Goal: Task Accomplishment & Management: Manage account settings

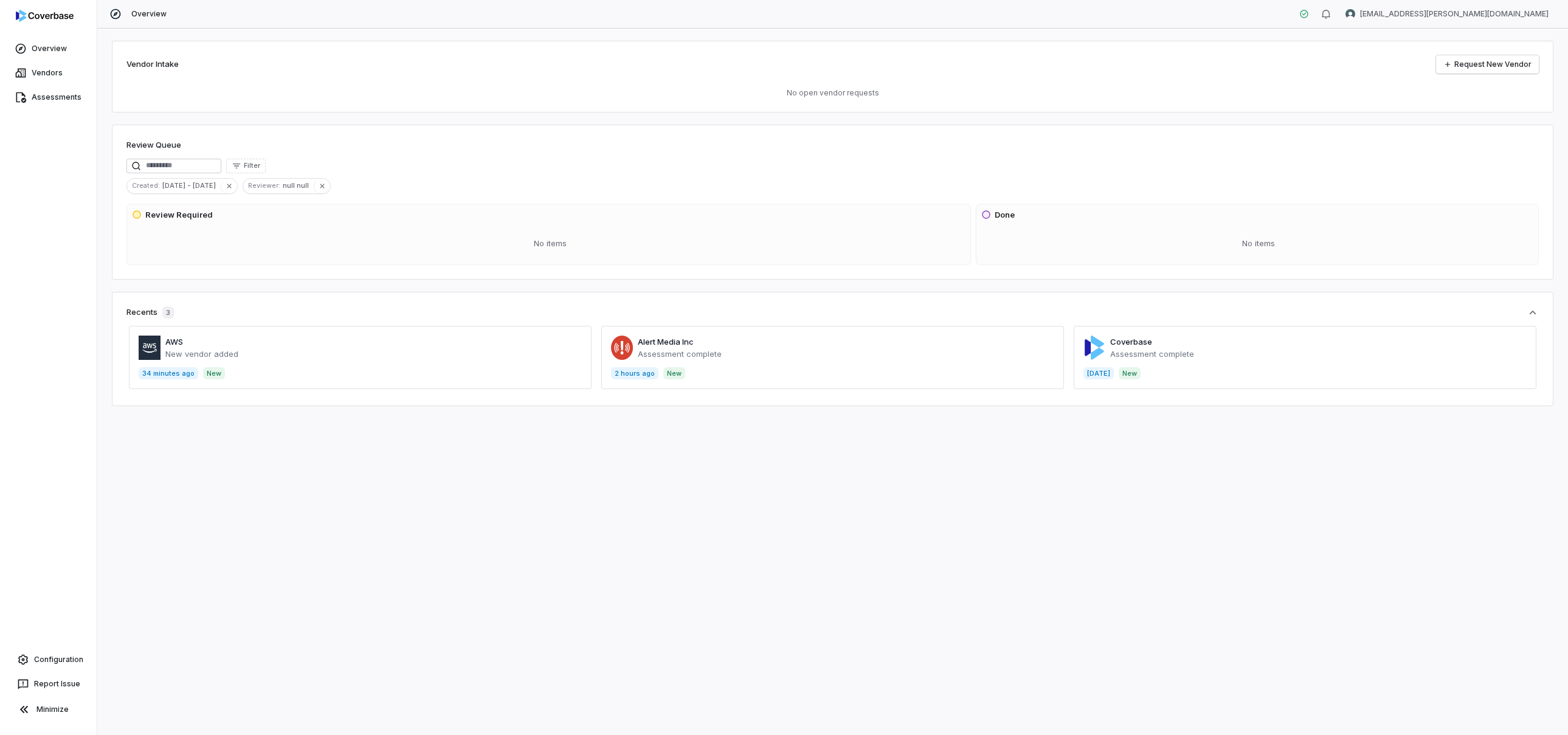
click at [274, 348] on span at bounding box center [360, 357] width 462 height 63
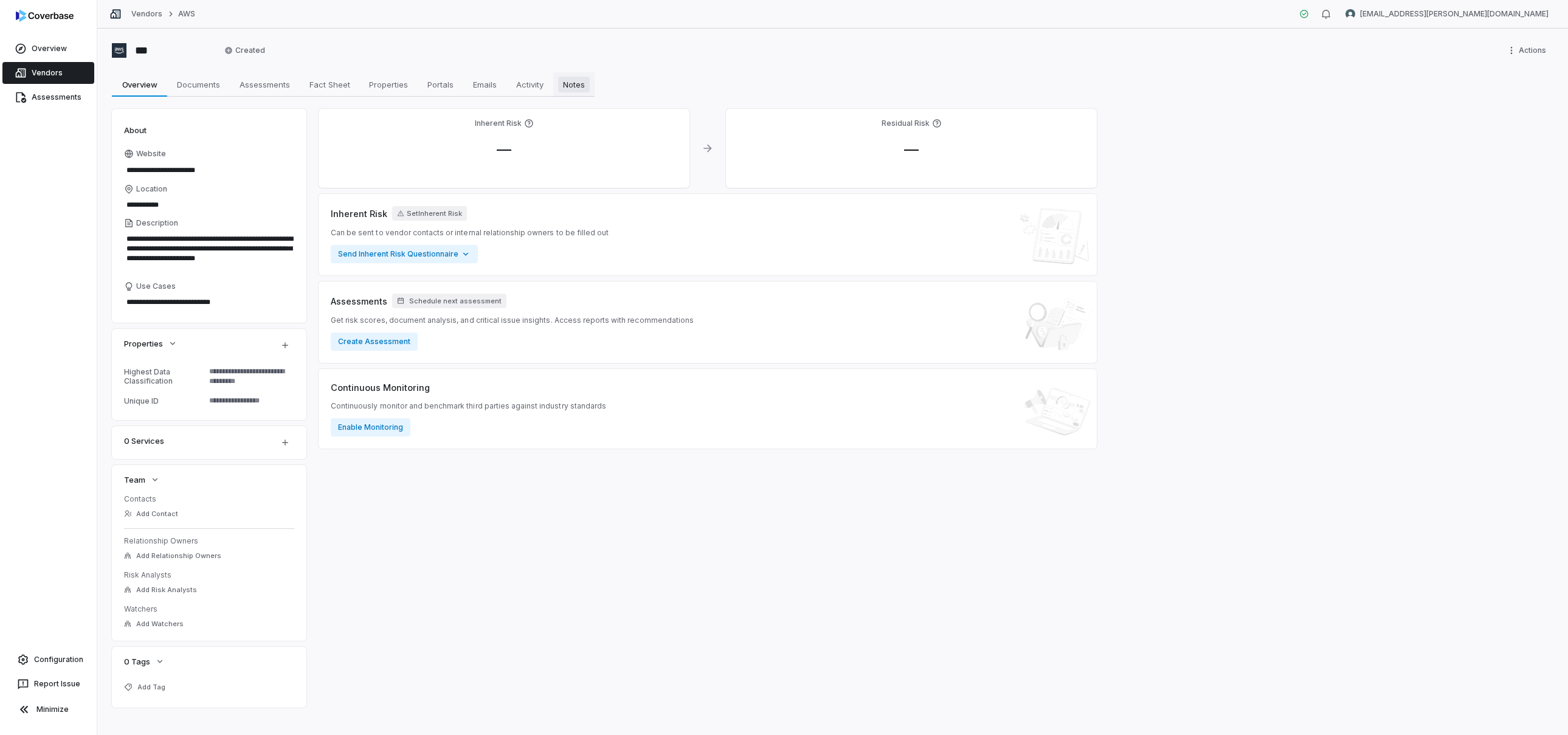
click at [556, 75] on link "Notes Notes" at bounding box center [573, 84] width 41 height 24
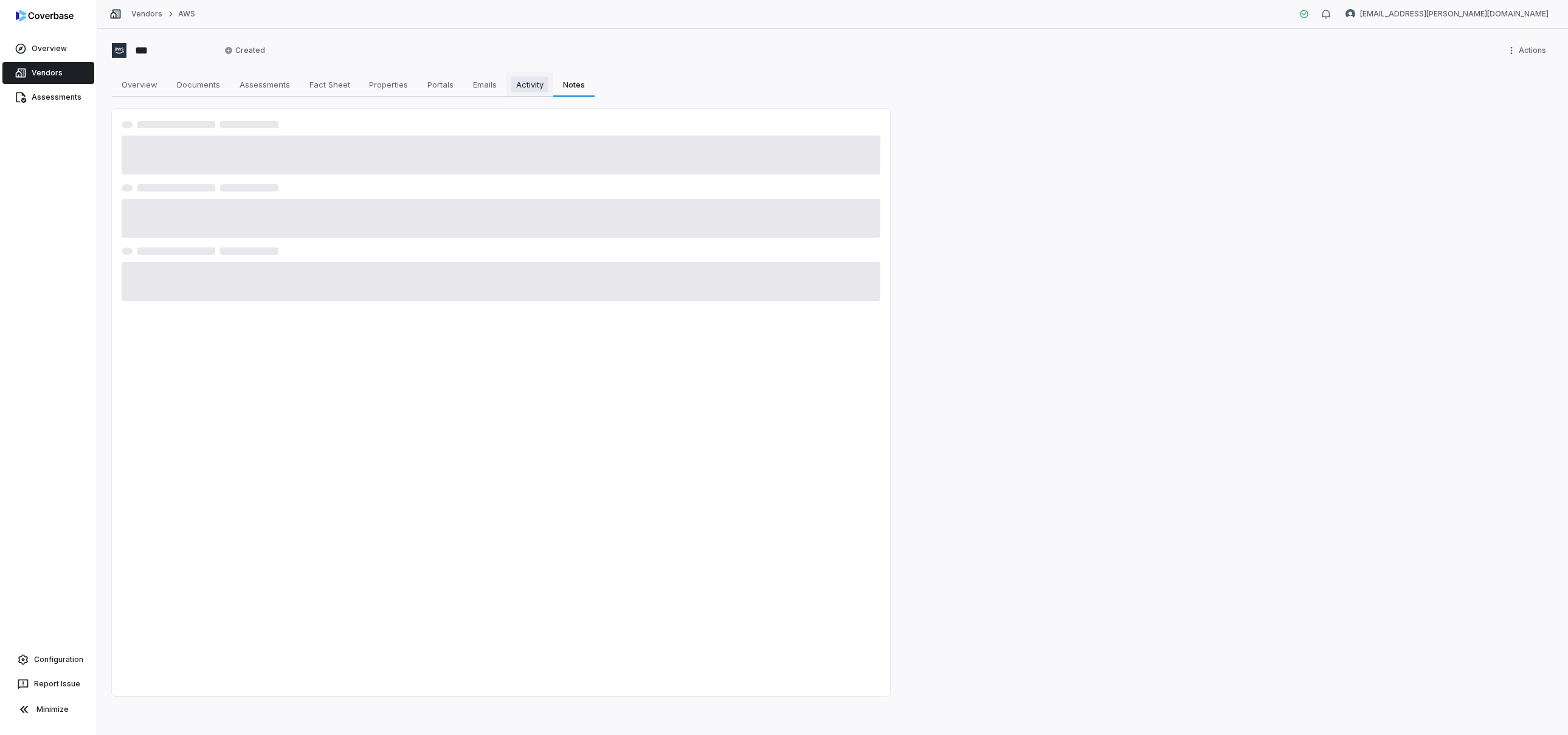
click at [522, 75] on link "Activity Activity" at bounding box center [530, 84] width 47 height 24
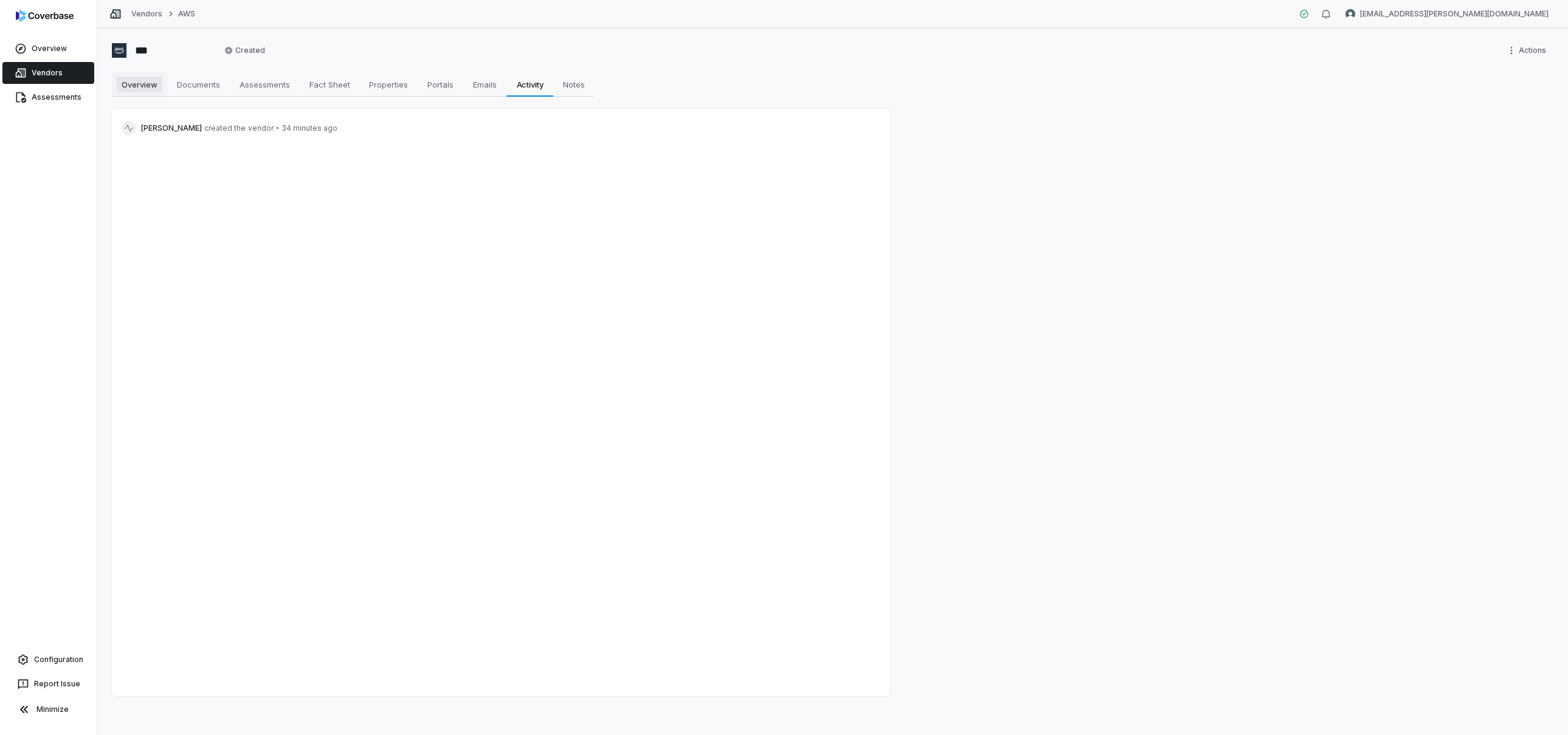
click at [154, 95] on link "Overview Overview" at bounding box center [139, 84] width 55 height 24
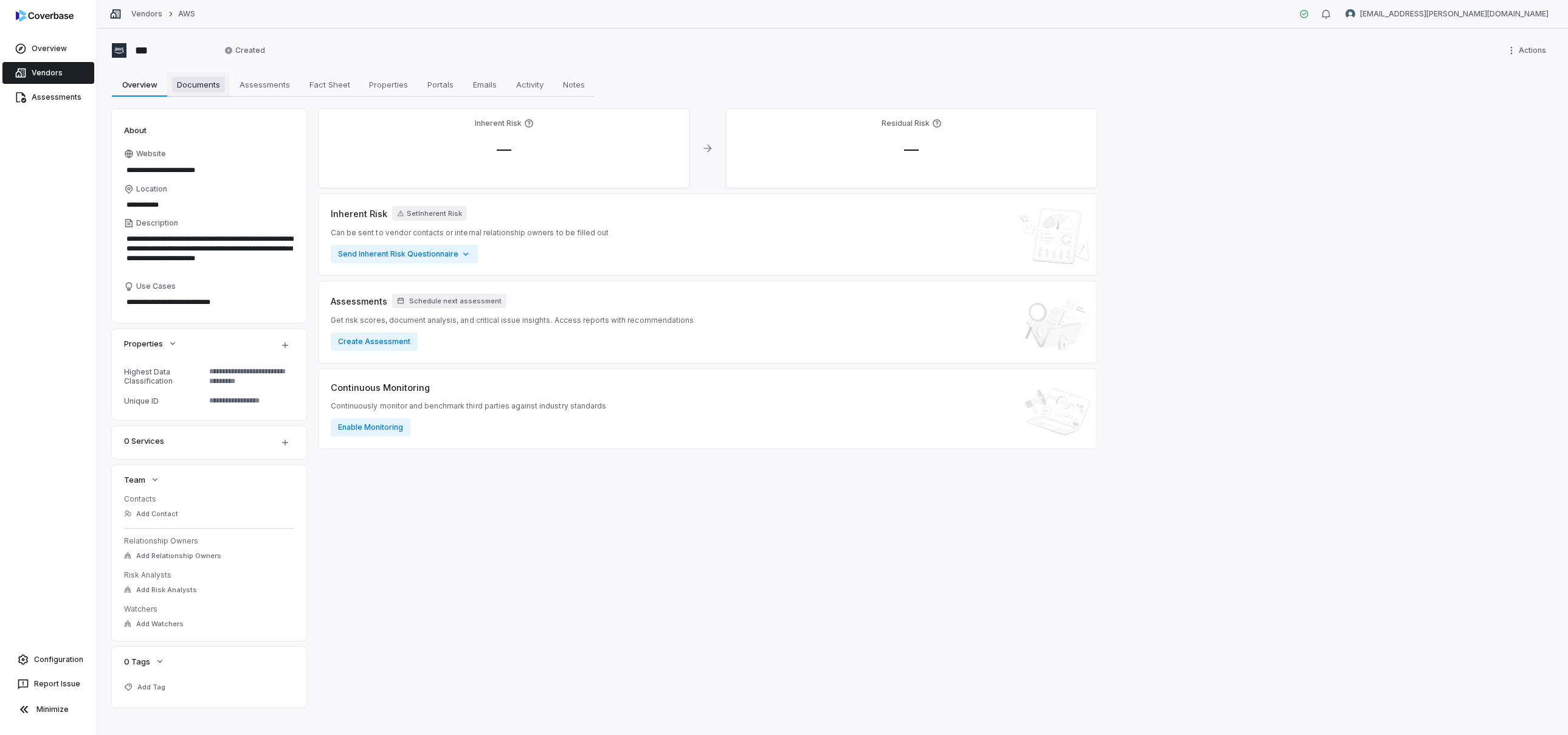
click at [195, 92] on span "Documents" at bounding box center [199, 85] width 53 height 16
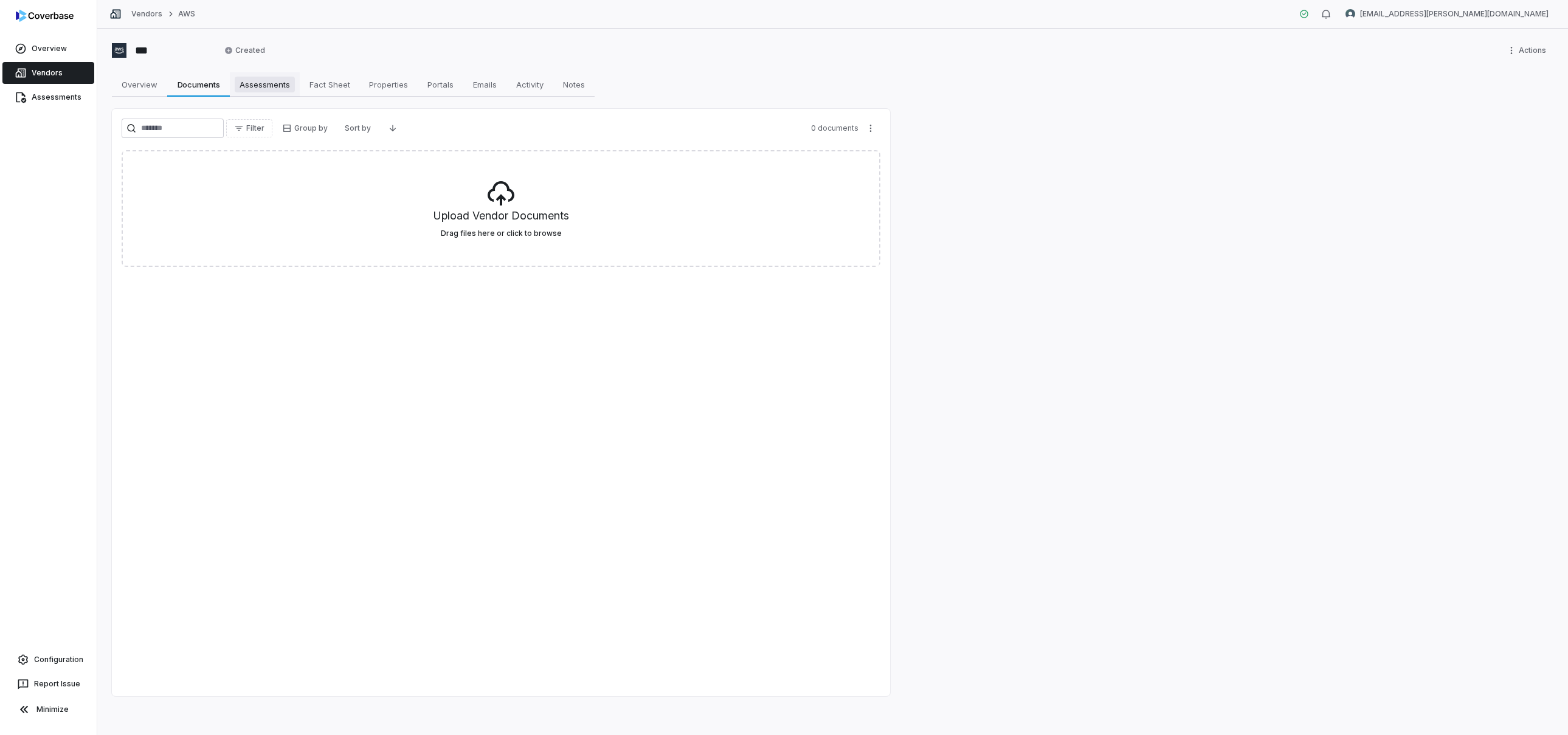
click at [246, 85] on span "Assessments" at bounding box center [265, 85] width 61 height 16
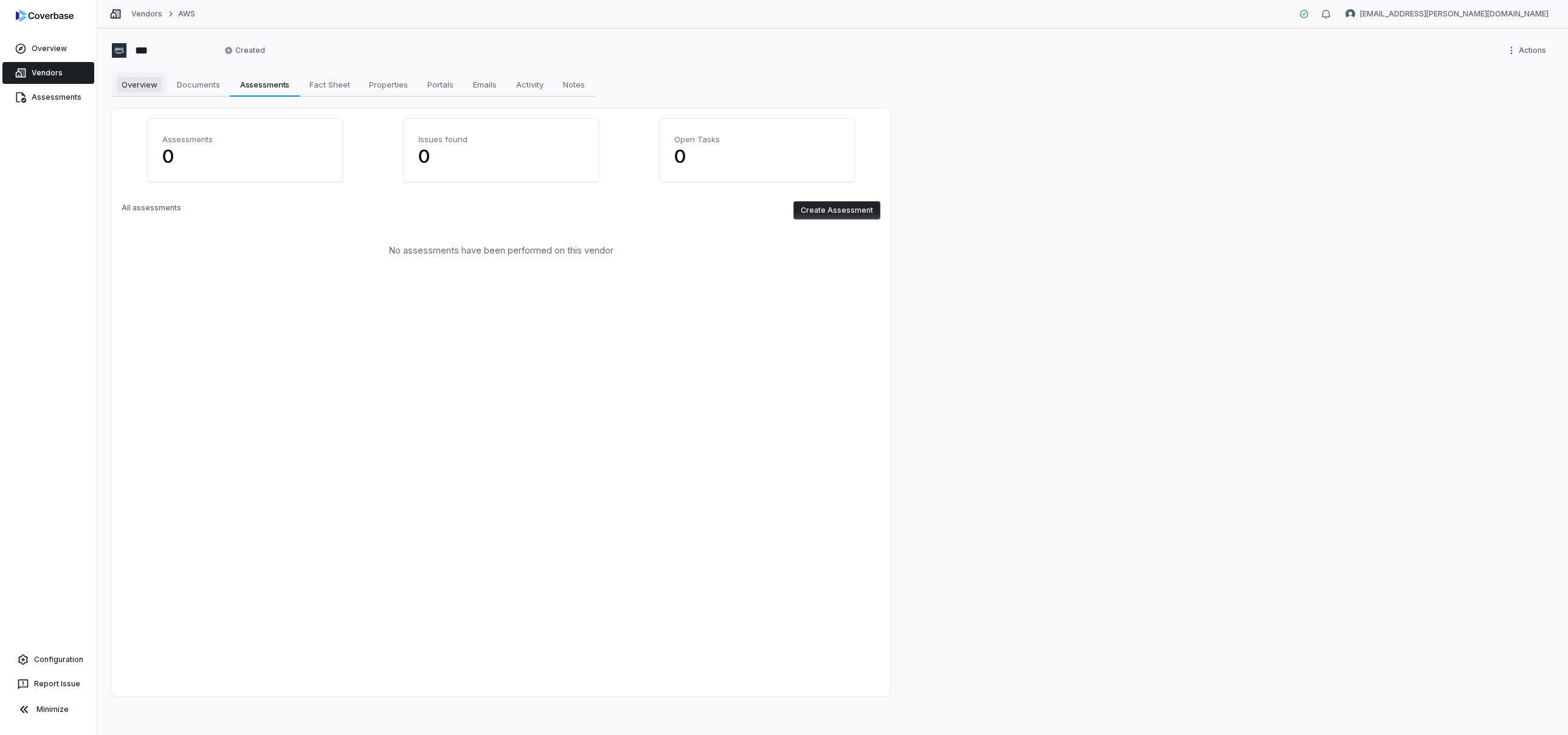
click at [150, 89] on span "Overview" at bounding box center [139, 85] width 46 height 16
type textarea "*"
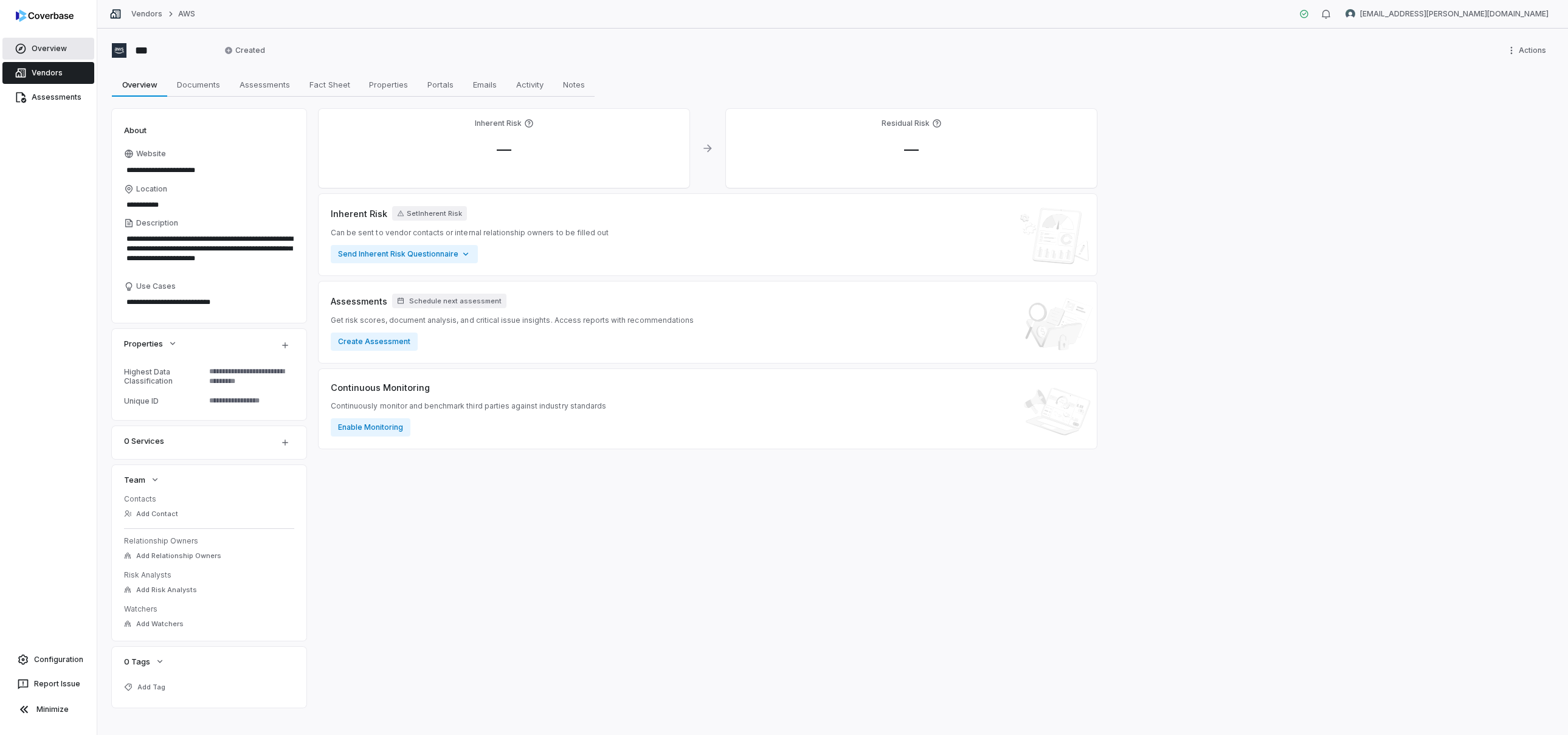
click at [64, 57] on link "Overview" at bounding box center [48, 49] width 92 height 22
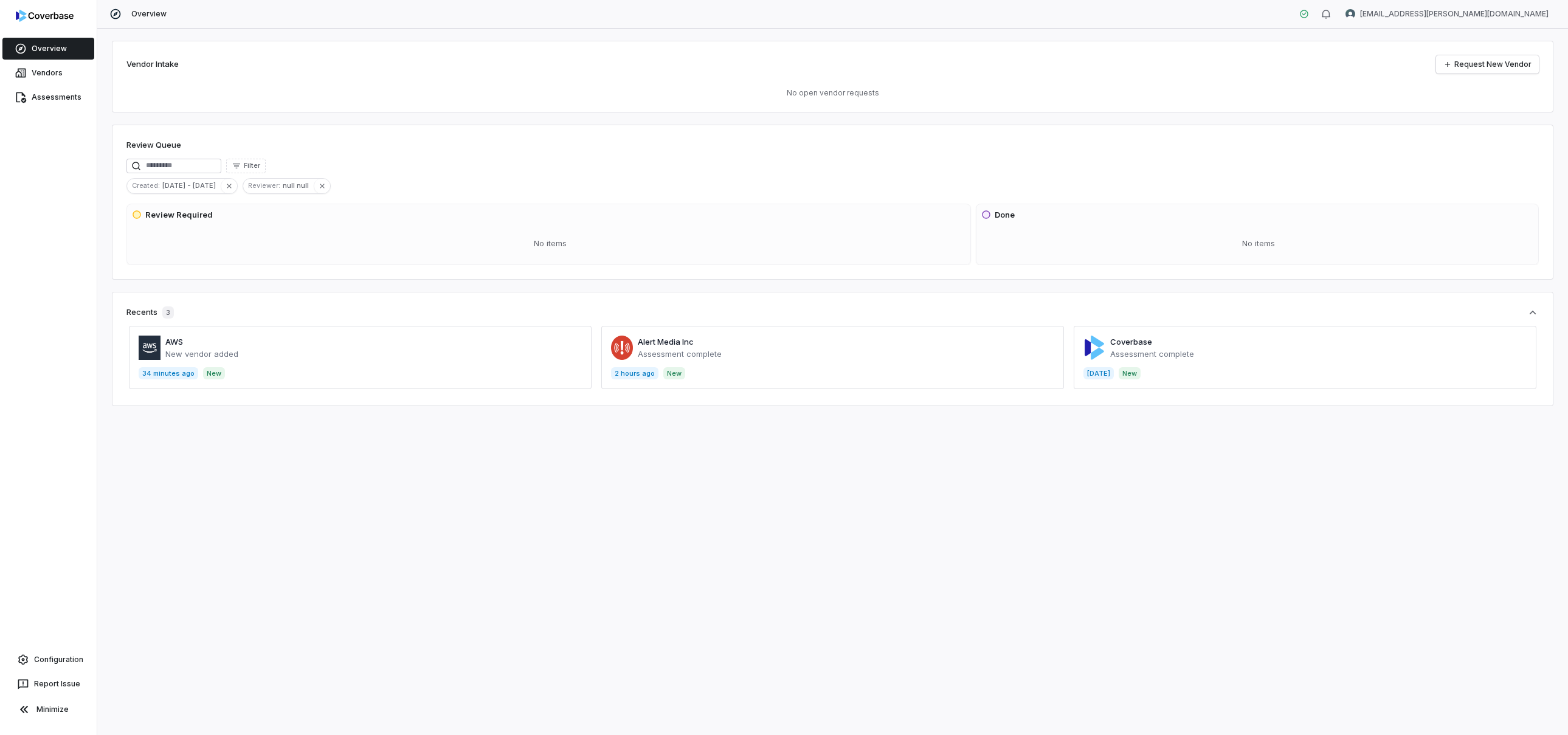
click at [1190, 368] on span at bounding box center [1305, 357] width 462 height 63
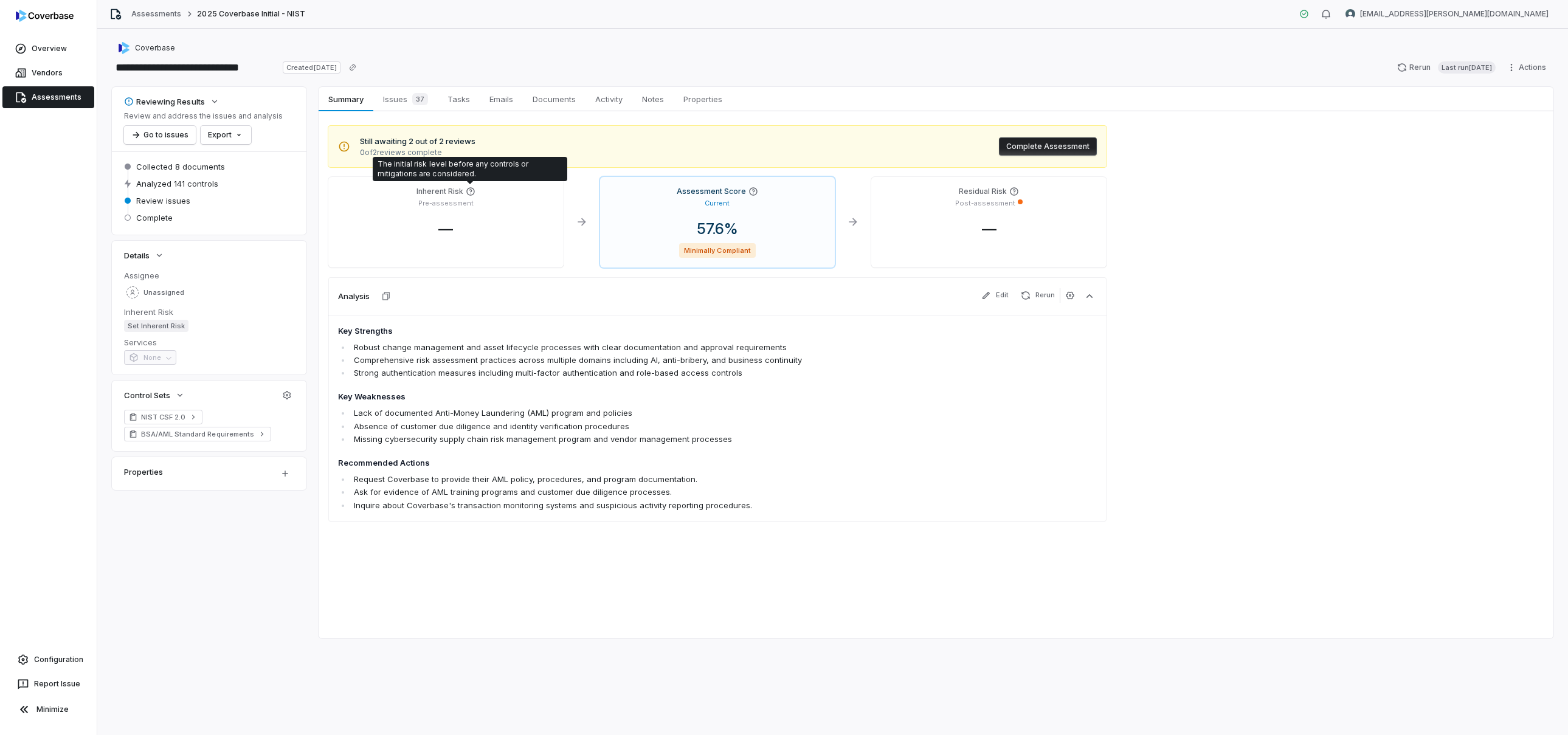
click at [468, 190] on icon at bounding box center [470, 192] width 10 height 10
click at [468, 191] on icon at bounding box center [470, 192] width 10 height 10
click at [167, 16] on link "Assessments" at bounding box center [156, 14] width 50 height 10
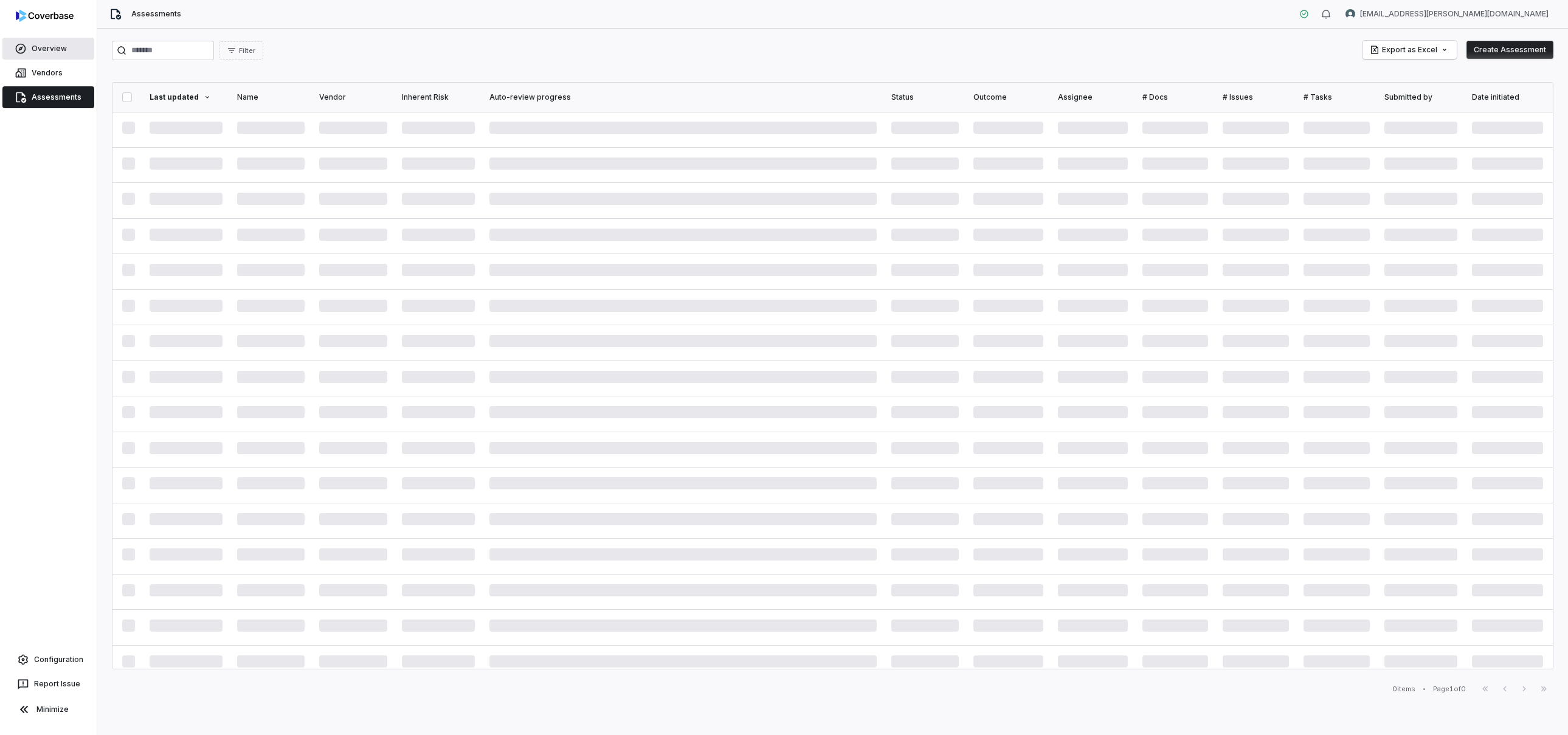
click at [71, 49] on link "Overview" at bounding box center [48, 49] width 92 height 22
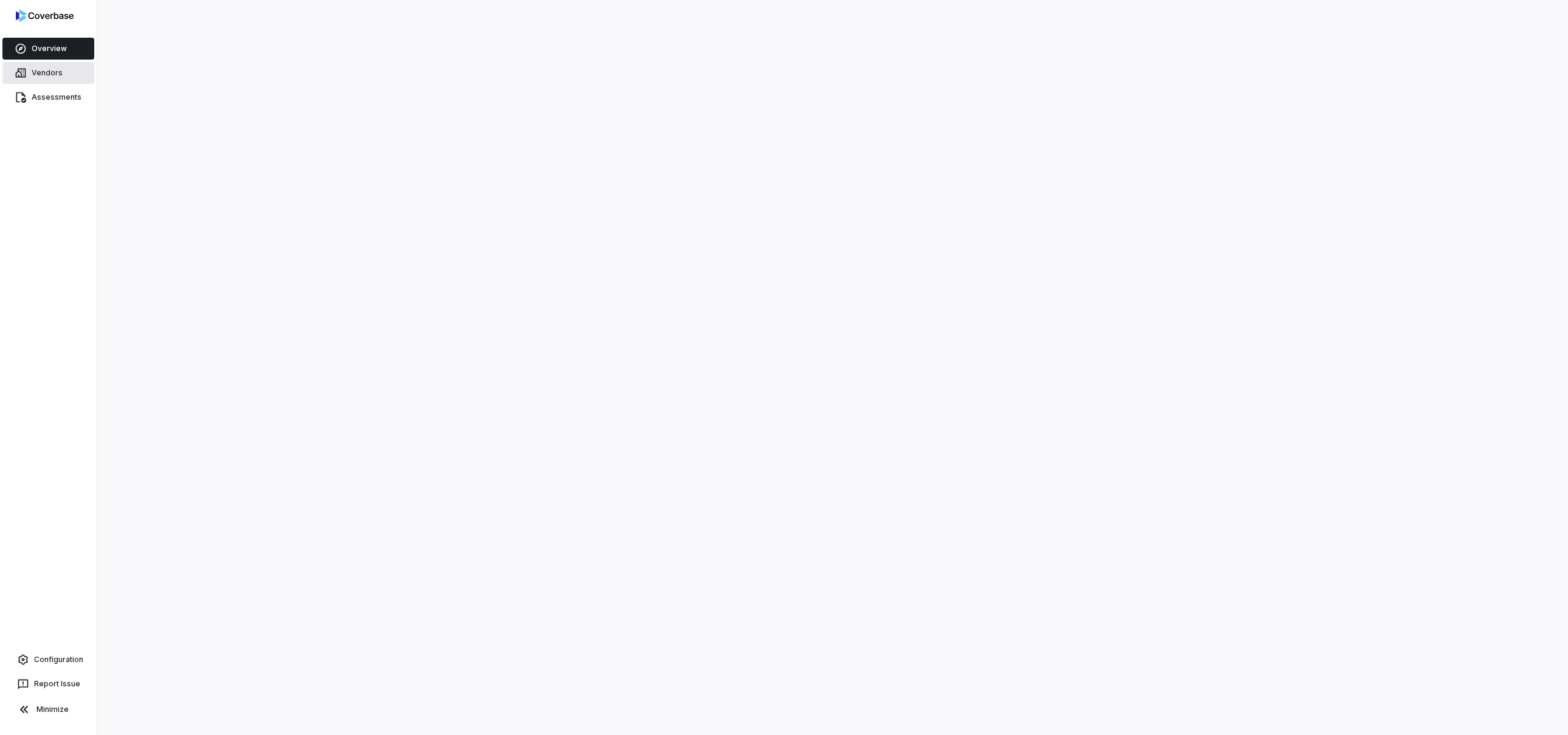
click at [68, 62] on link "Vendors" at bounding box center [48, 73] width 92 height 22
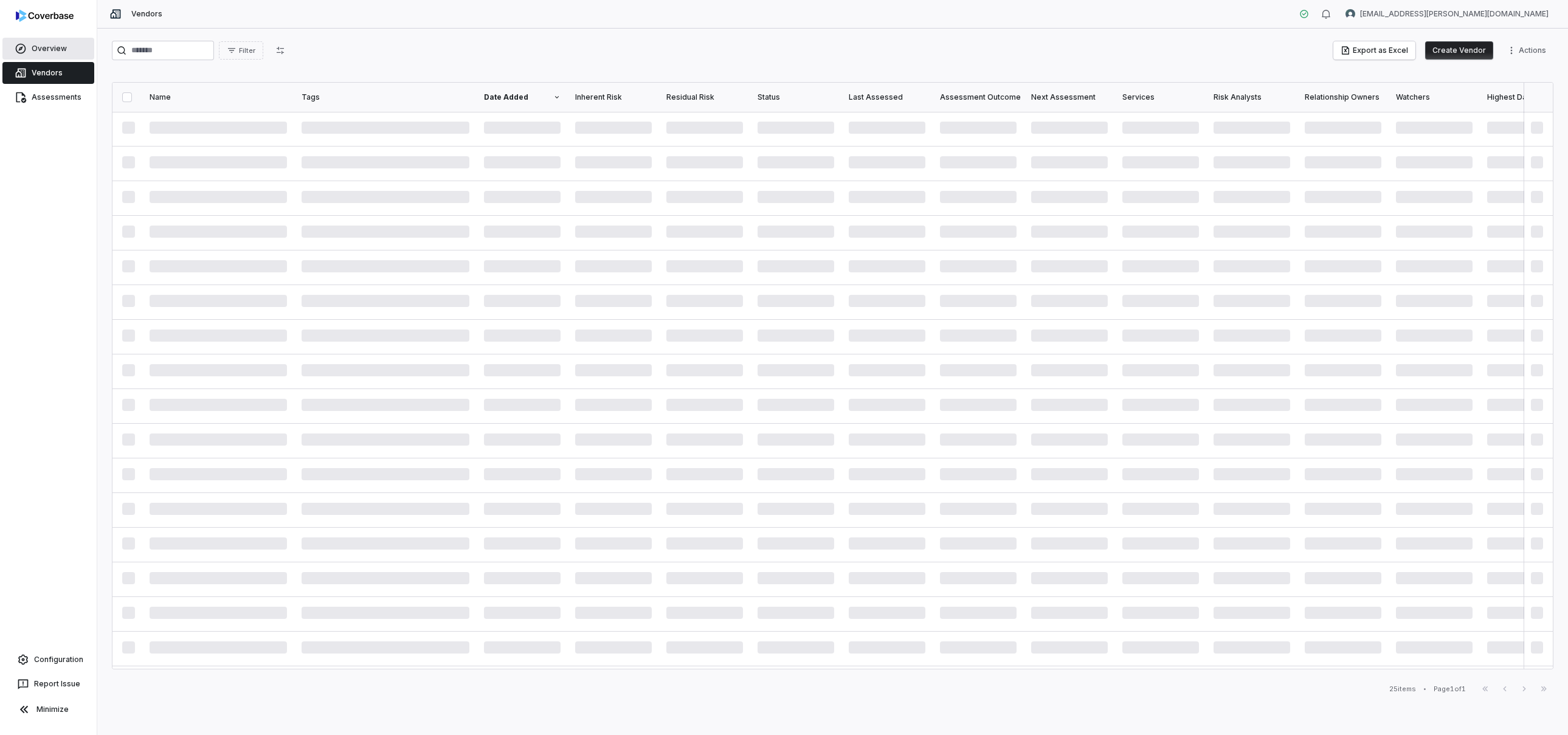
click at [52, 50] on span "Overview" at bounding box center [49, 48] width 35 height 10
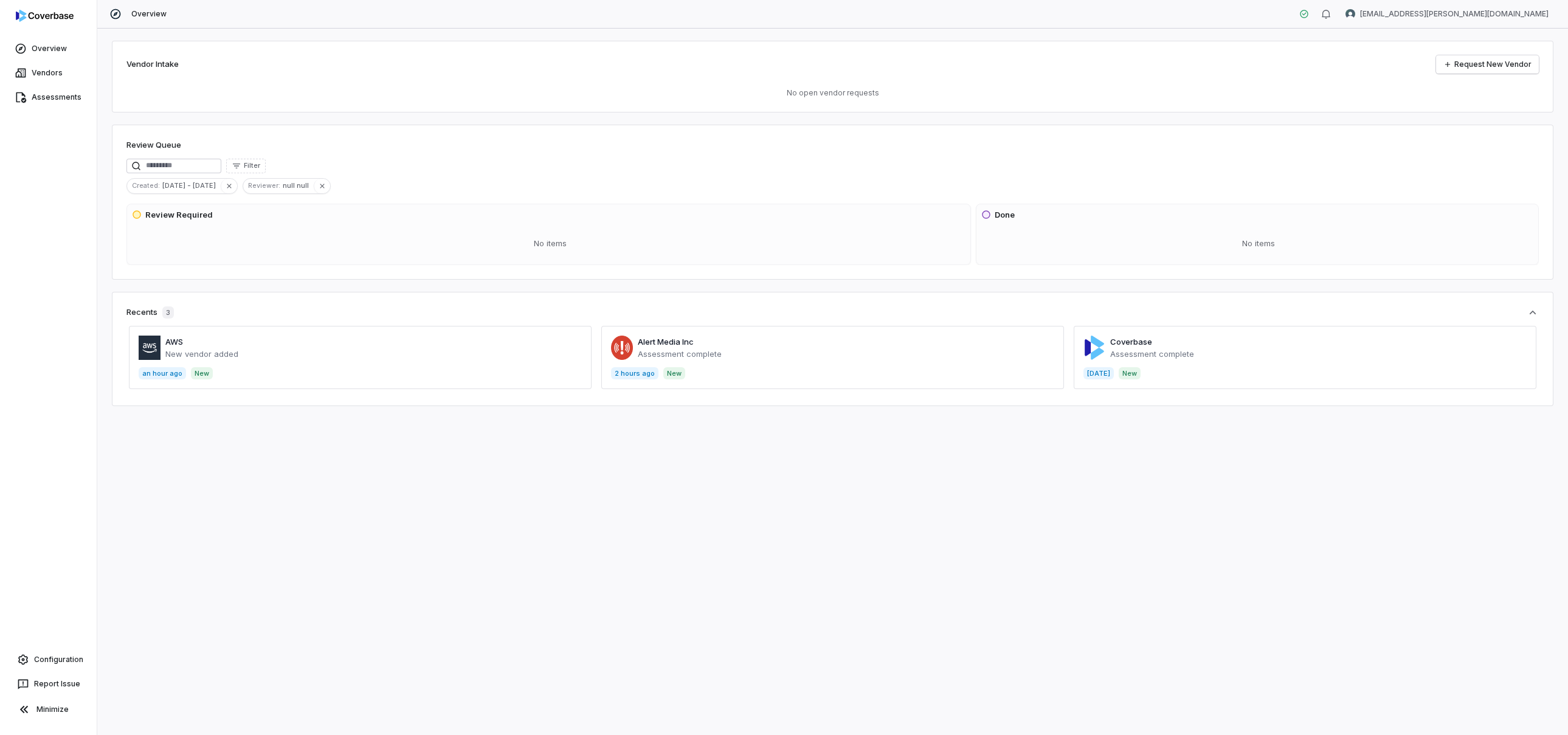
click at [708, 358] on span at bounding box center [832, 357] width 462 height 63
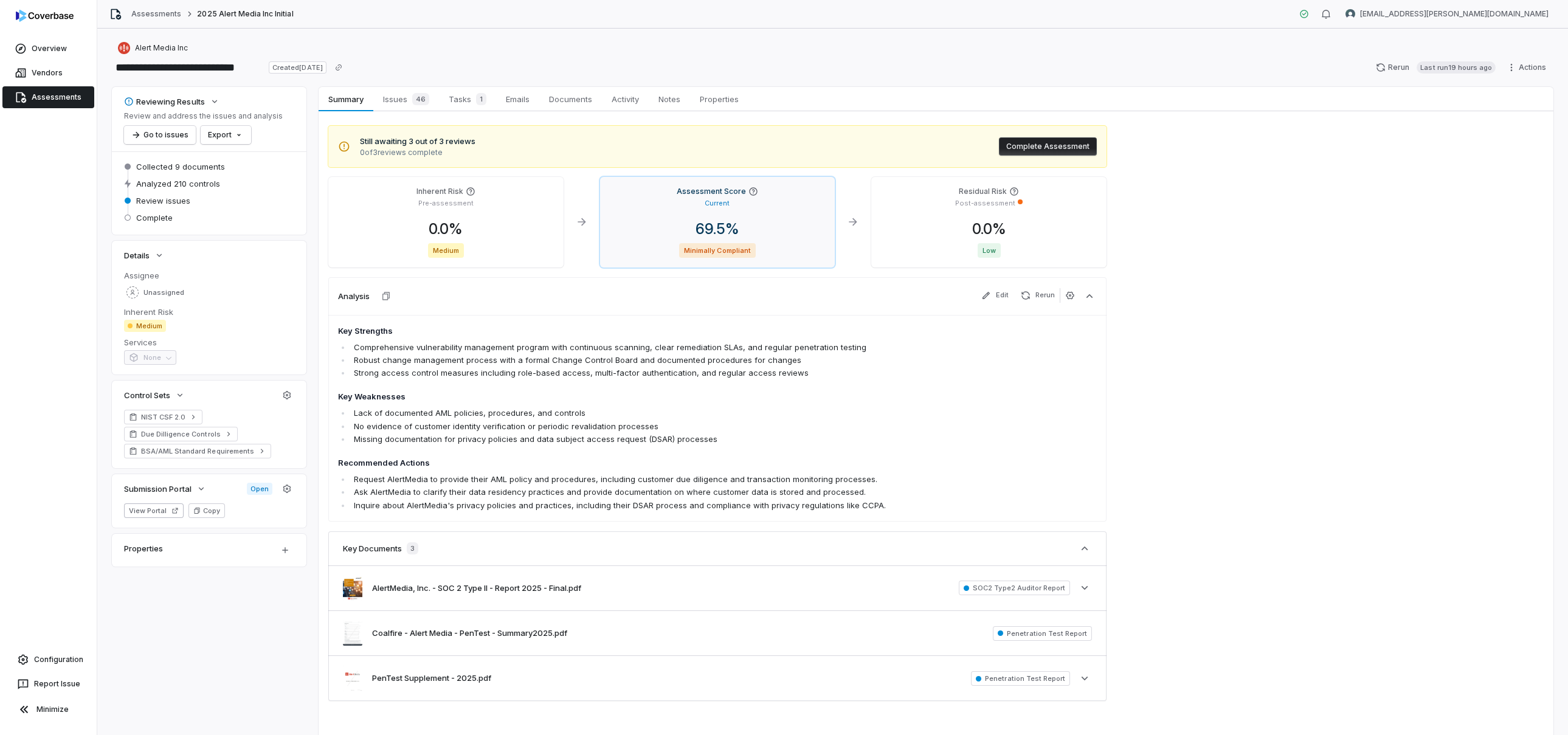
click at [736, 249] on span "Minimally Compliant" at bounding box center [717, 250] width 77 height 15
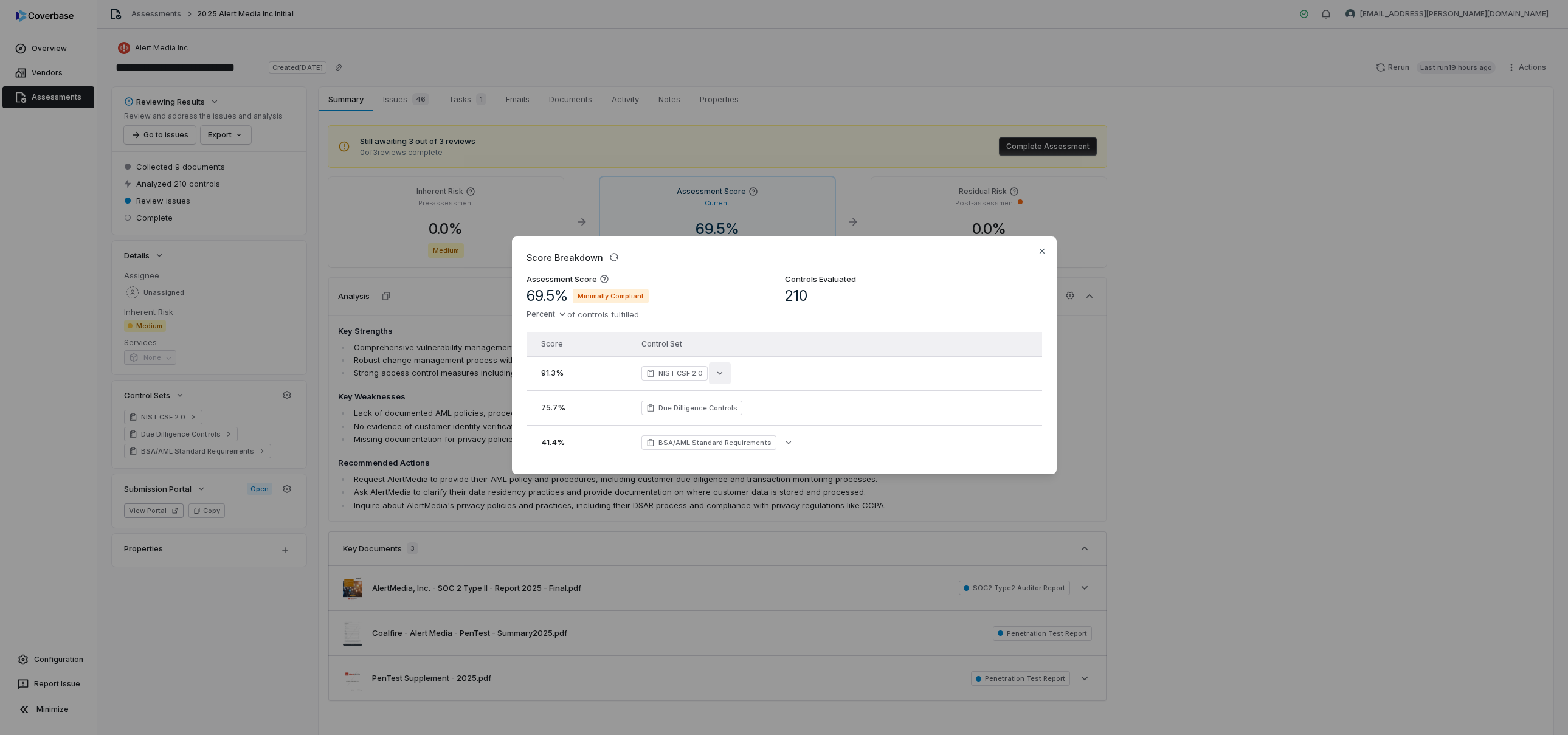
click at [721, 372] on icon "button" at bounding box center [720, 373] width 5 height 3
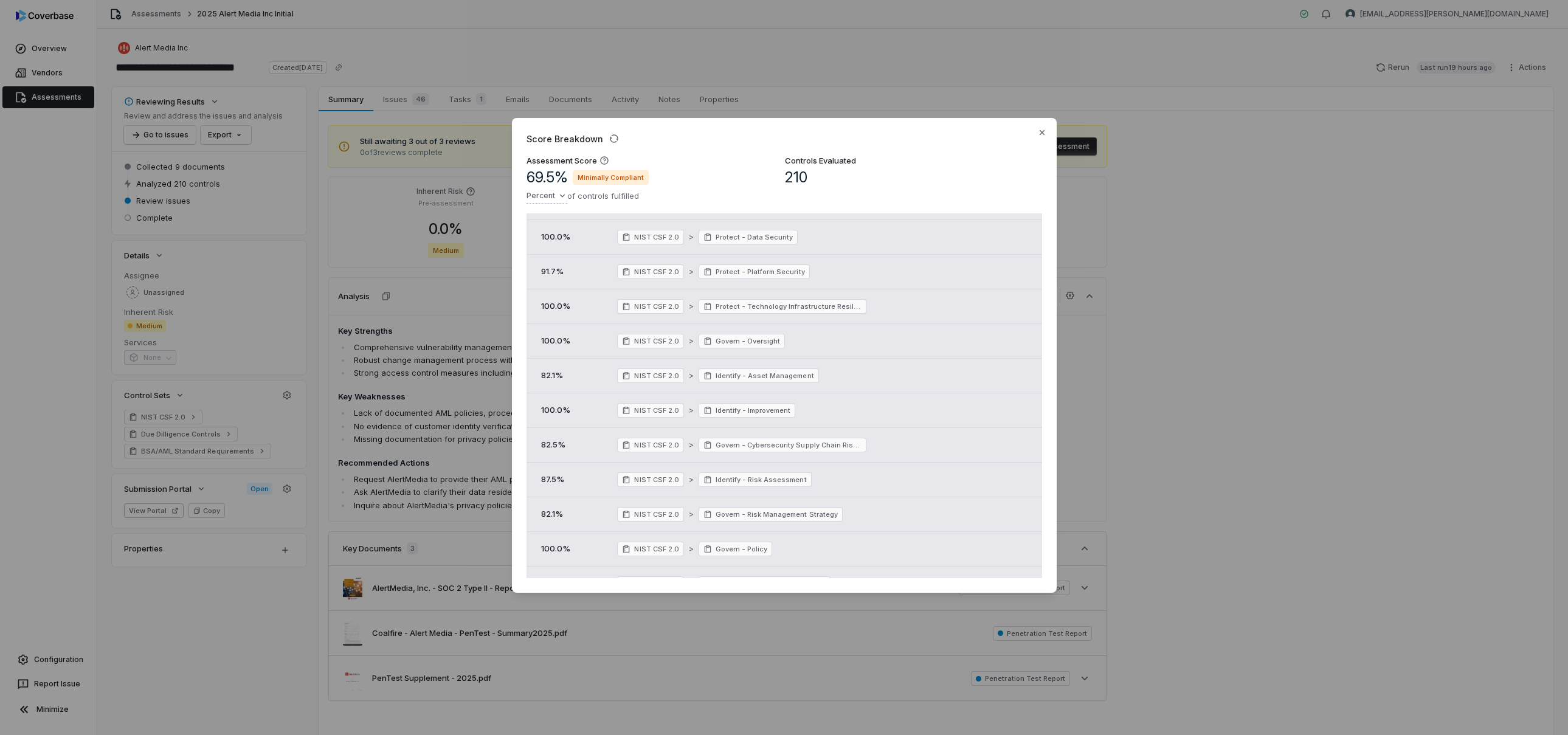
scroll to position [532, 0]
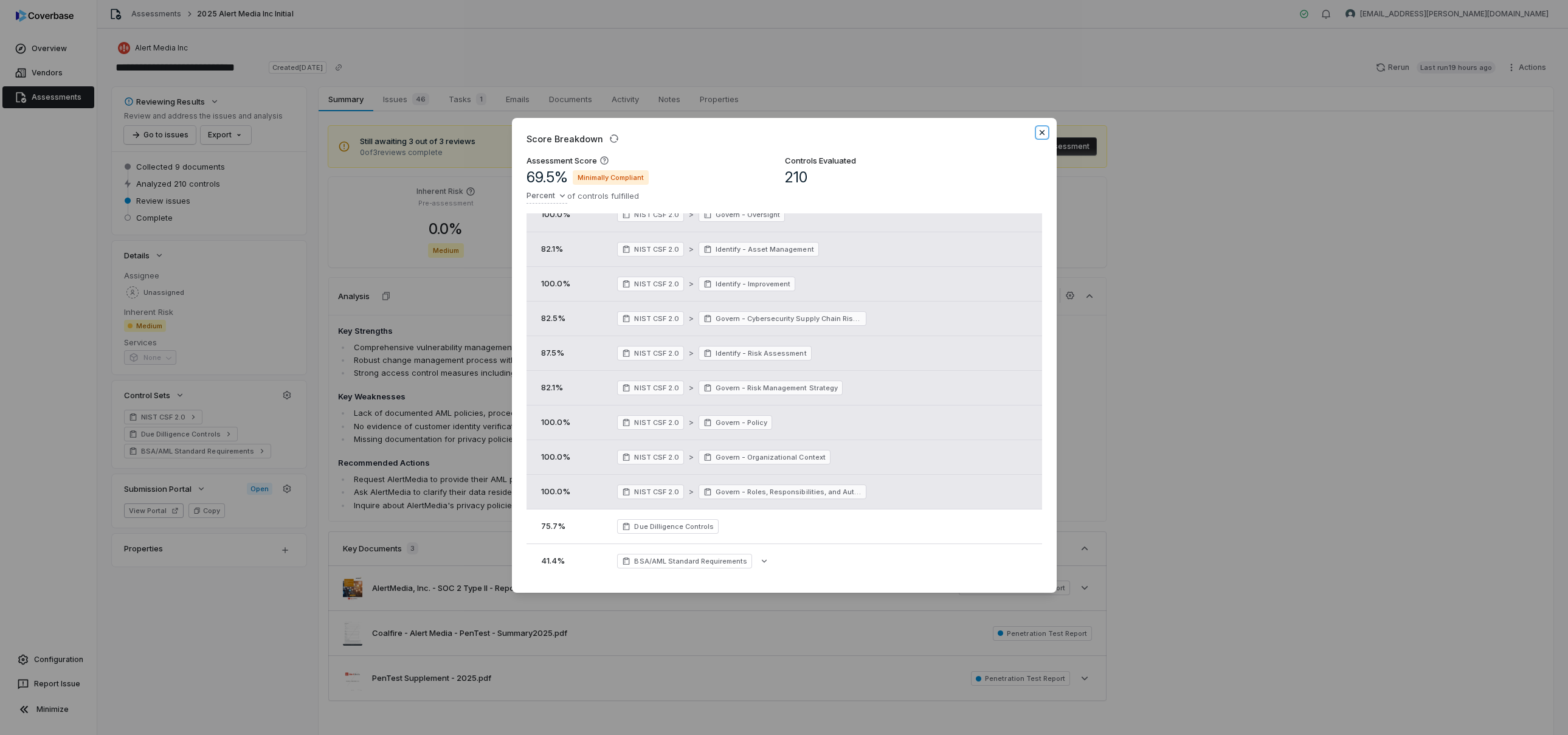
click at [1041, 137] on icon "button" at bounding box center [1042, 133] width 10 height 10
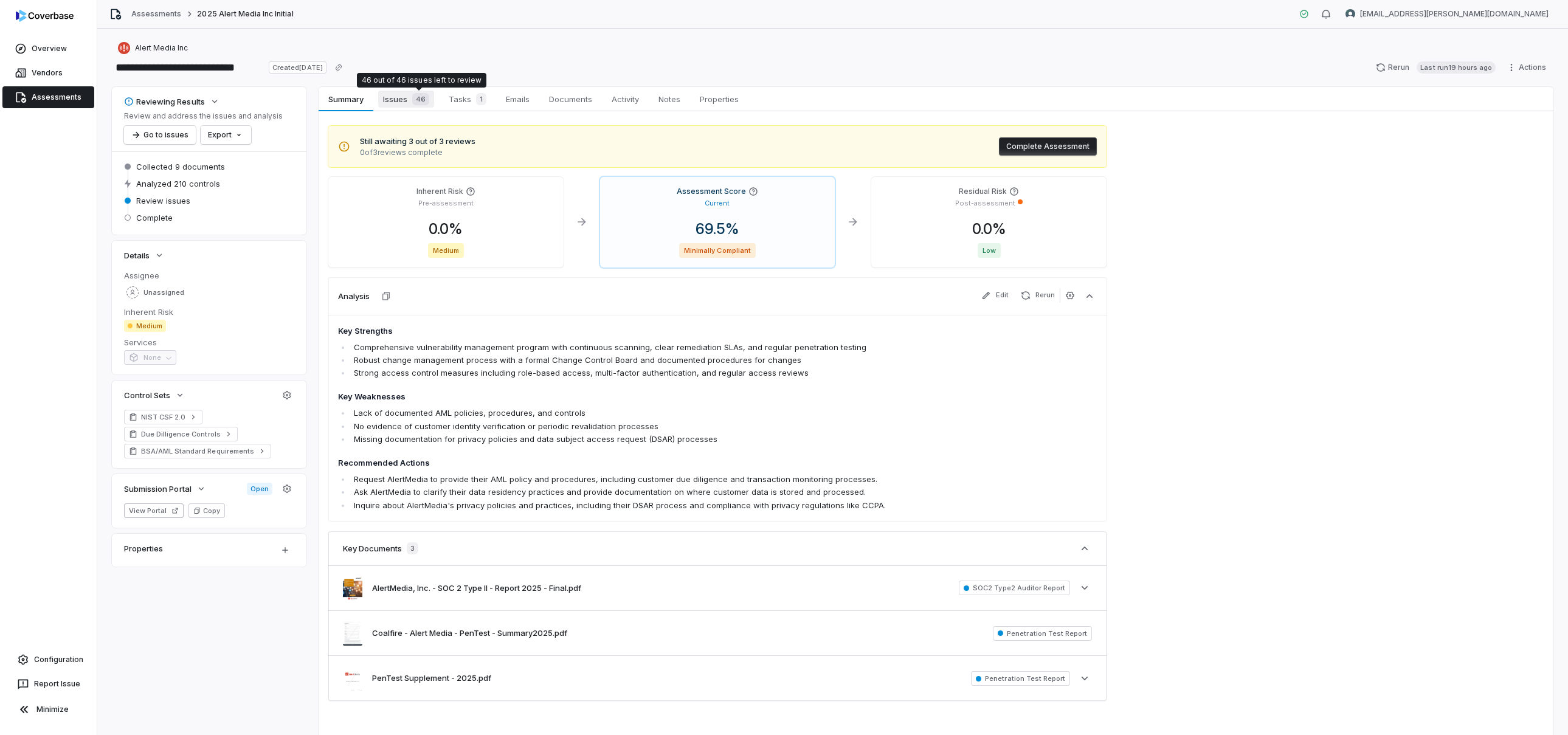
click at [412, 97] on span "46" at bounding box center [421, 99] width 17 height 12
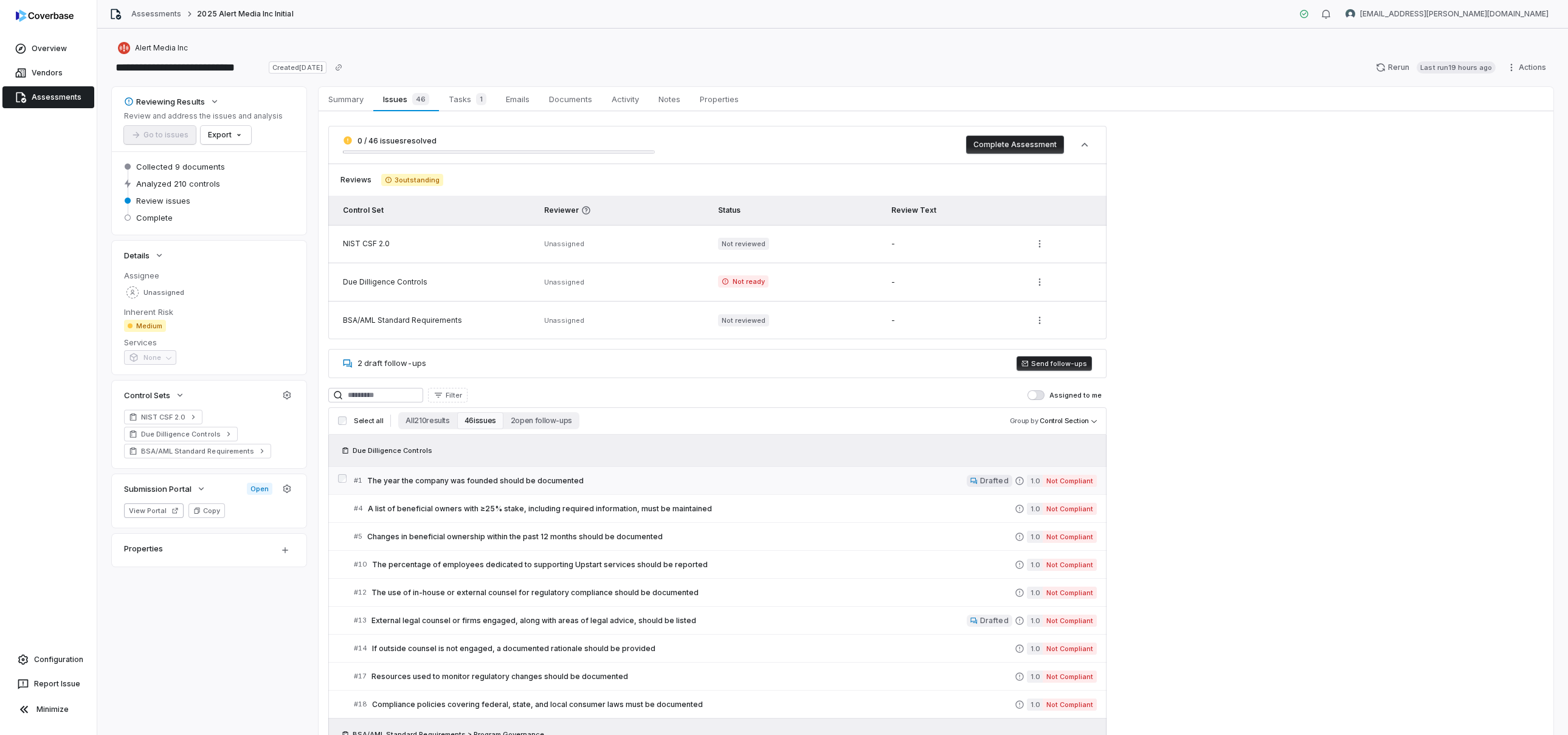
click at [727, 478] on span "The year the company was founded should be documented" at bounding box center [666, 481] width 600 height 10
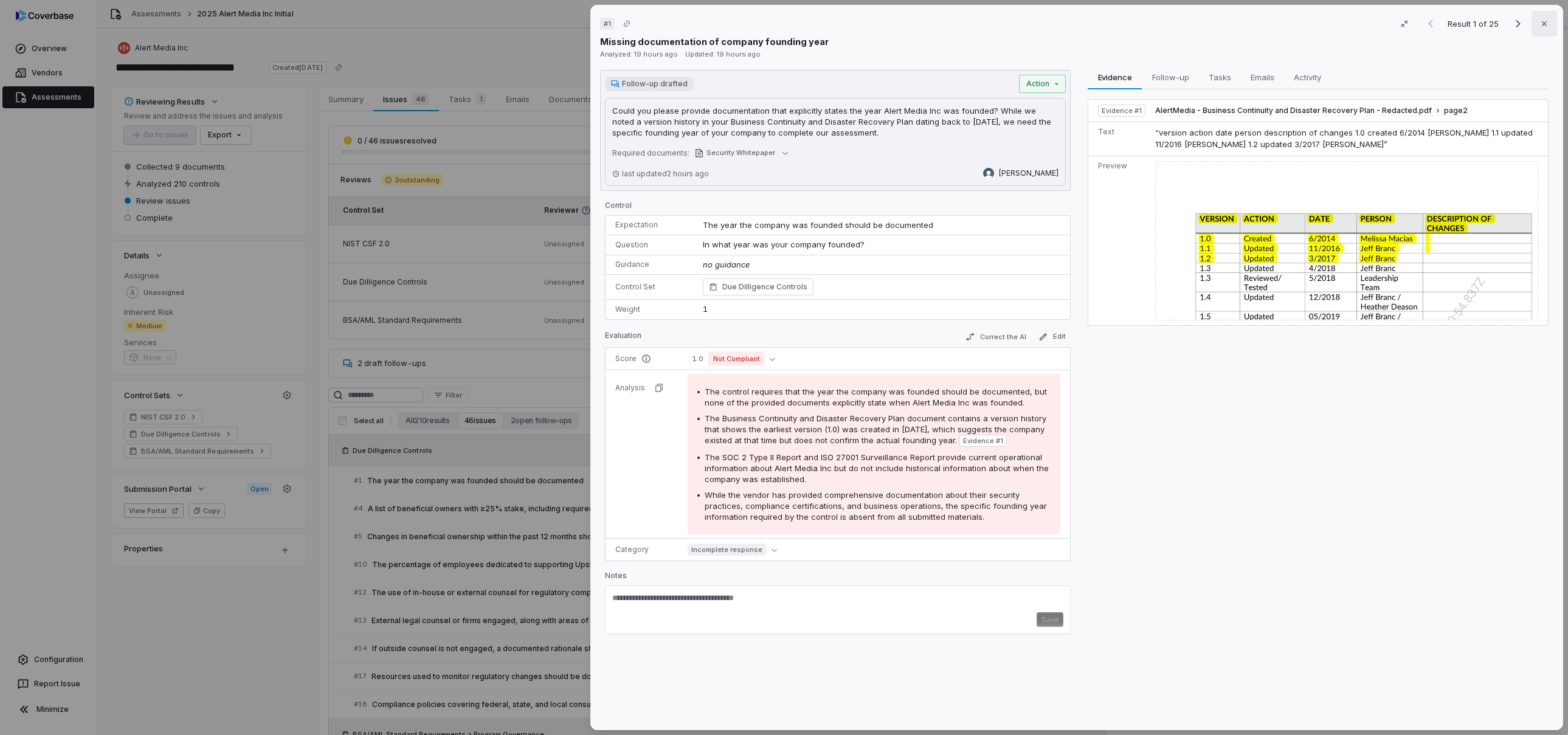
click at [1534, 17] on button "Close" at bounding box center [1544, 23] width 26 height 26
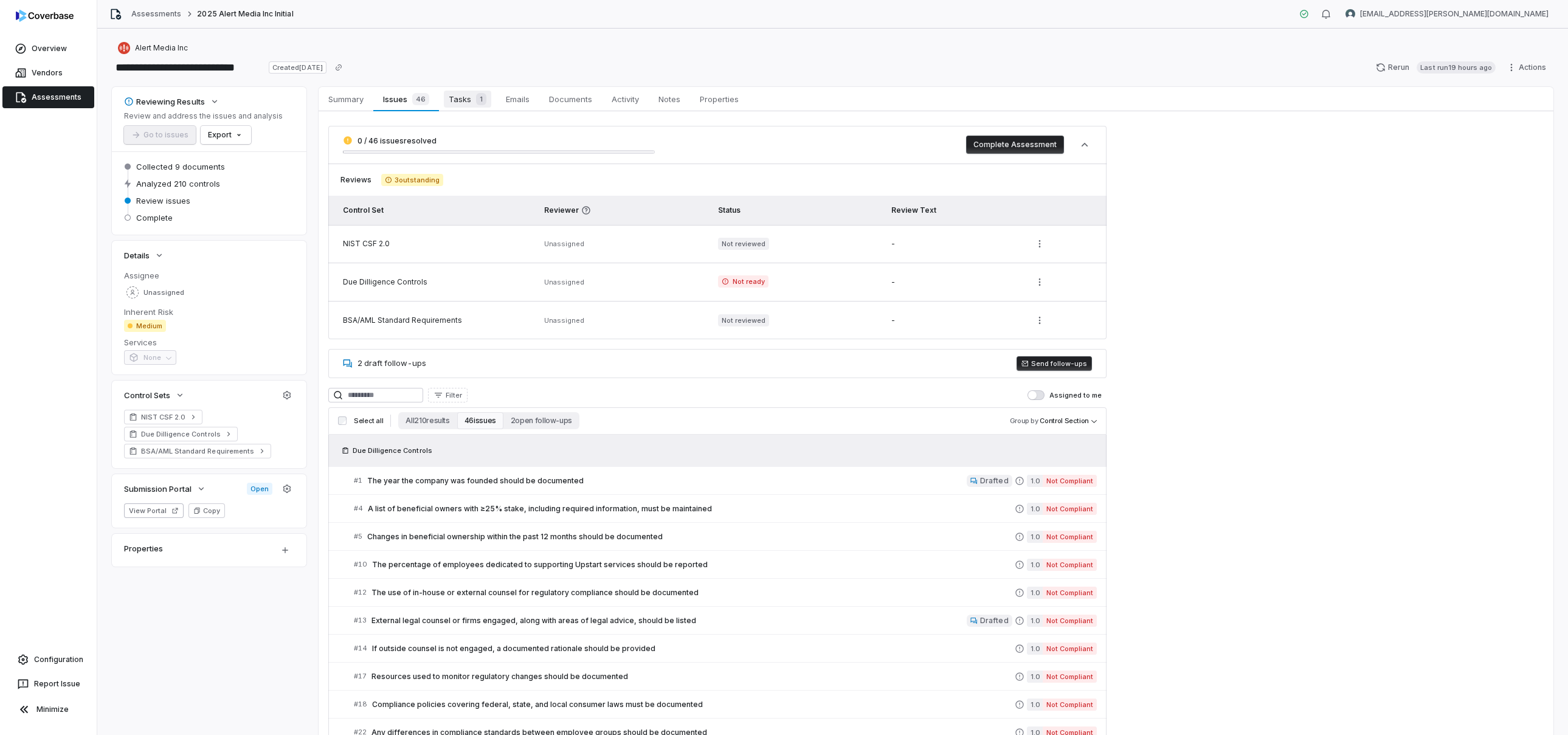
click at [455, 89] on link "Tasks 1 Tasks 1" at bounding box center [468, 99] width 57 height 24
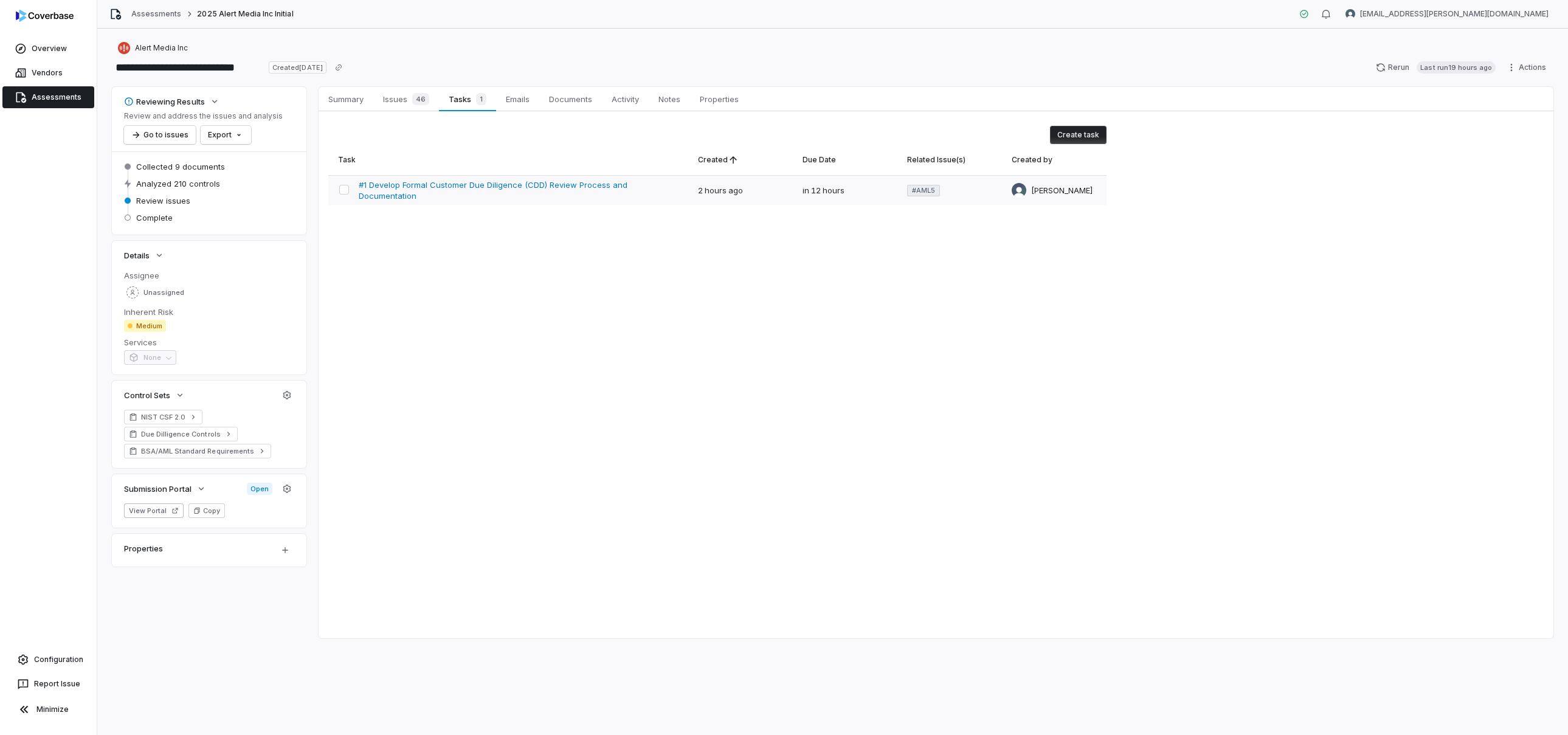
click at [594, 192] on span "#1 Develop Formal Customer Due Diligence (CDD) Review Process and Documentation" at bounding box center [518, 190] width 320 height 22
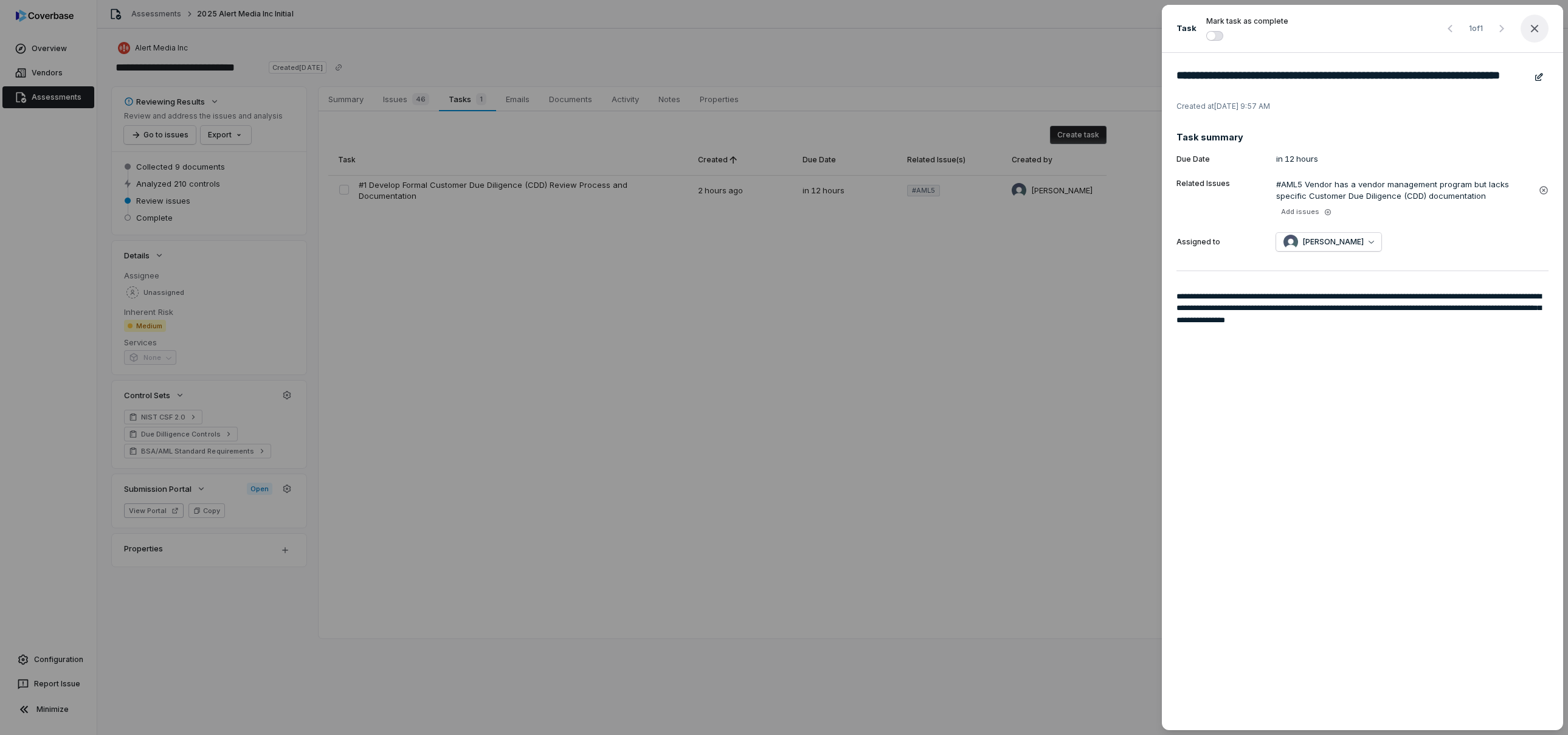
click at [1541, 29] on icon "button" at bounding box center [1534, 28] width 15 height 15
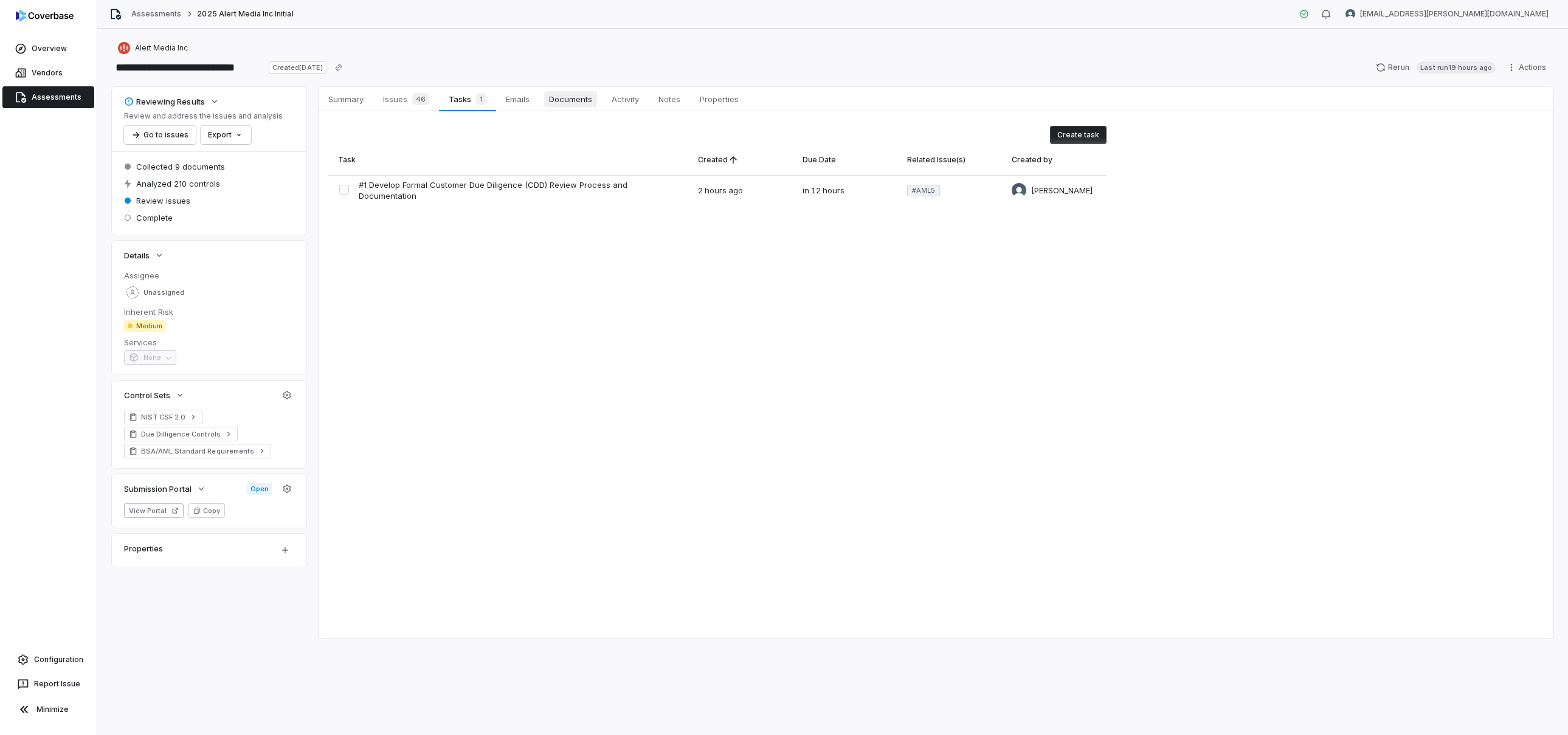
click at [587, 101] on span "Documents" at bounding box center [570, 99] width 53 height 16
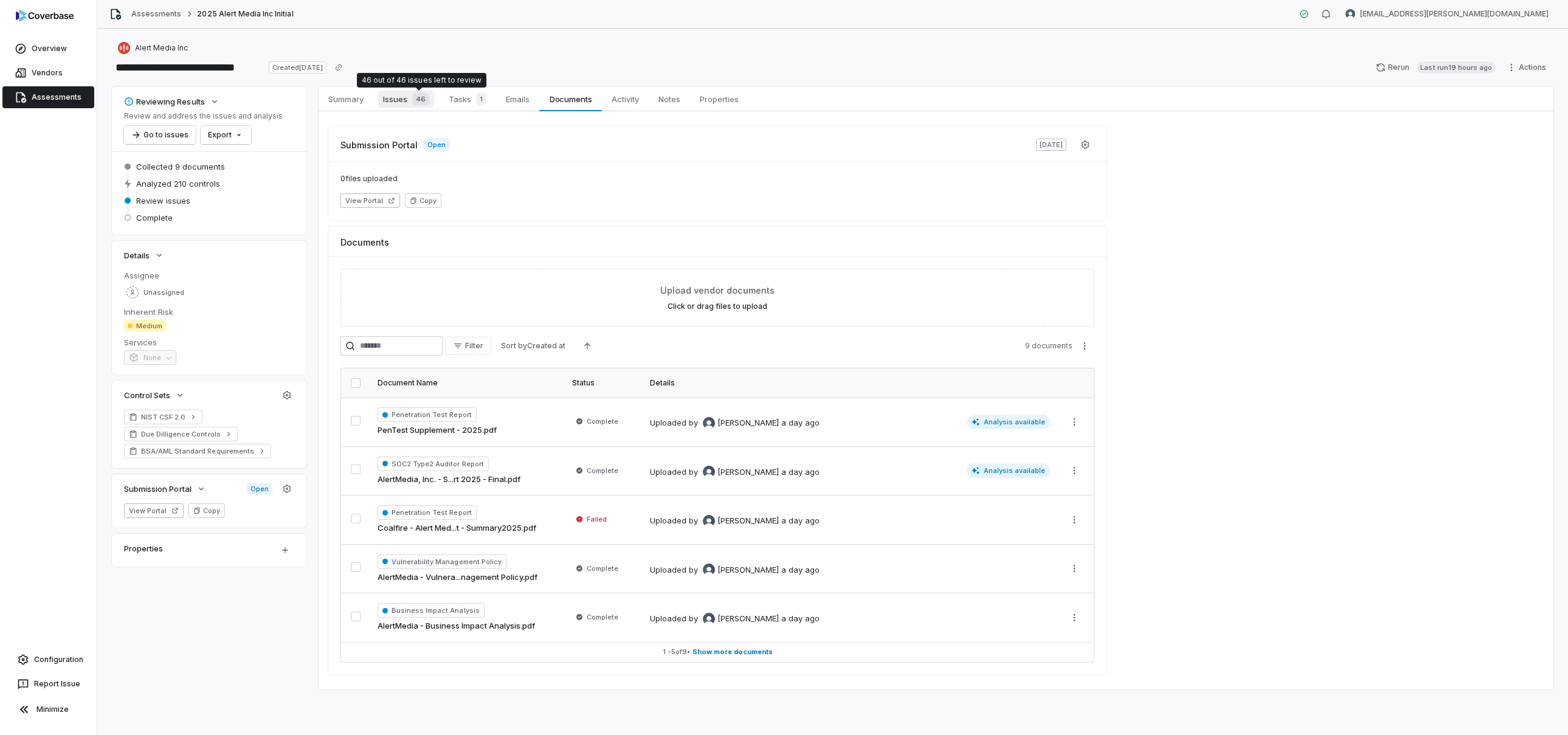
click at [426, 102] on span "46" at bounding box center [421, 99] width 17 height 12
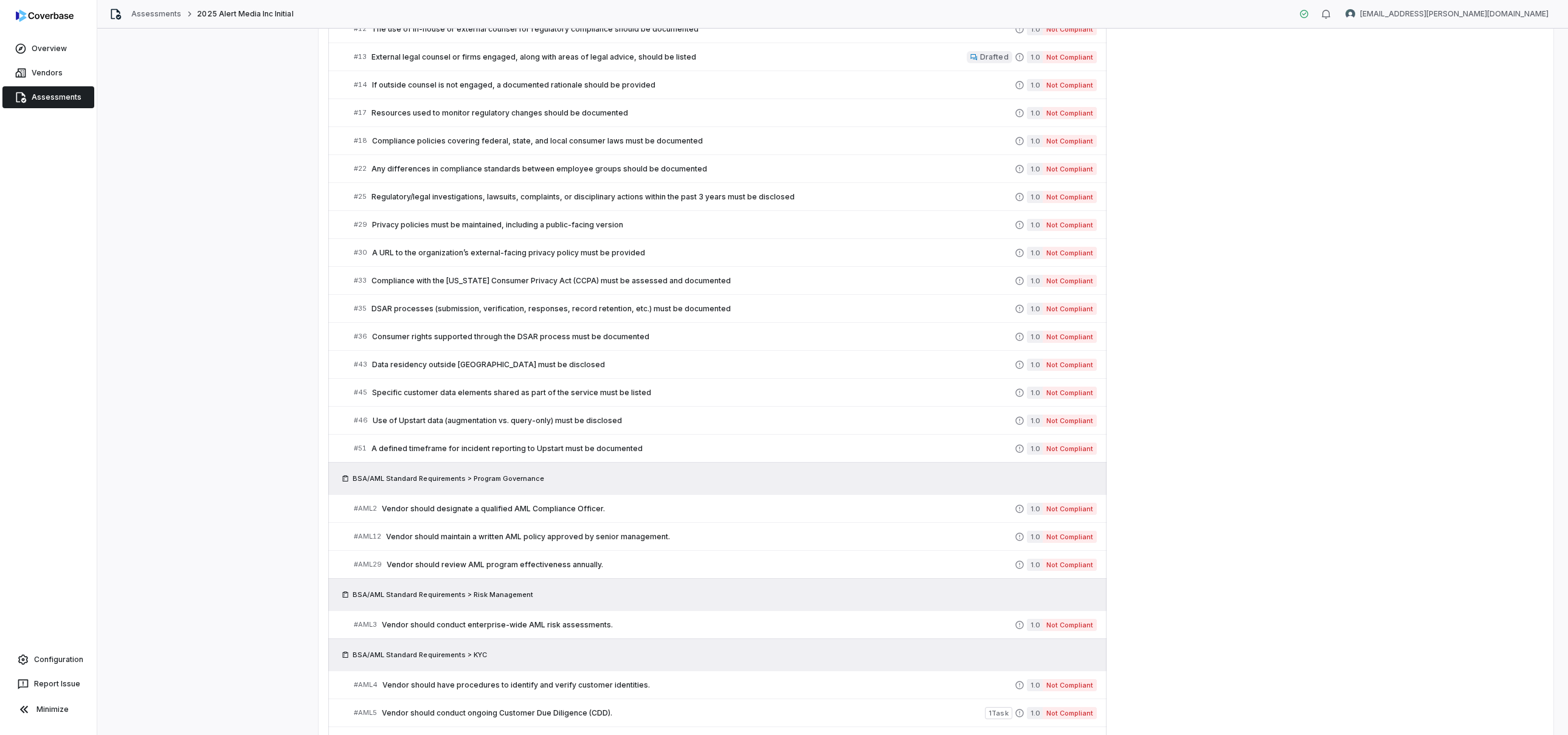
scroll to position [736, 0]
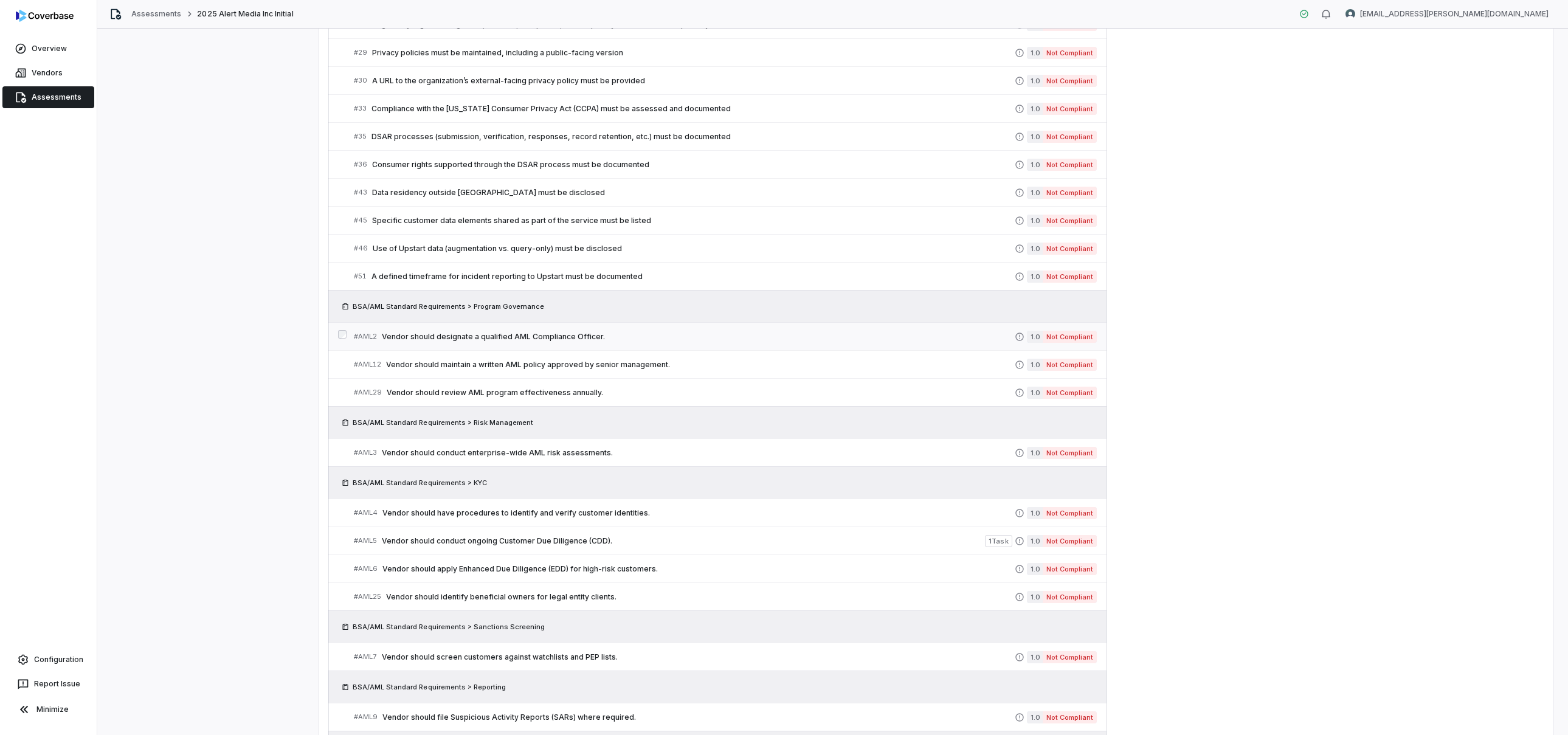
click at [462, 341] on span "Vendor should designate a qualified AML Compliance Officer." at bounding box center [698, 337] width 633 height 10
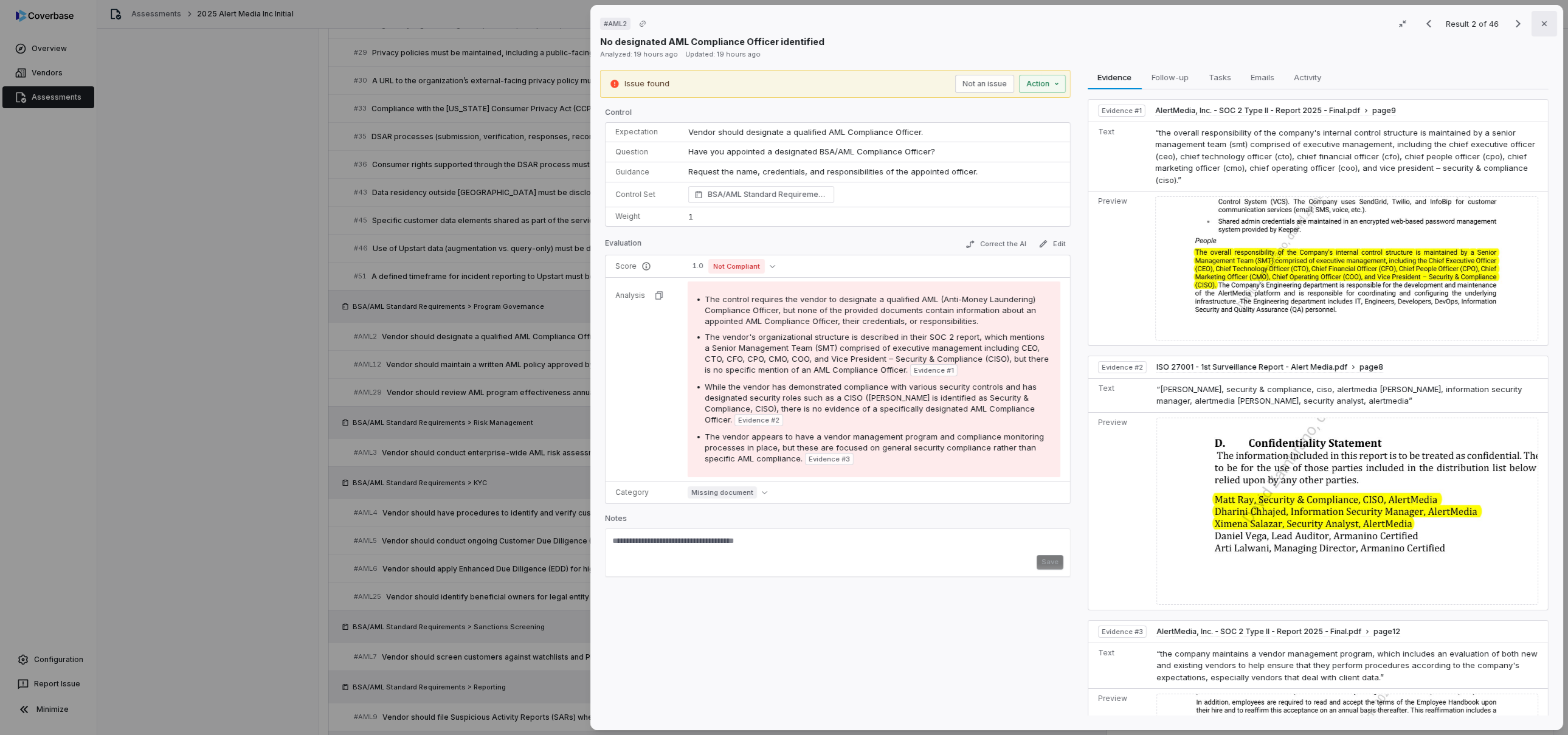
click at [1539, 26] on icon "button" at bounding box center [1544, 23] width 10 height 10
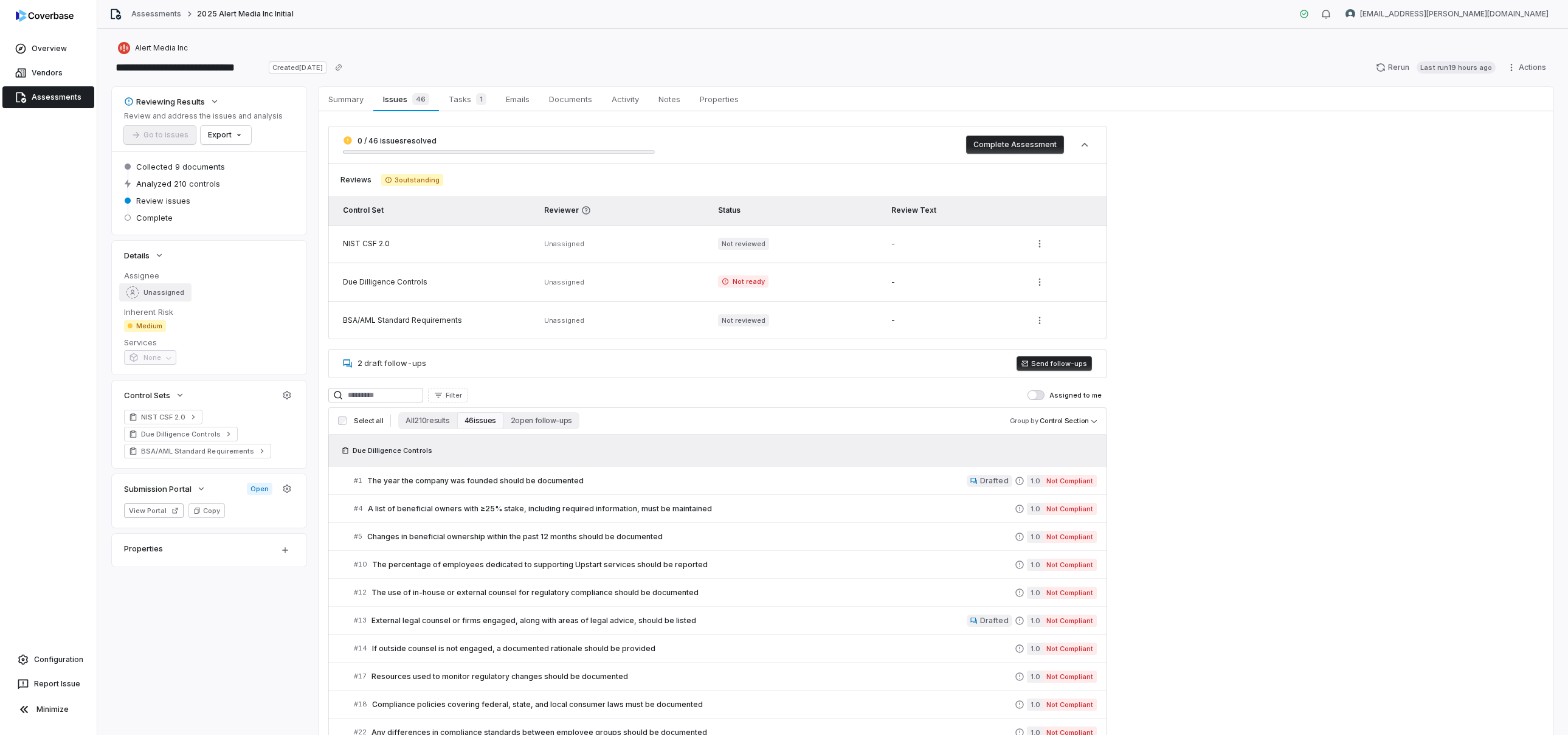
click at [153, 290] on span "Unassigned" at bounding box center [164, 293] width 41 height 9
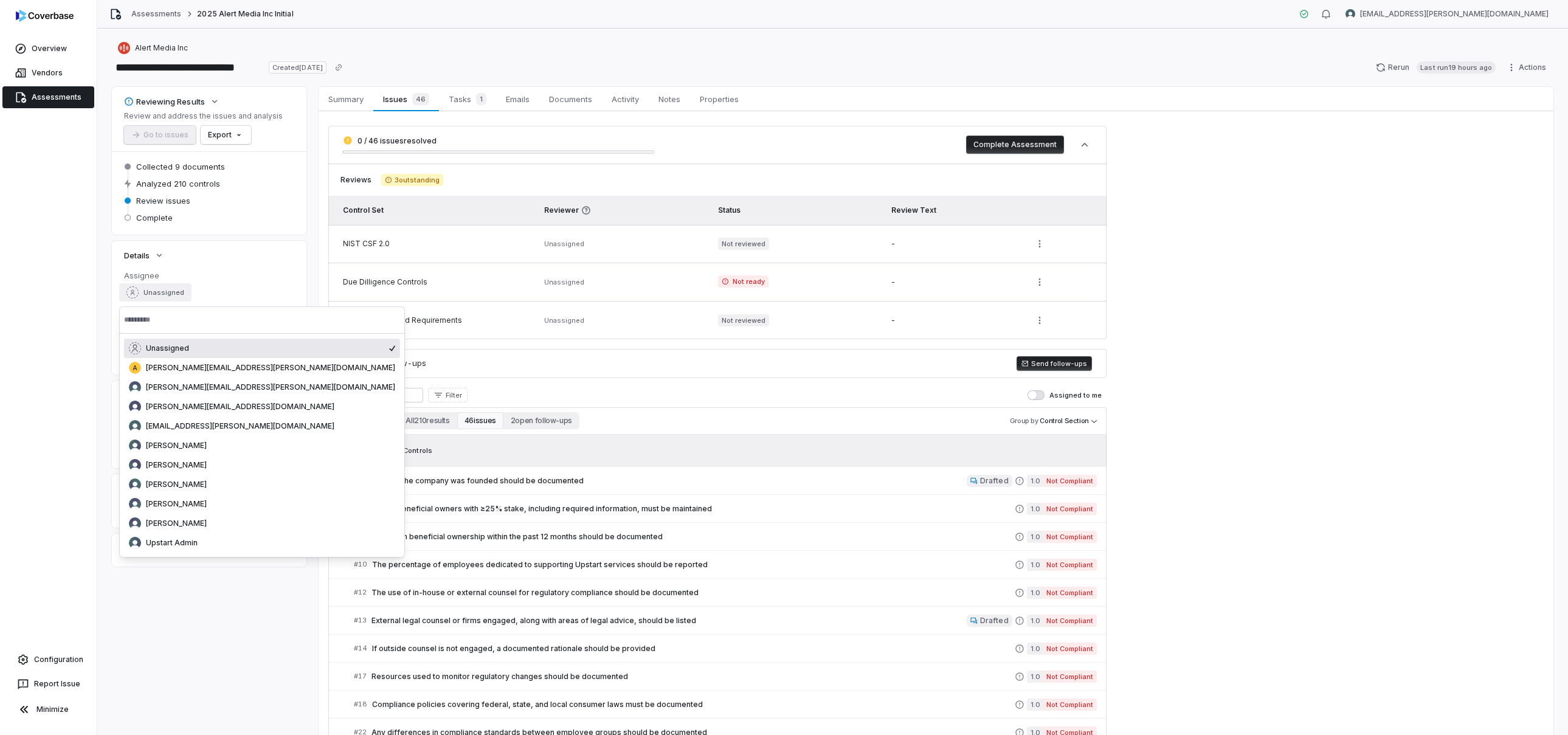
click at [74, 347] on div "Overview Vendors Assessments Configuration Report Issue Minimize" at bounding box center [48, 367] width 97 height 735
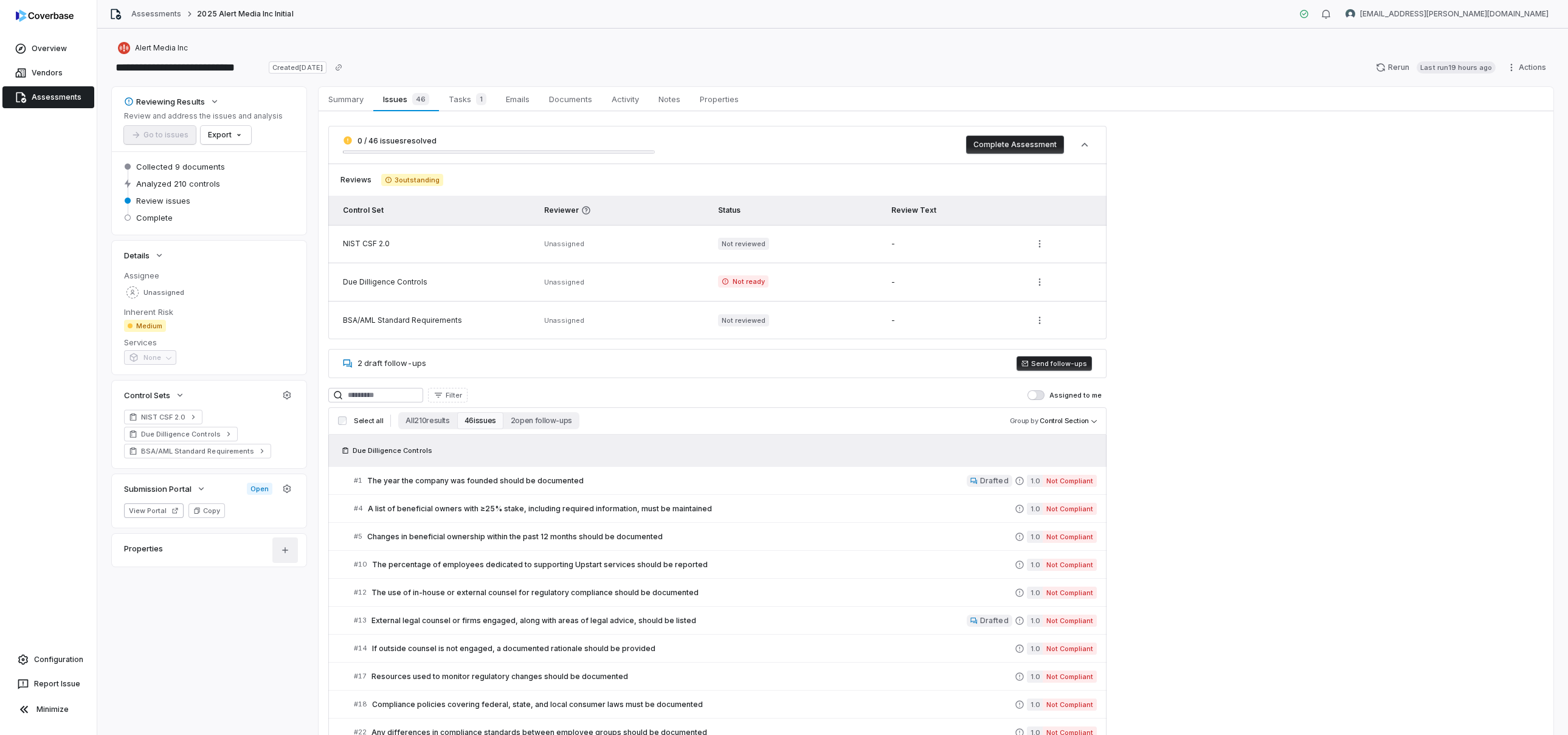
click at [277, 556] on html "**********" at bounding box center [784, 367] width 1568 height 735
click at [293, 575] on div "Add Custom Field" at bounding box center [317, 580] width 80 height 19
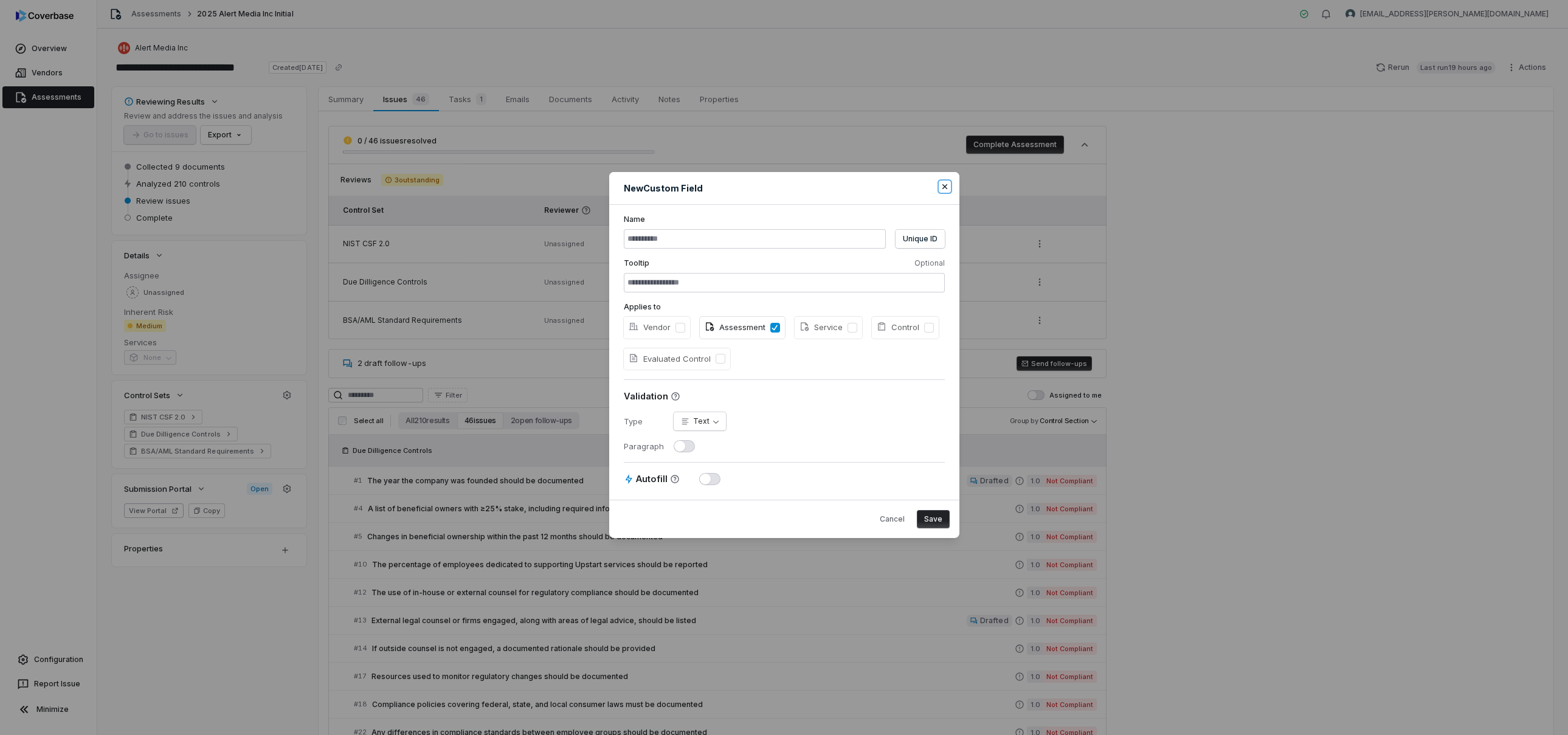
click at [942, 187] on icon "button" at bounding box center [944, 186] width 10 height 10
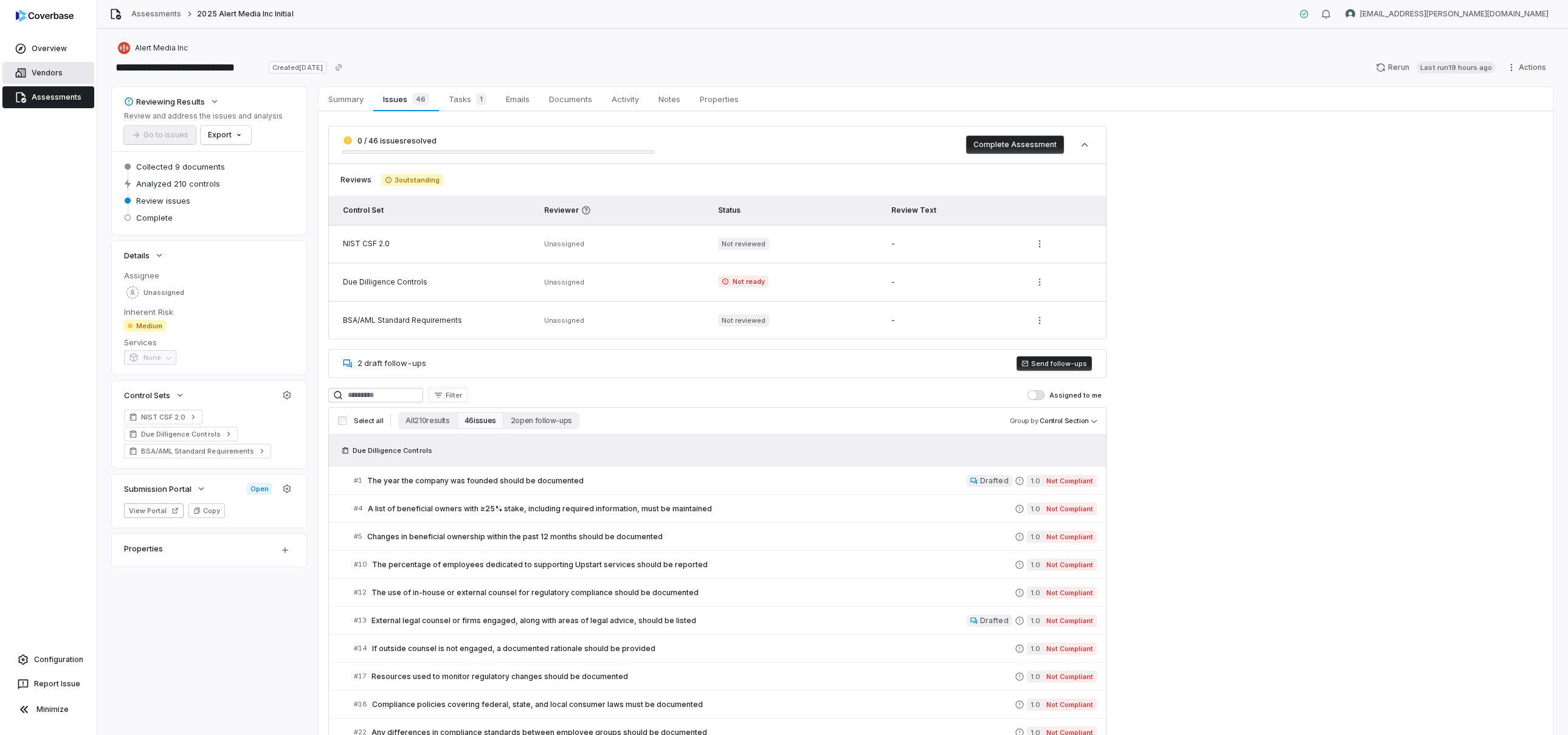
click at [41, 78] on span "Vendors" at bounding box center [47, 73] width 31 height 10
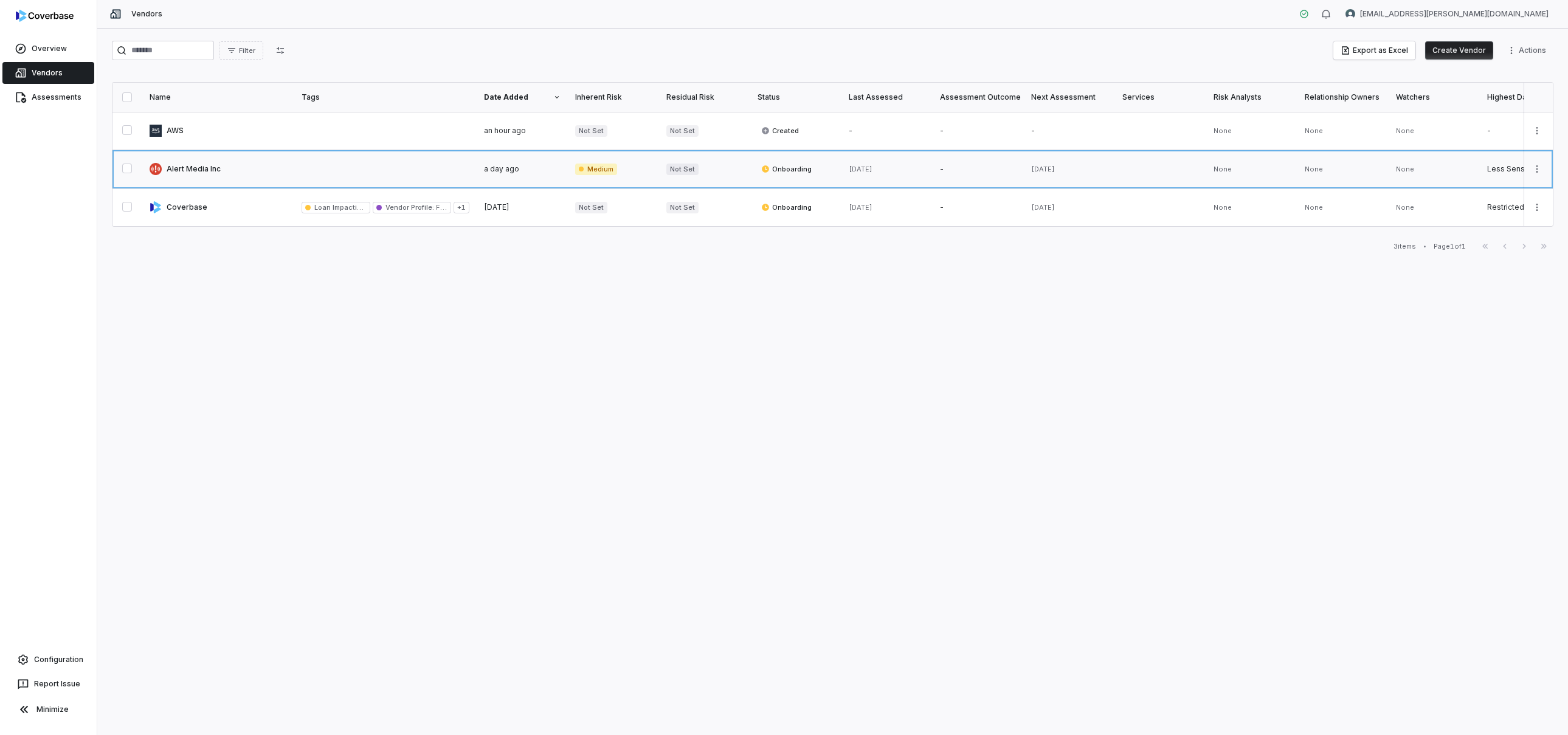
click at [282, 154] on link at bounding box center [218, 169] width 152 height 38
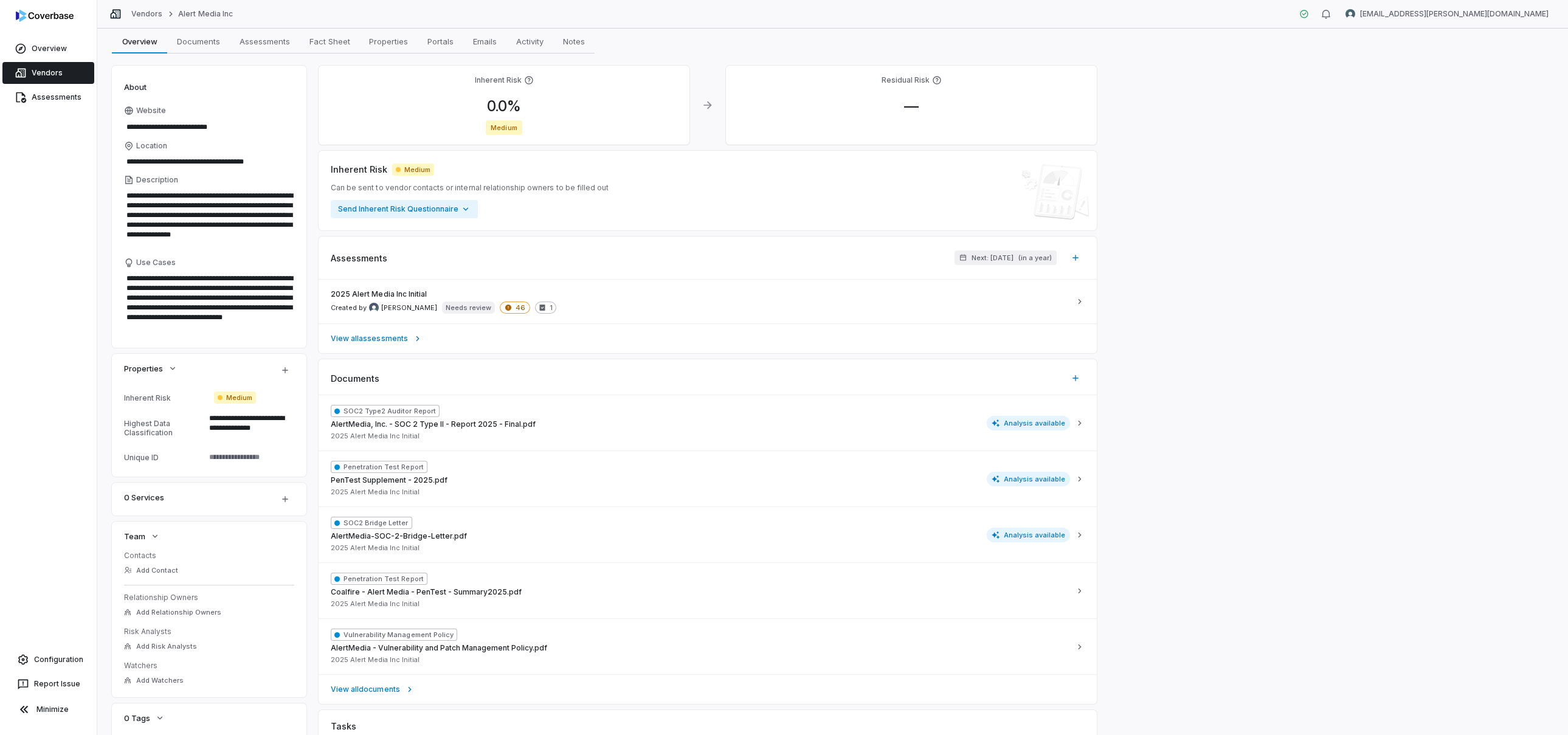
scroll to position [192, 0]
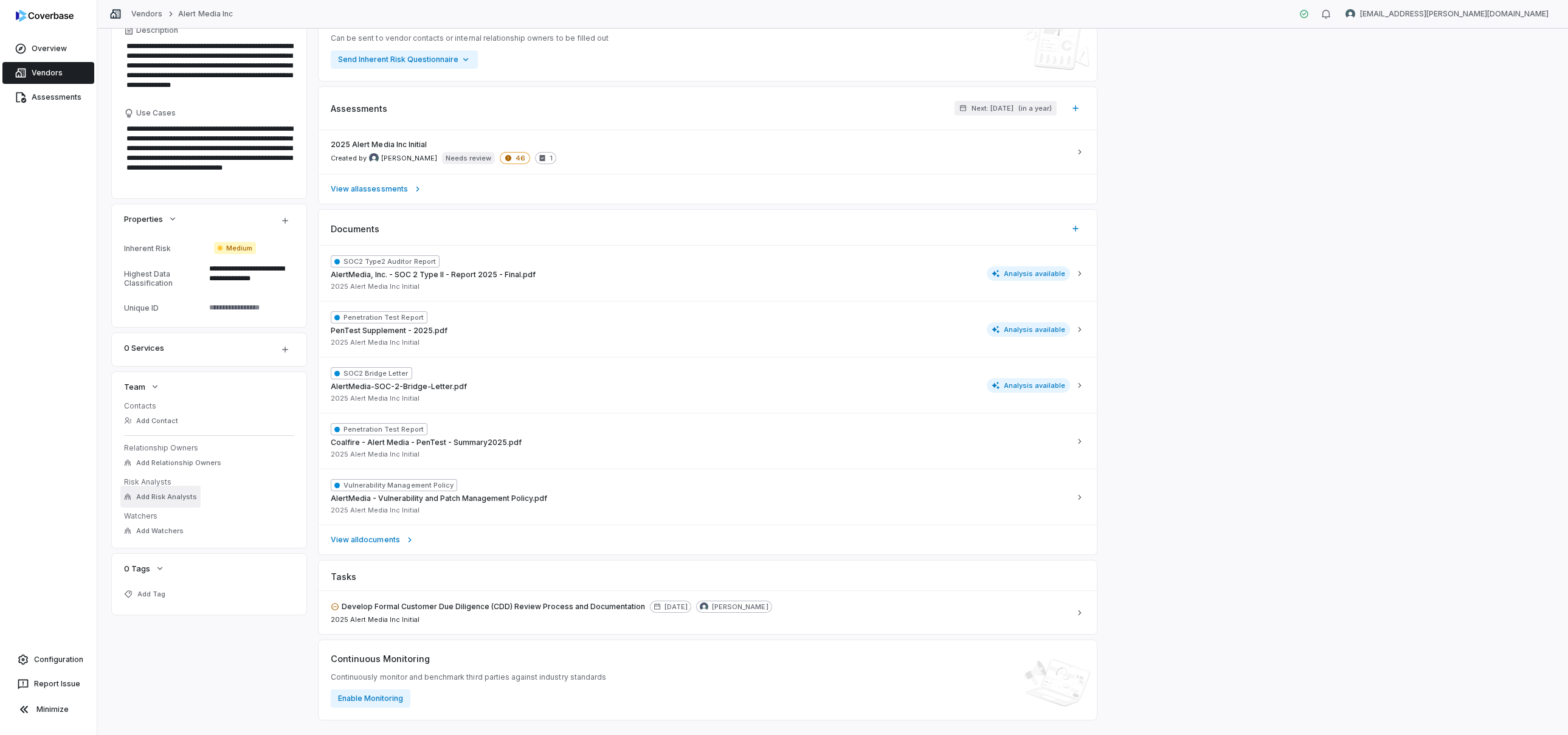
click at [185, 498] on span "Add Risk Analysts" at bounding box center [167, 498] width 61 height 9
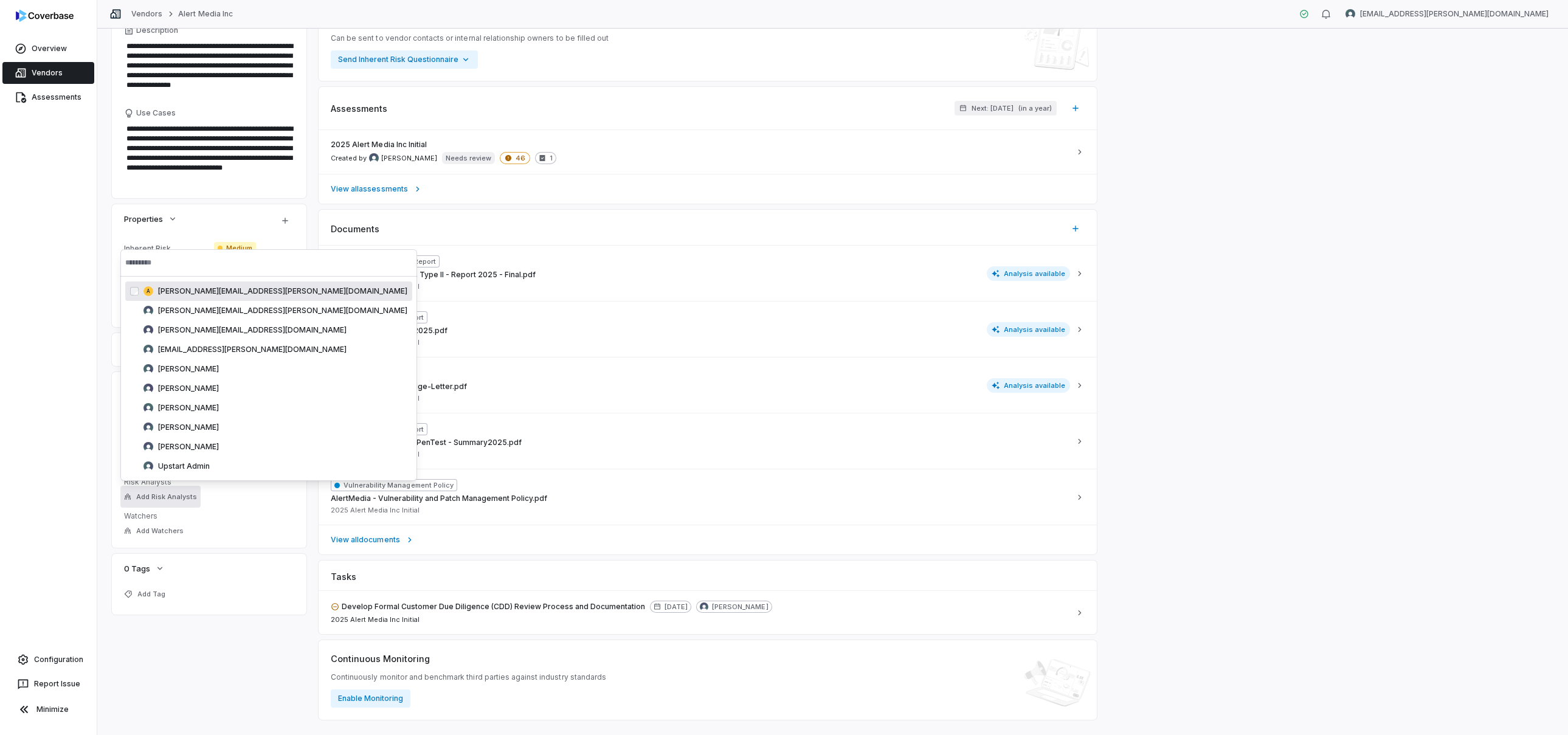
click at [102, 485] on div "**********" at bounding box center [832, 382] width 1471 height 707
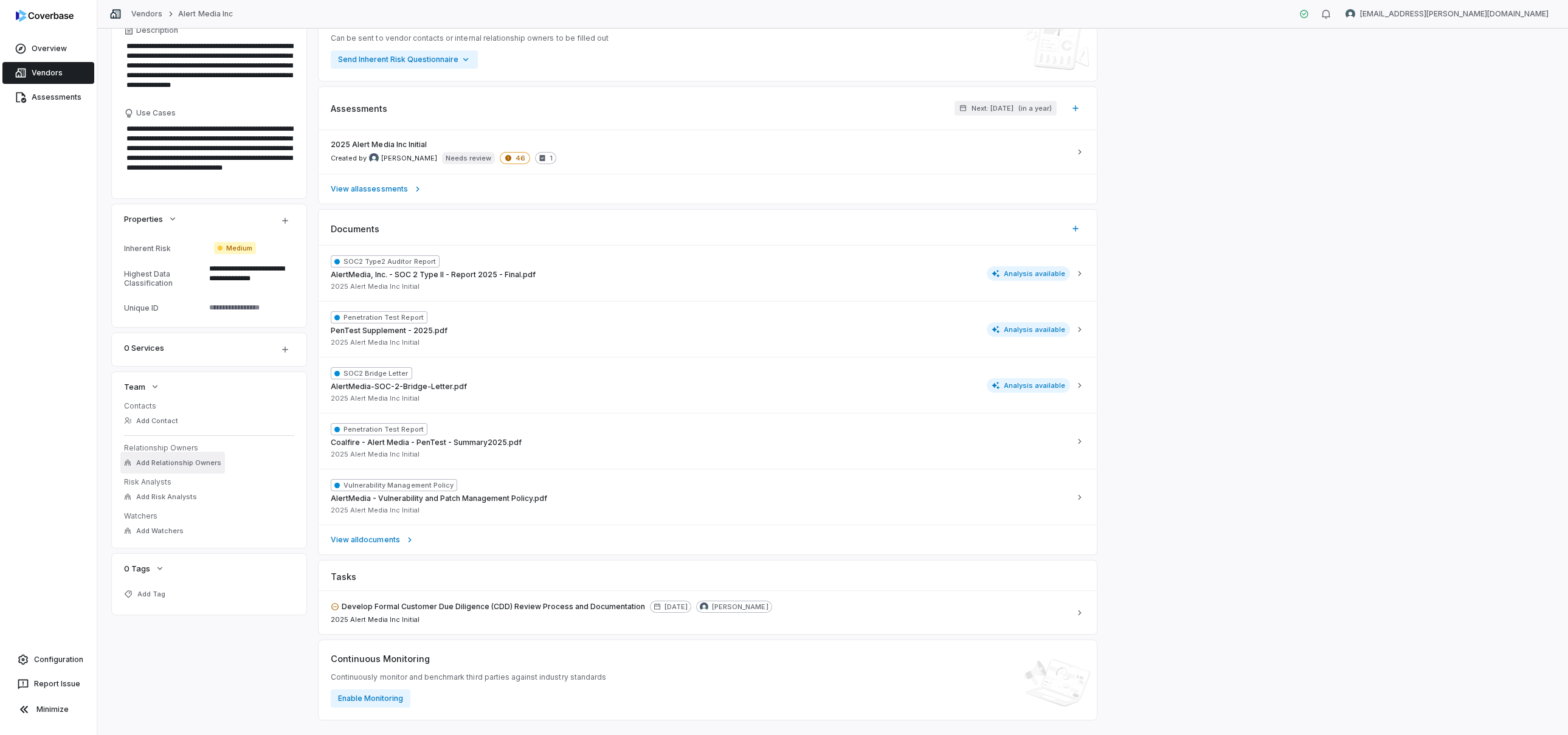
click at [178, 456] on button "Add Relationship Owners" at bounding box center [172, 463] width 105 height 22
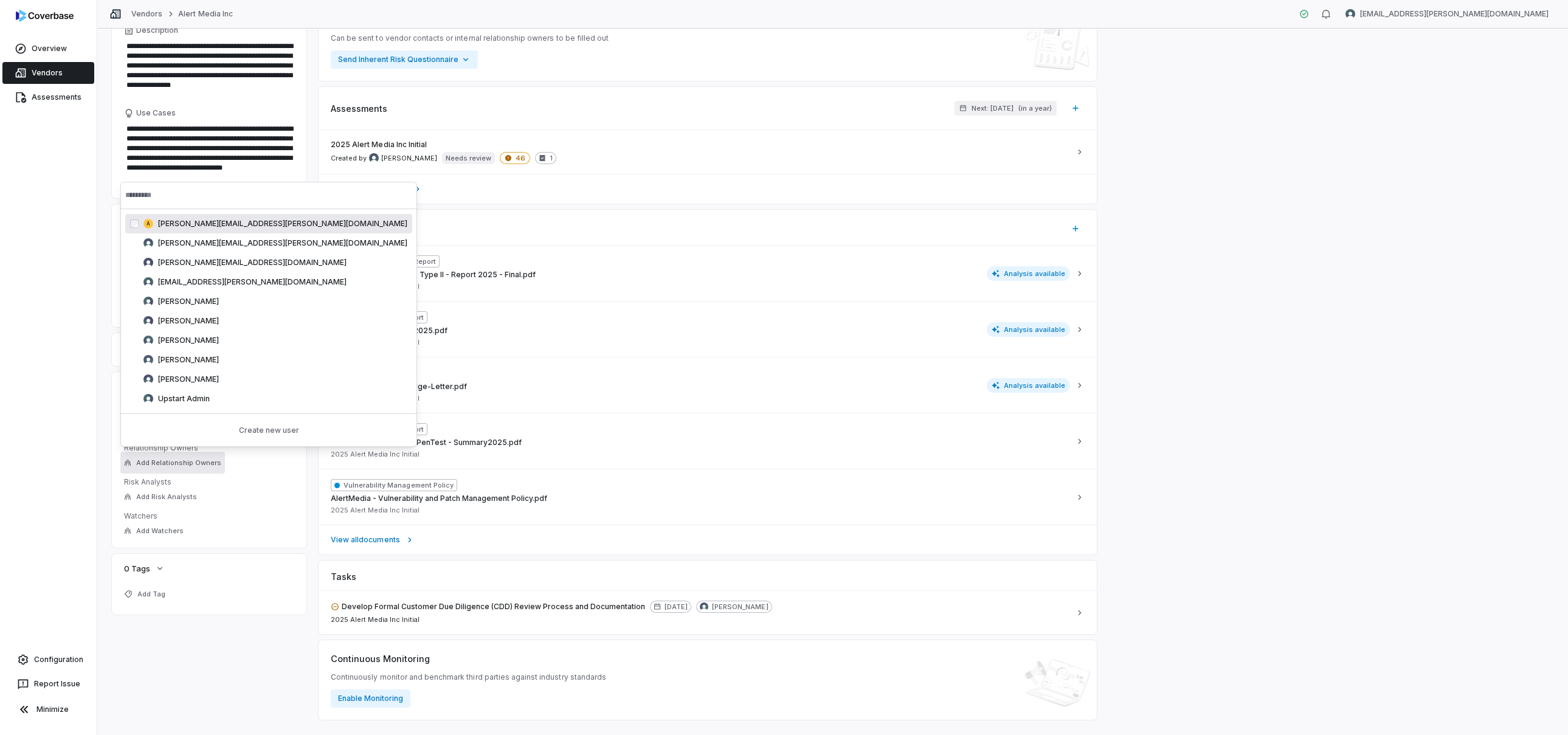
click at [260, 641] on div "**********" at bounding box center [832, 318] width 1442 height 804
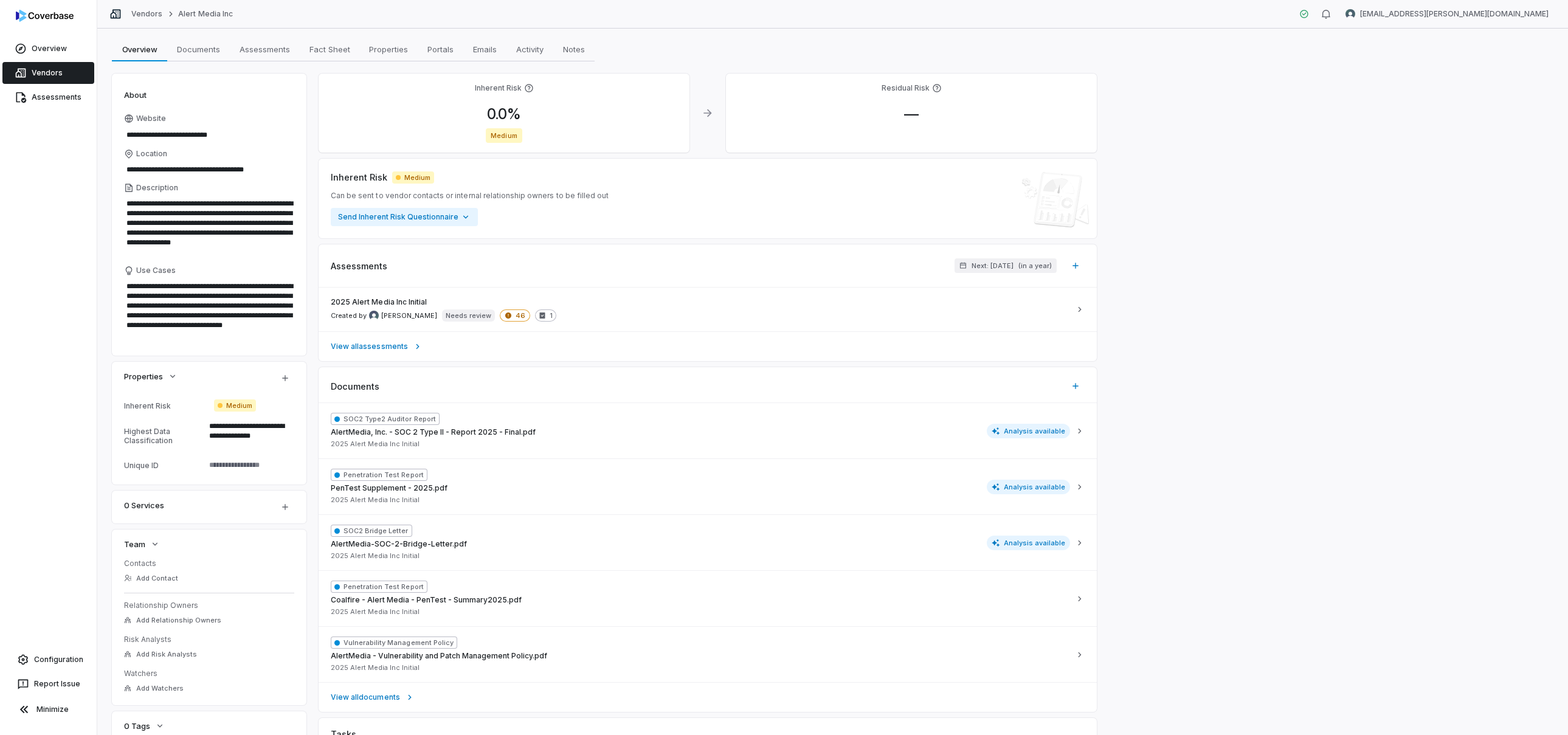
scroll to position [0, 0]
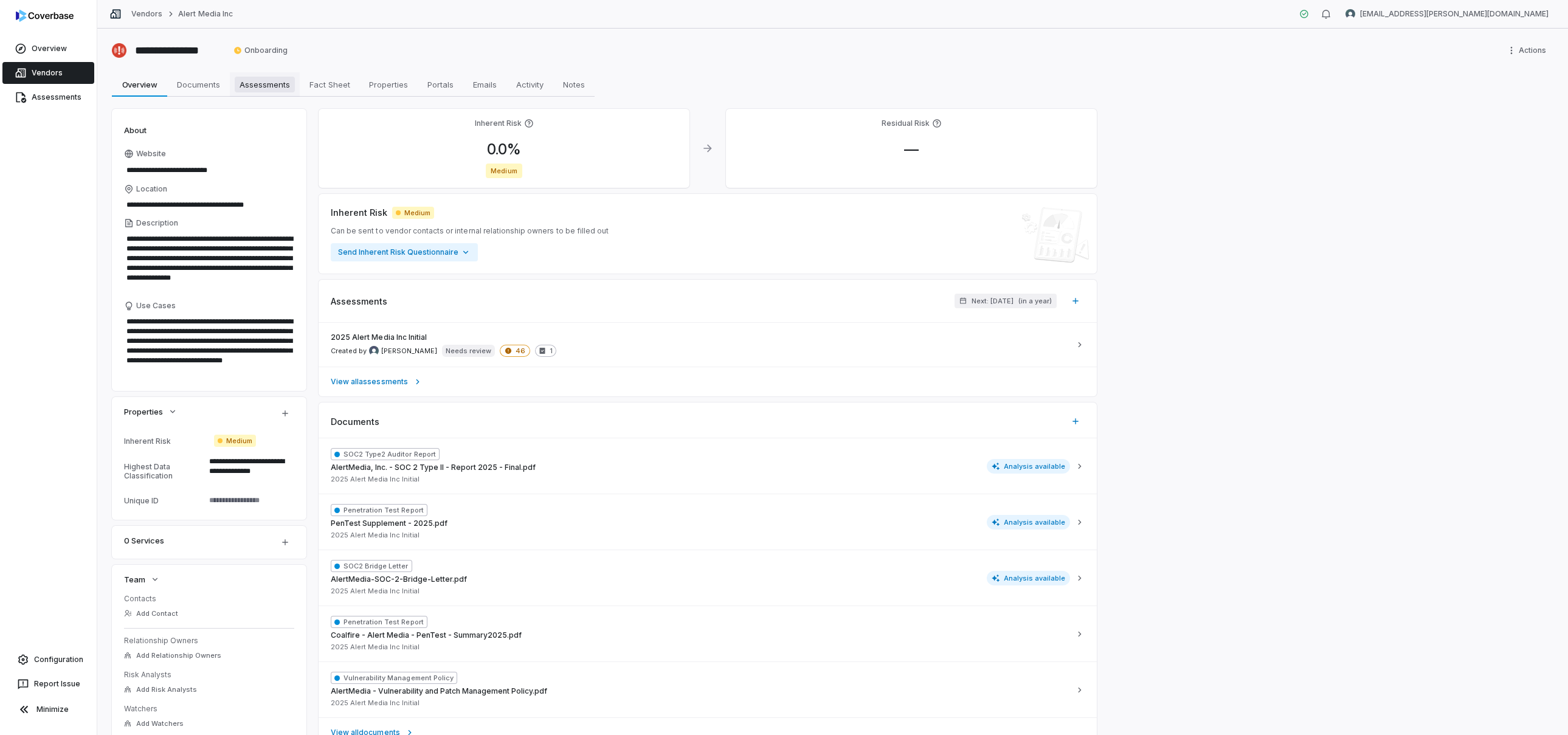
click at [288, 78] on span "Assessments" at bounding box center [265, 85] width 61 height 16
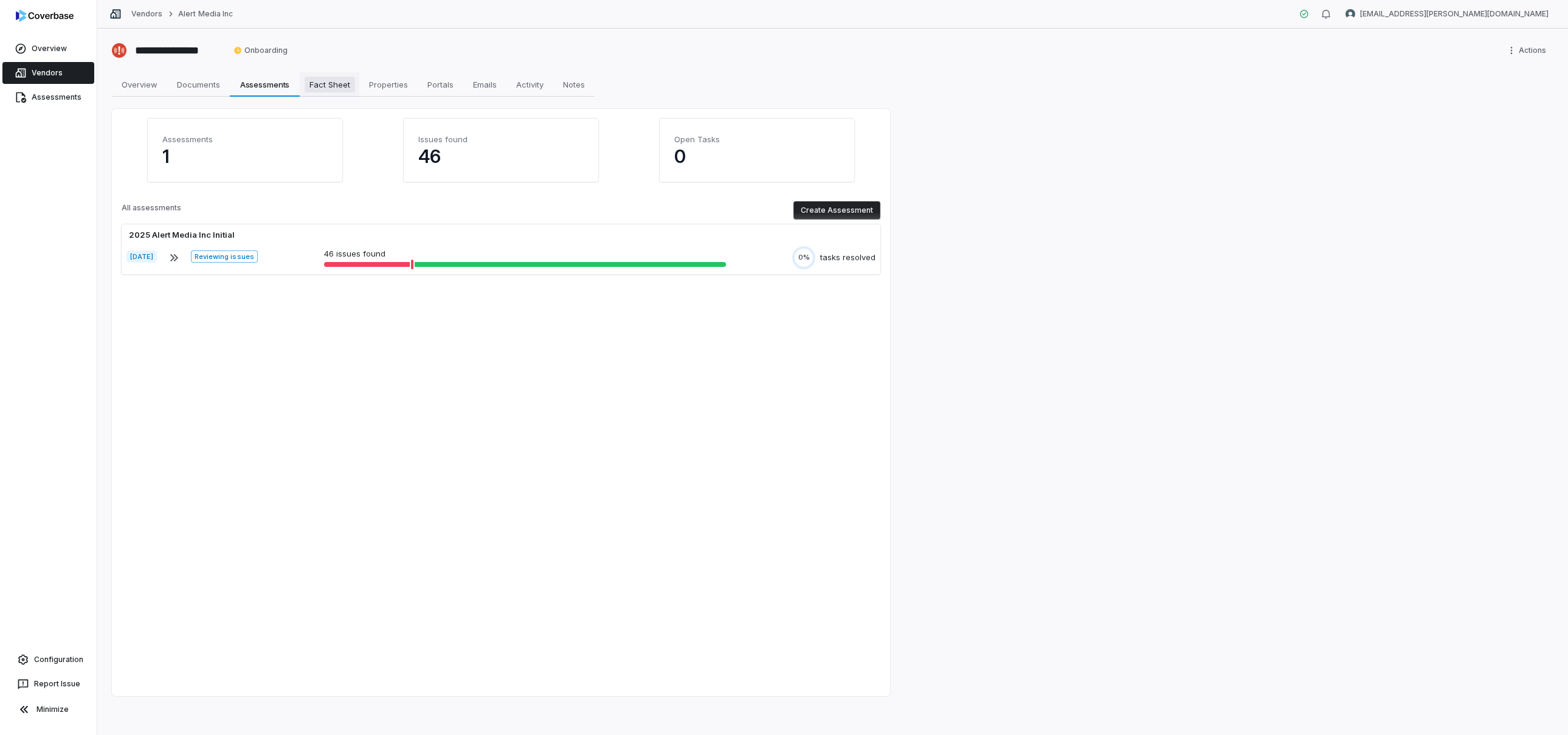
click at [320, 82] on span "Fact Sheet" at bounding box center [330, 85] width 50 height 16
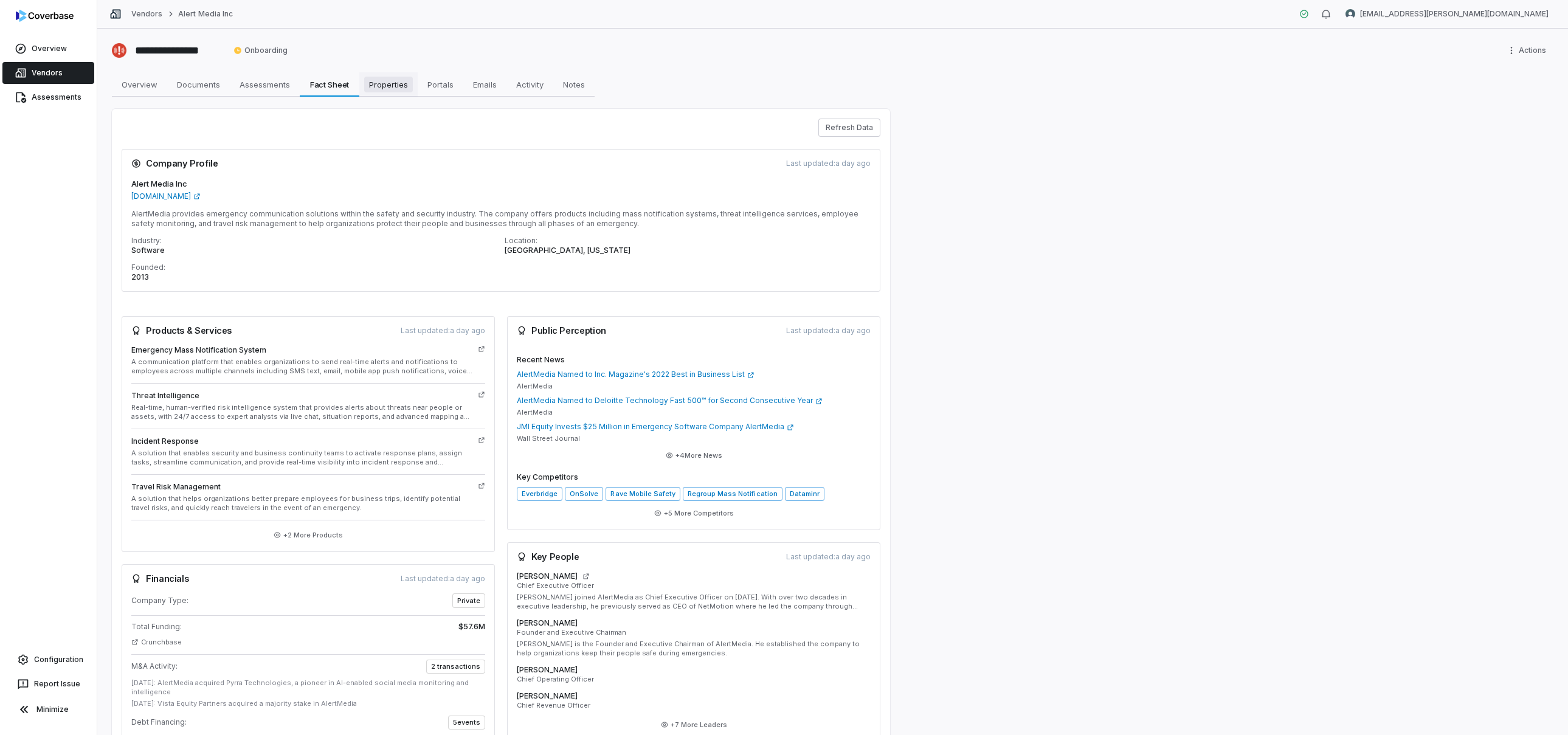
click at [410, 81] on span "Properties" at bounding box center [388, 85] width 49 height 16
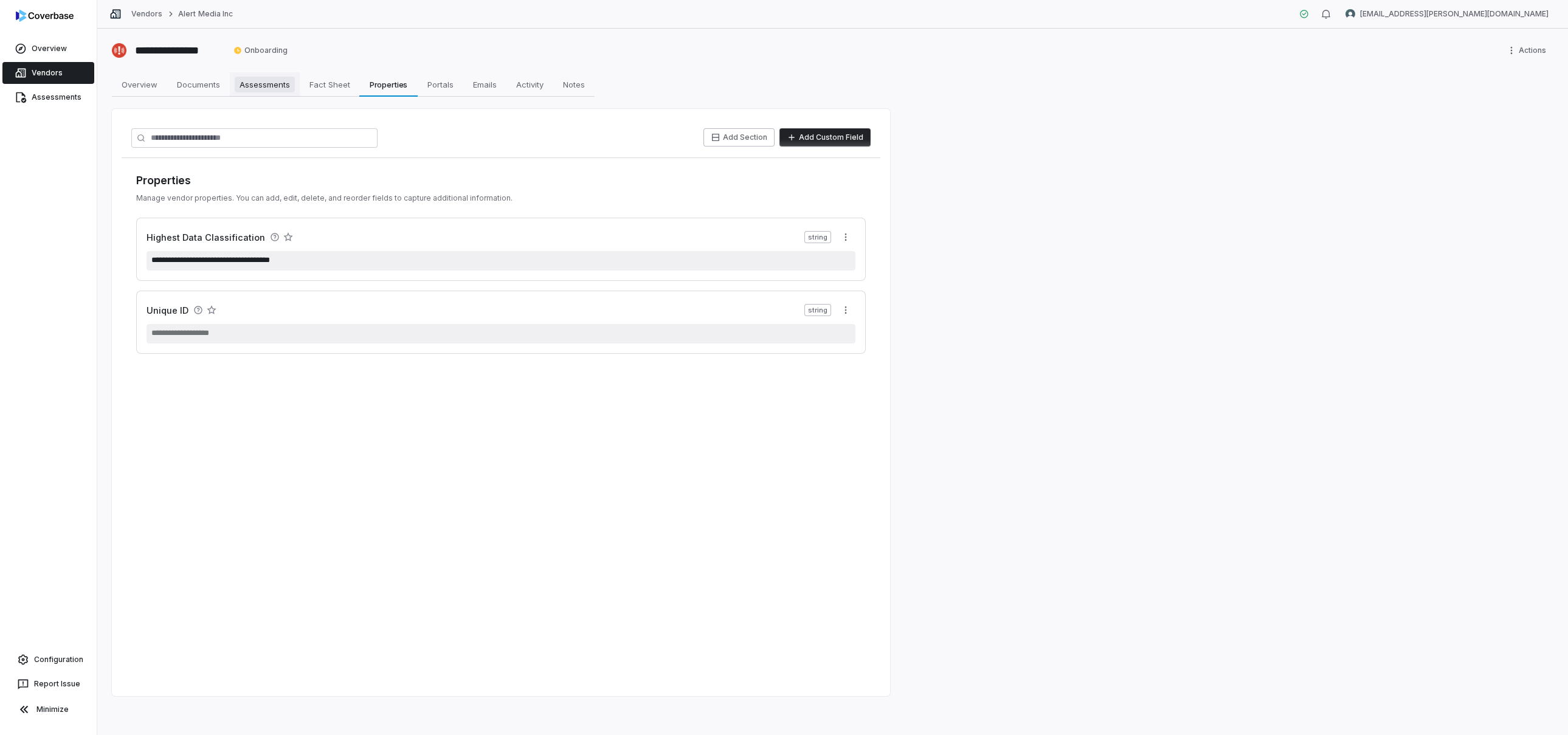
click at [274, 89] on span "Assessments" at bounding box center [265, 85] width 61 height 16
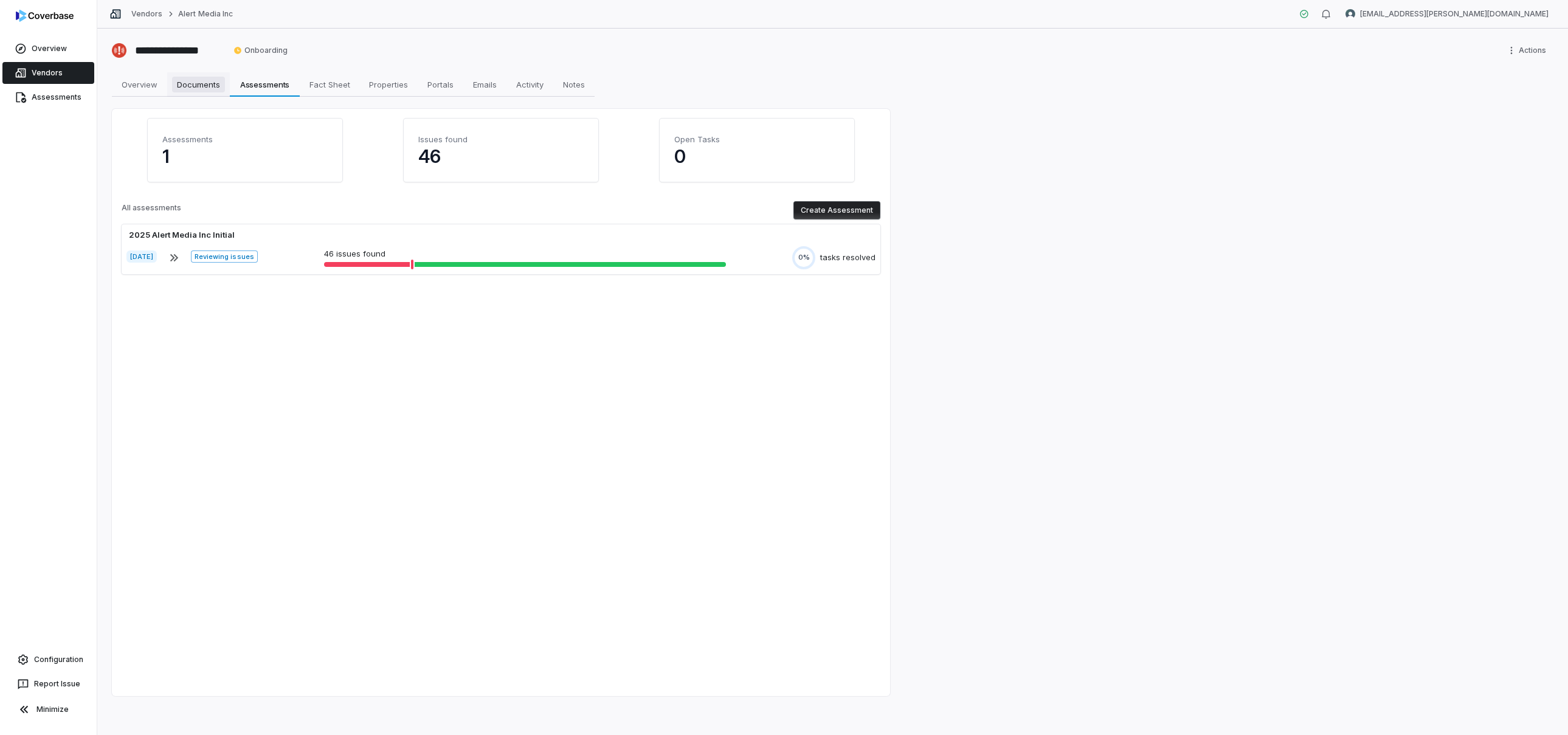
click at [201, 87] on span "Documents" at bounding box center [199, 85] width 53 height 16
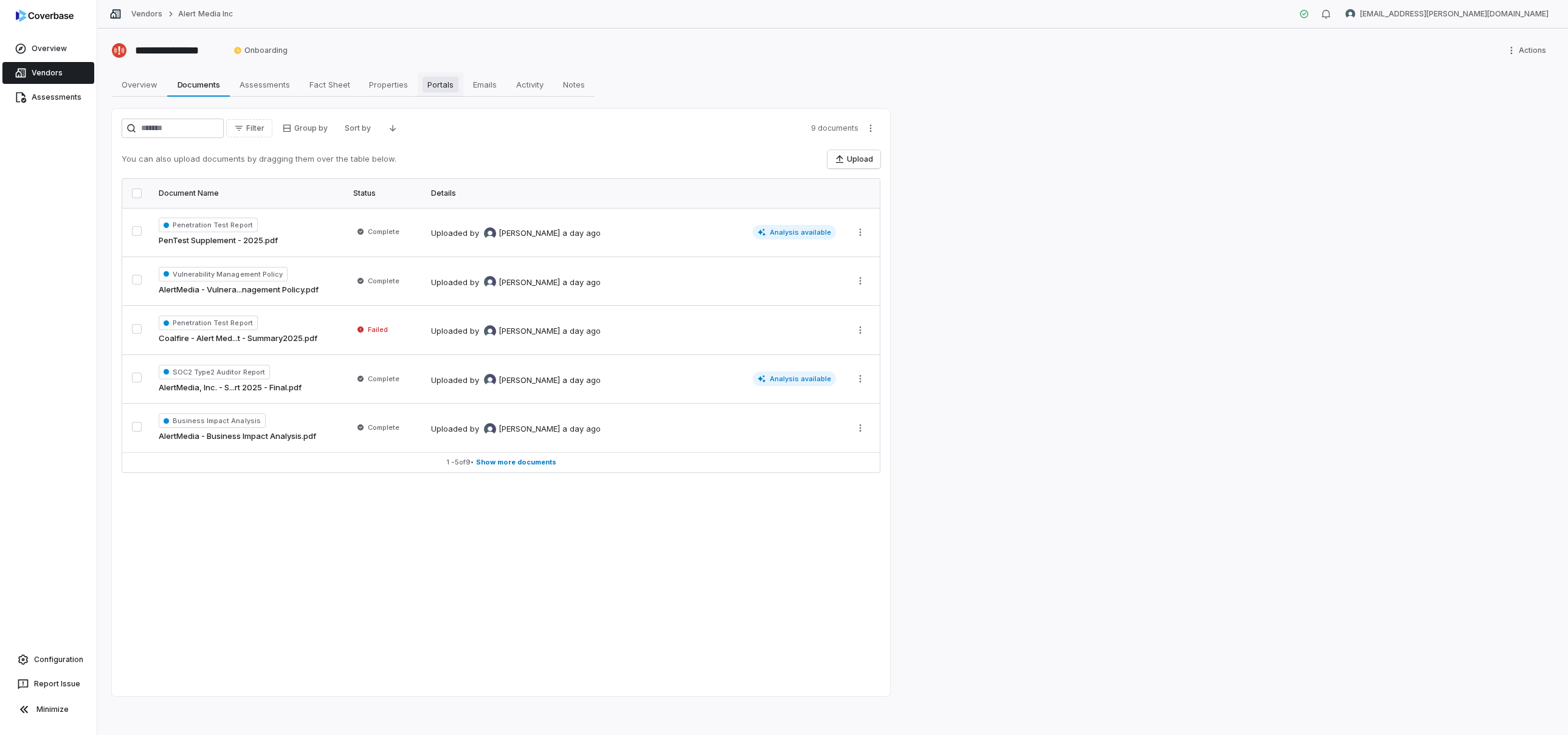
click at [454, 82] on span "Portals" at bounding box center [441, 85] width 36 height 16
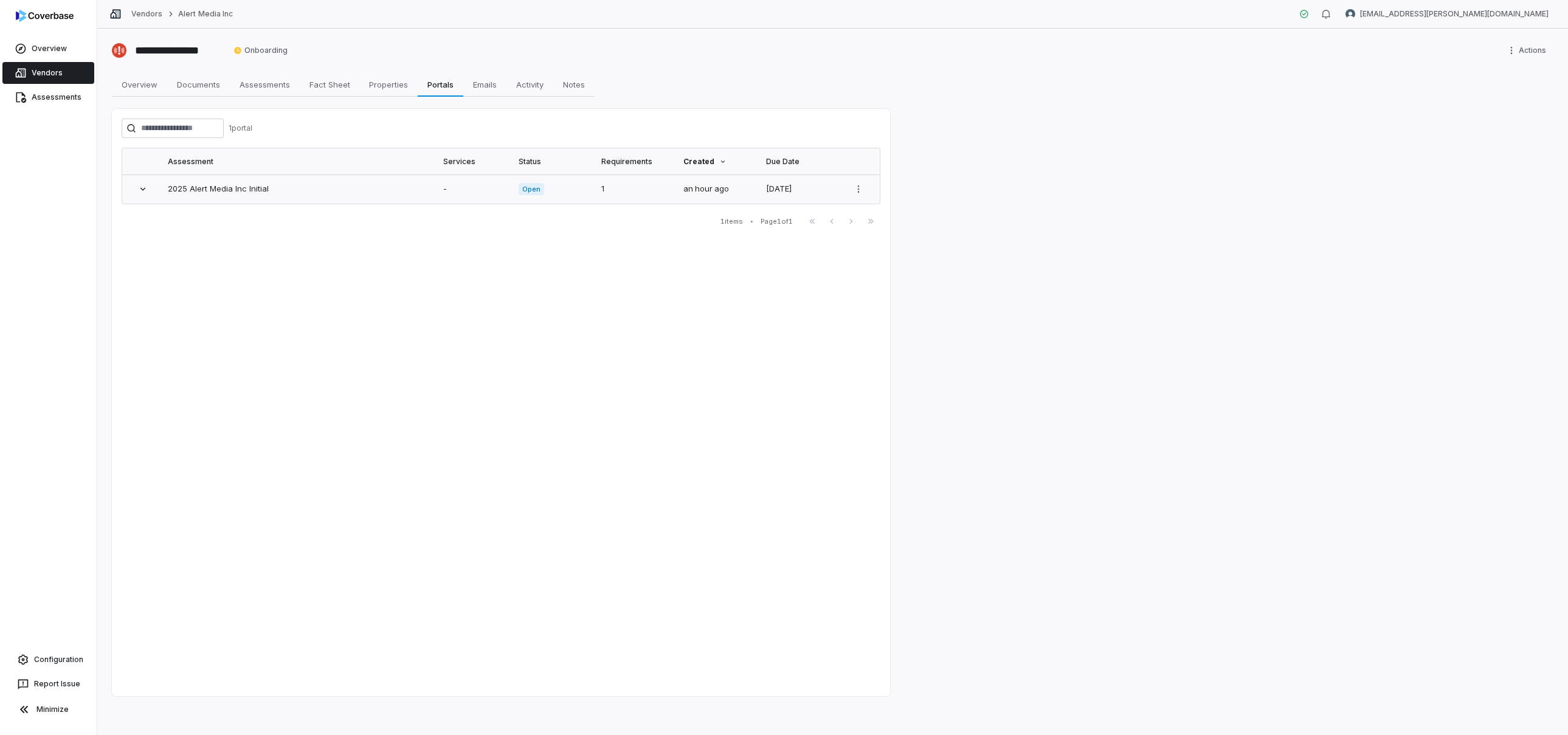
click at [248, 192] on link "2025 Alert Media Inc Initial" at bounding box center [218, 189] width 101 height 10
click at [475, 90] on span "Emails" at bounding box center [484, 85] width 33 height 16
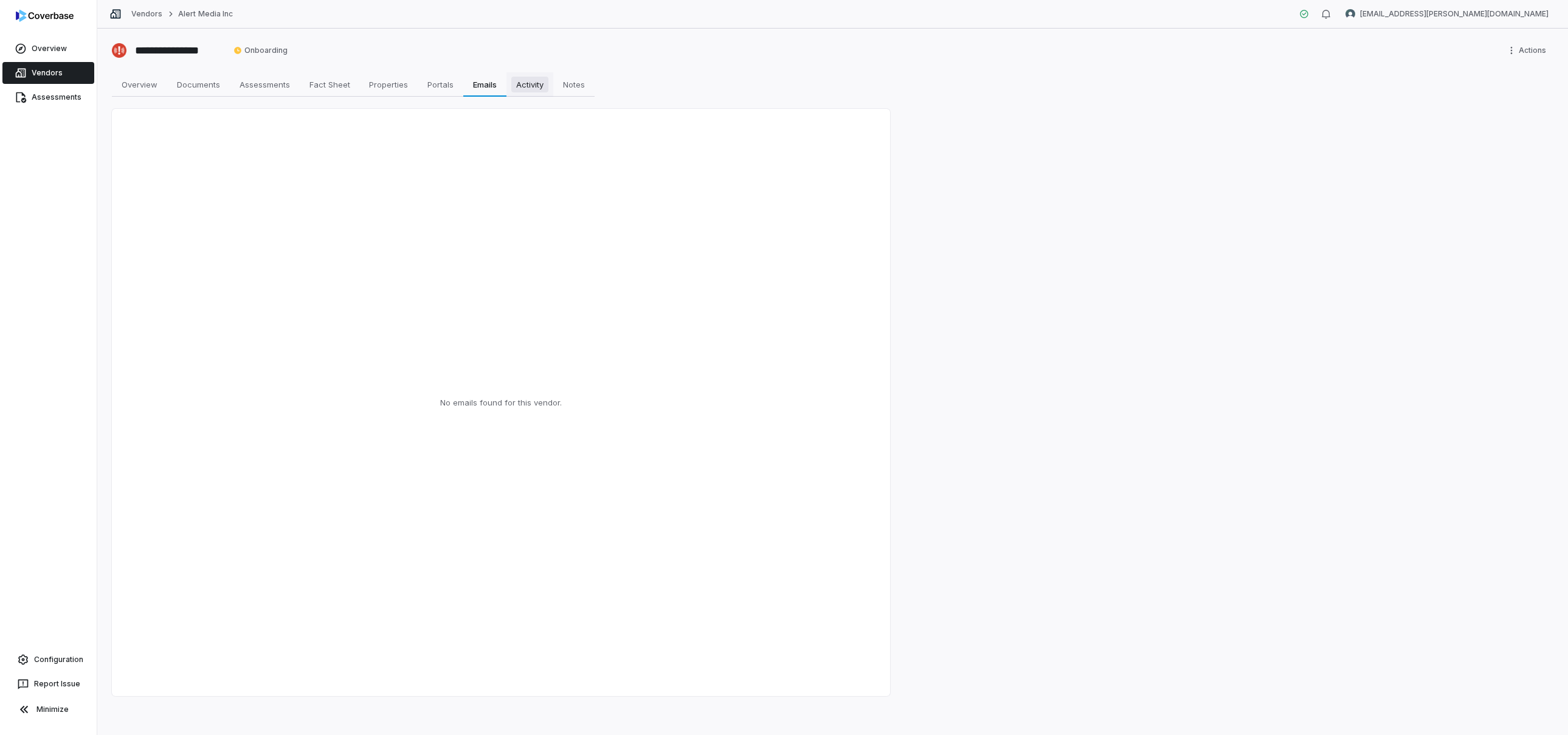
click at [542, 90] on span "Activity" at bounding box center [530, 85] width 37 height 16
click at [208, 83] on span "Documents" at bounding box center [199, 85] width 53 height 16
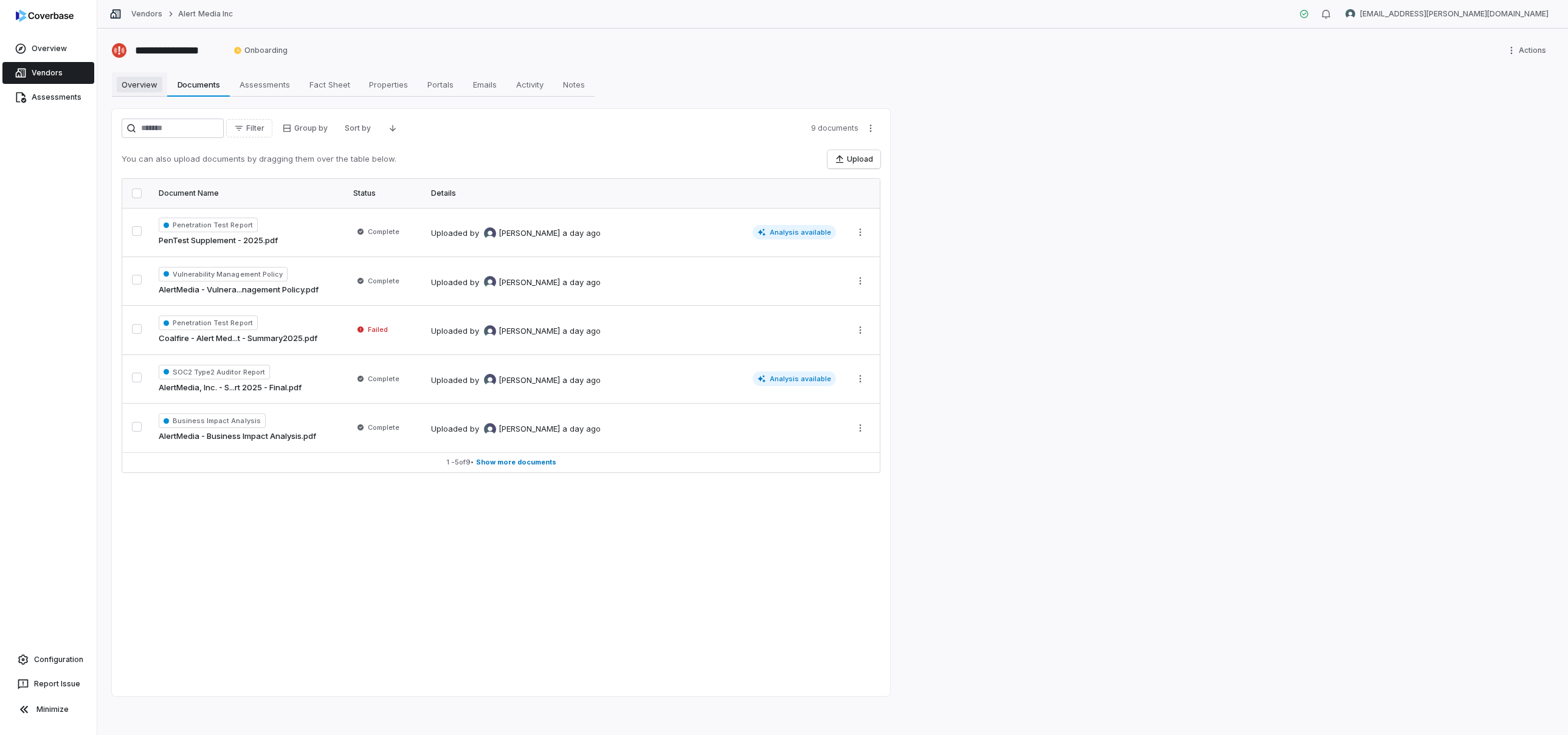
click at [157, 88] on span "Overview" at bounding box center [139, 85] width 46 height 16
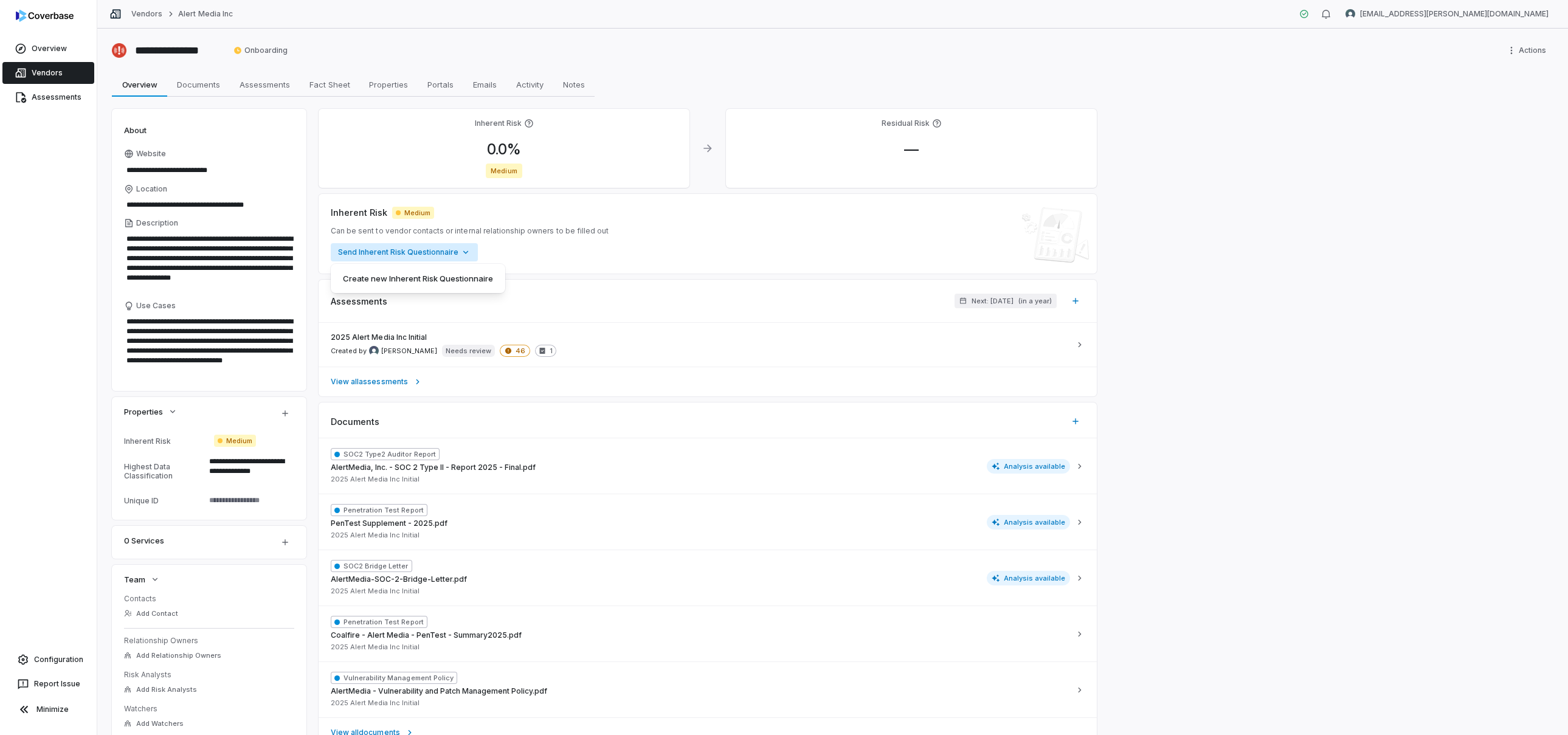
click at [445, 260] on html "**********" at bounding box center [784, 367] width 1568 height 735
click at [248, 495] on html "**********" at bounding box center [784, 367] width 1568 height 735
click at [292, 417] on html "**********" at bounding box center [784, 367] width 1568 height 735
click at [299, 465] on div "Add Custom Field" at bounding box center [328, 463] width 102 height 19
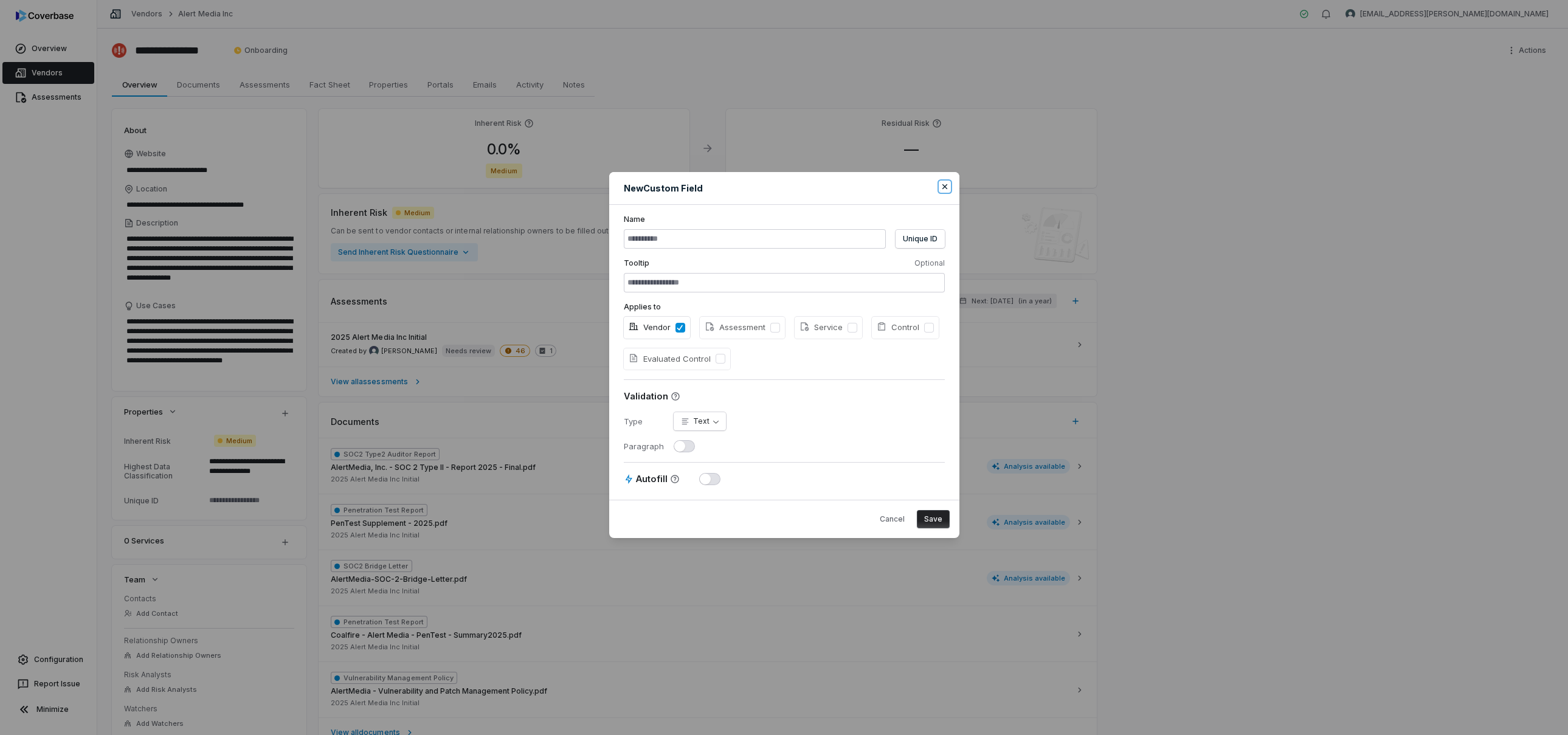
click at [940, 188] on icon "button" at bounding box center [944, 186] width 10 height 10
type textarea "*"
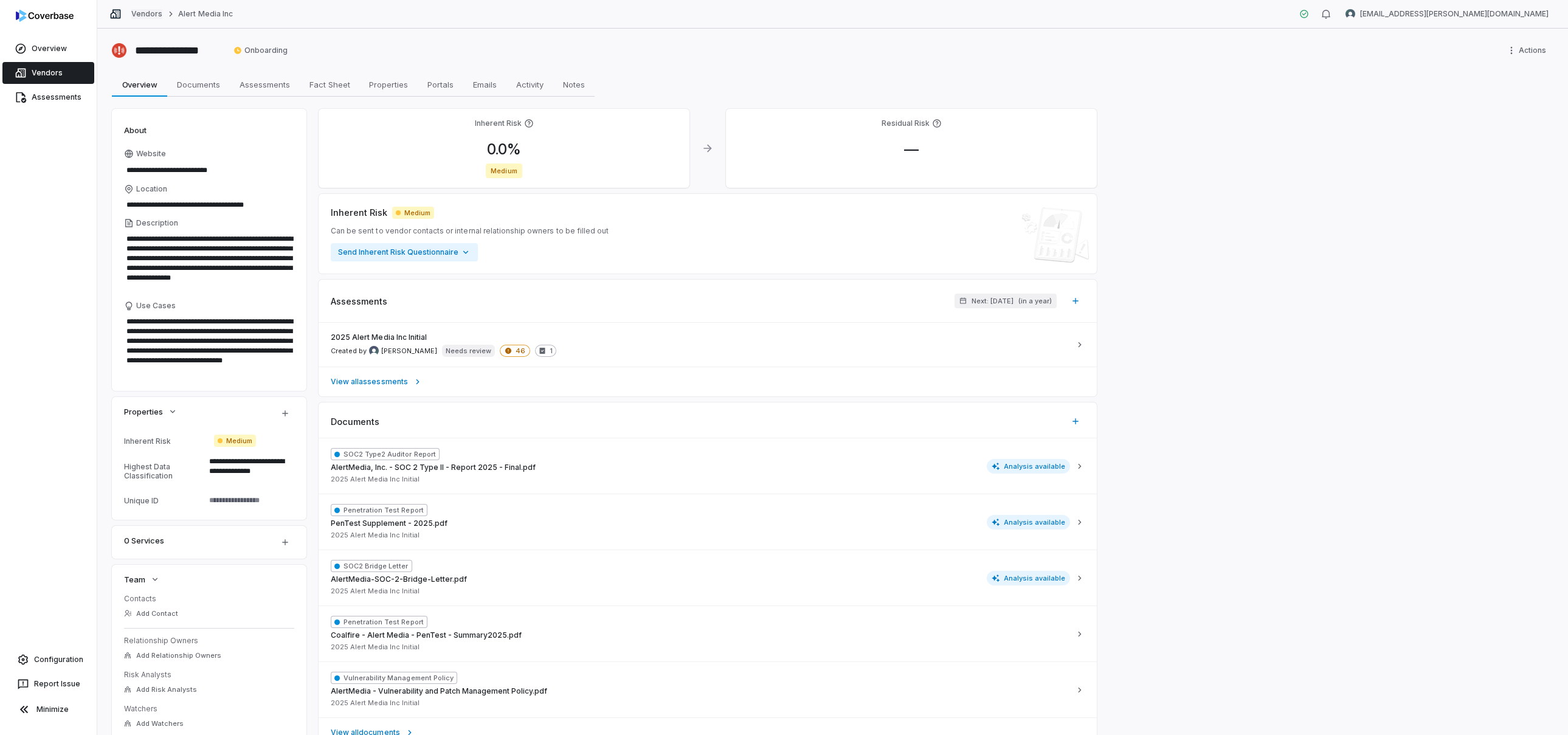
click at [149, 10] on link "Vendors" at bounding box center [147, 14] width 31 height 10
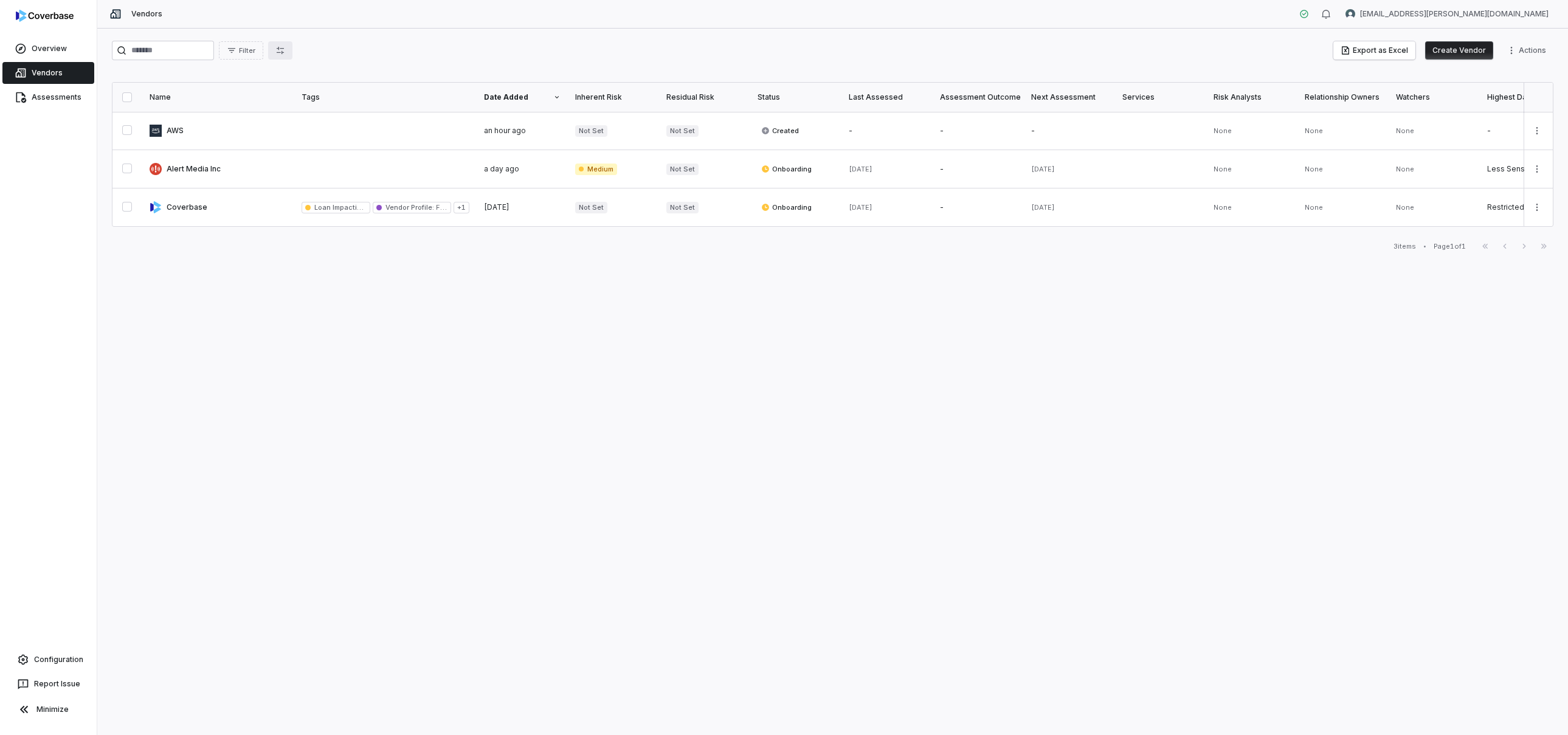
click at [286, 47] on button "button" at bounding box center [280, 50] width 24 height 19
click at [609, 61] on div "Filter Export as Excel Create Vendor Actions" at bounding box center [832, 53] width 1442 height 24
click at [1516, 52] on html "Overview Vendors Assessments Configuration Report Issue Minimize Vendors mk.mar…" at bounding box center [784, 367] width 1568 height 735
click at [275, 276] on html "Overview Vendors Assessments Configuration Report Issue Minimize Vendors mk.mar…" at bounding box center [784, 367] width 1568 height 735
click at [49, 104] on link "Assessments" at bounding box center [48, 97] width 92 height 22
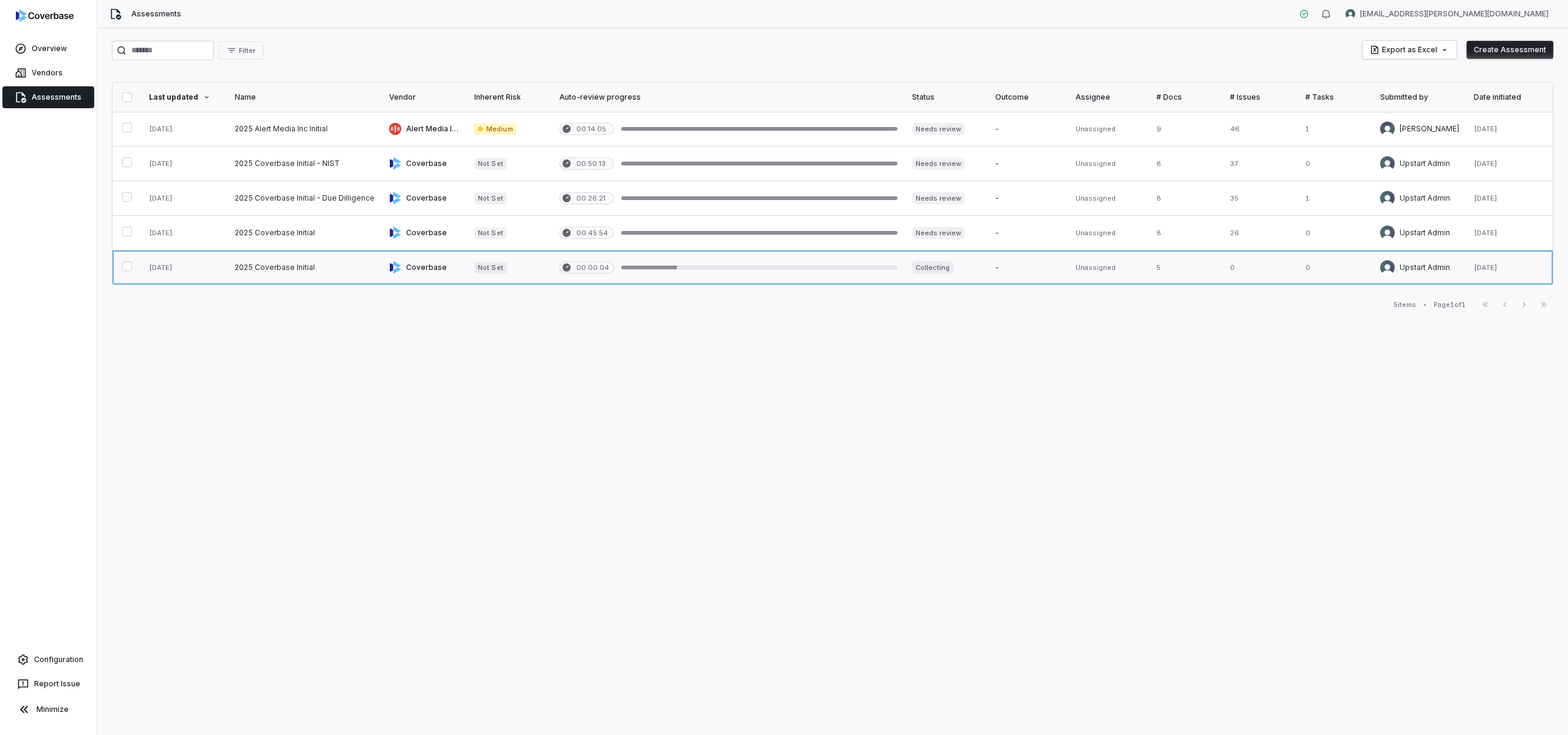
click at [336, 272] on link at bounding box center [304, 268] width 154 height 34
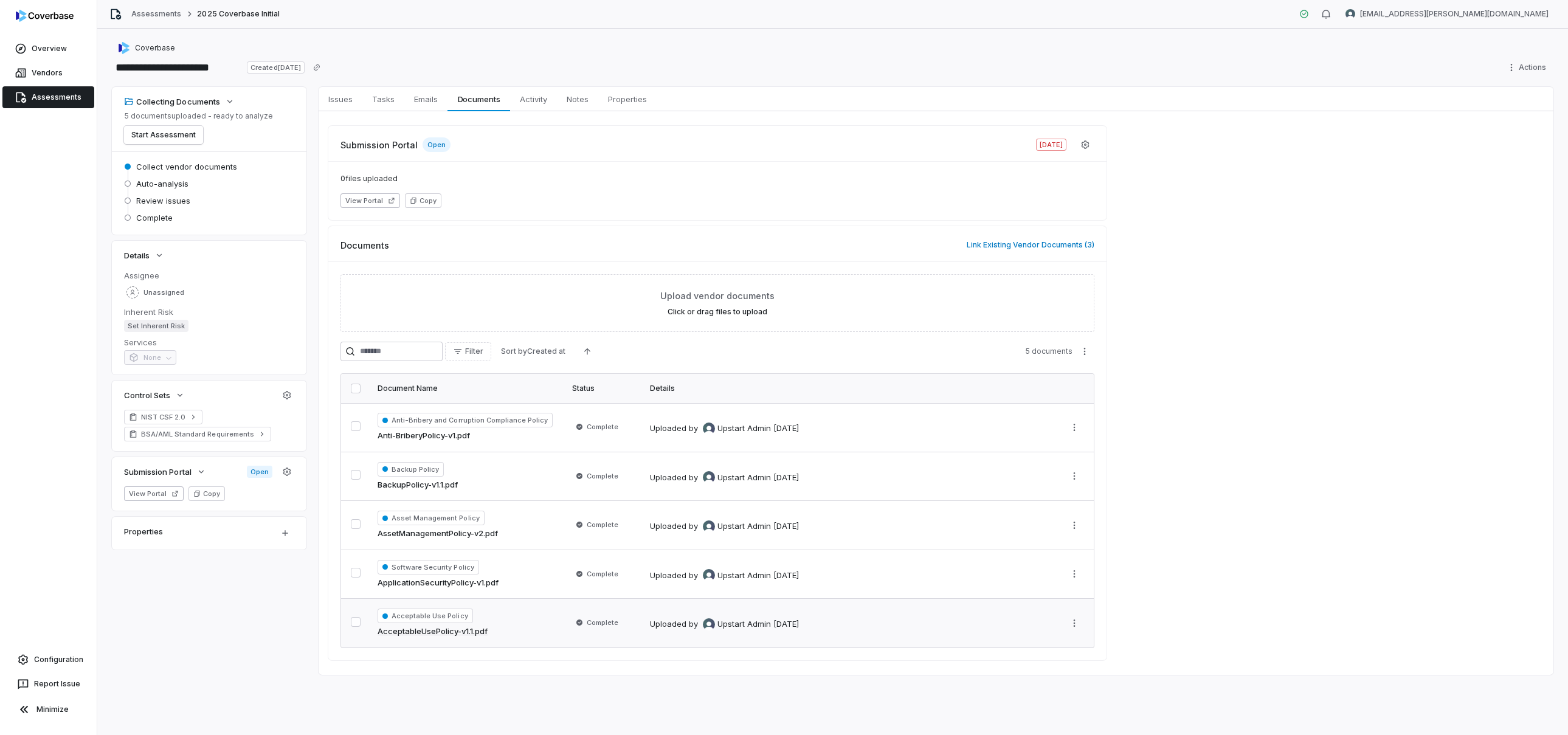
click at [563, 640] on td "Acceptable Use Policy AcceptableUsePolicy-v1.1.pdf" at bounding box center [467, 623] width 195 height 49
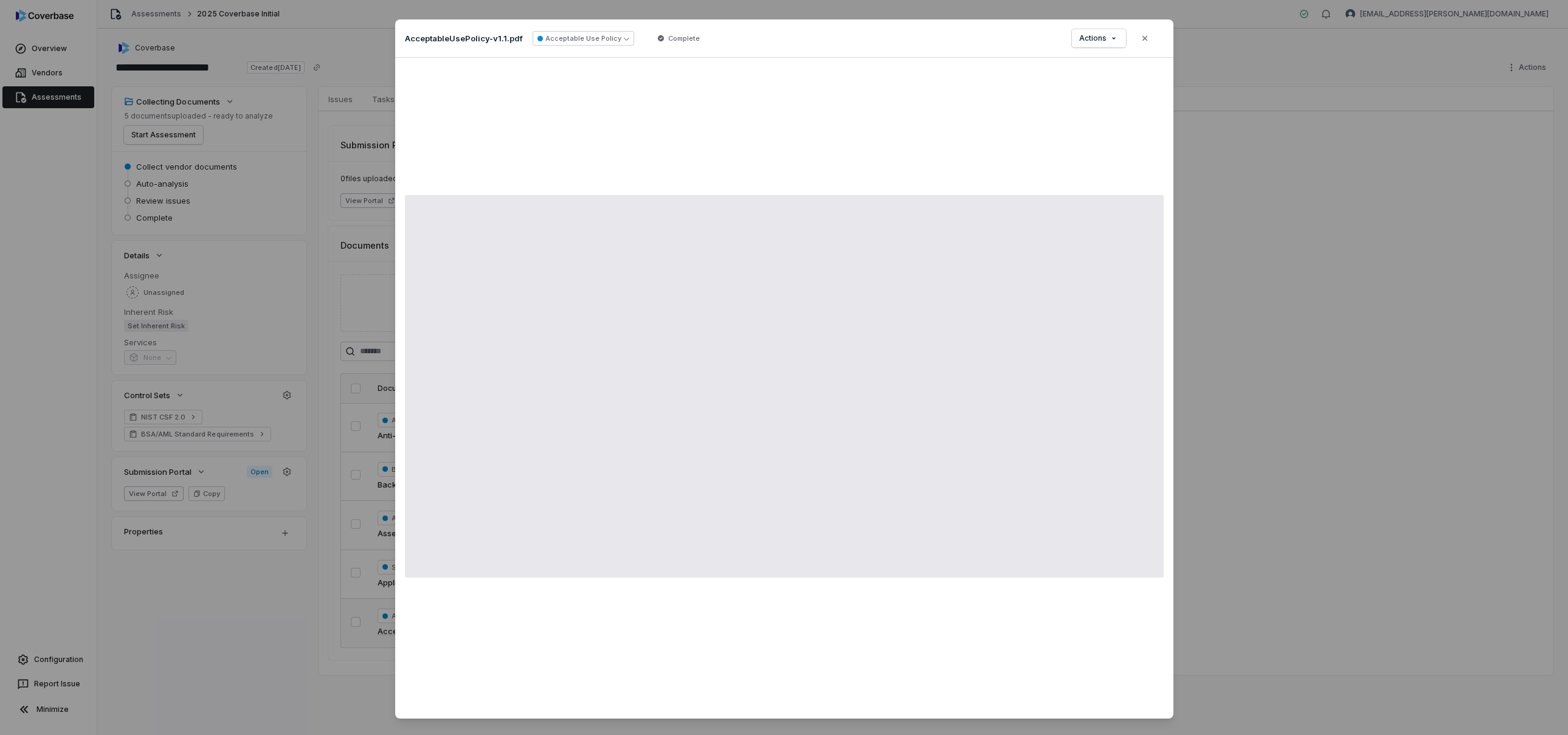
click at [563, 640] on div at bounding box center [784, 388] width 778 height 661
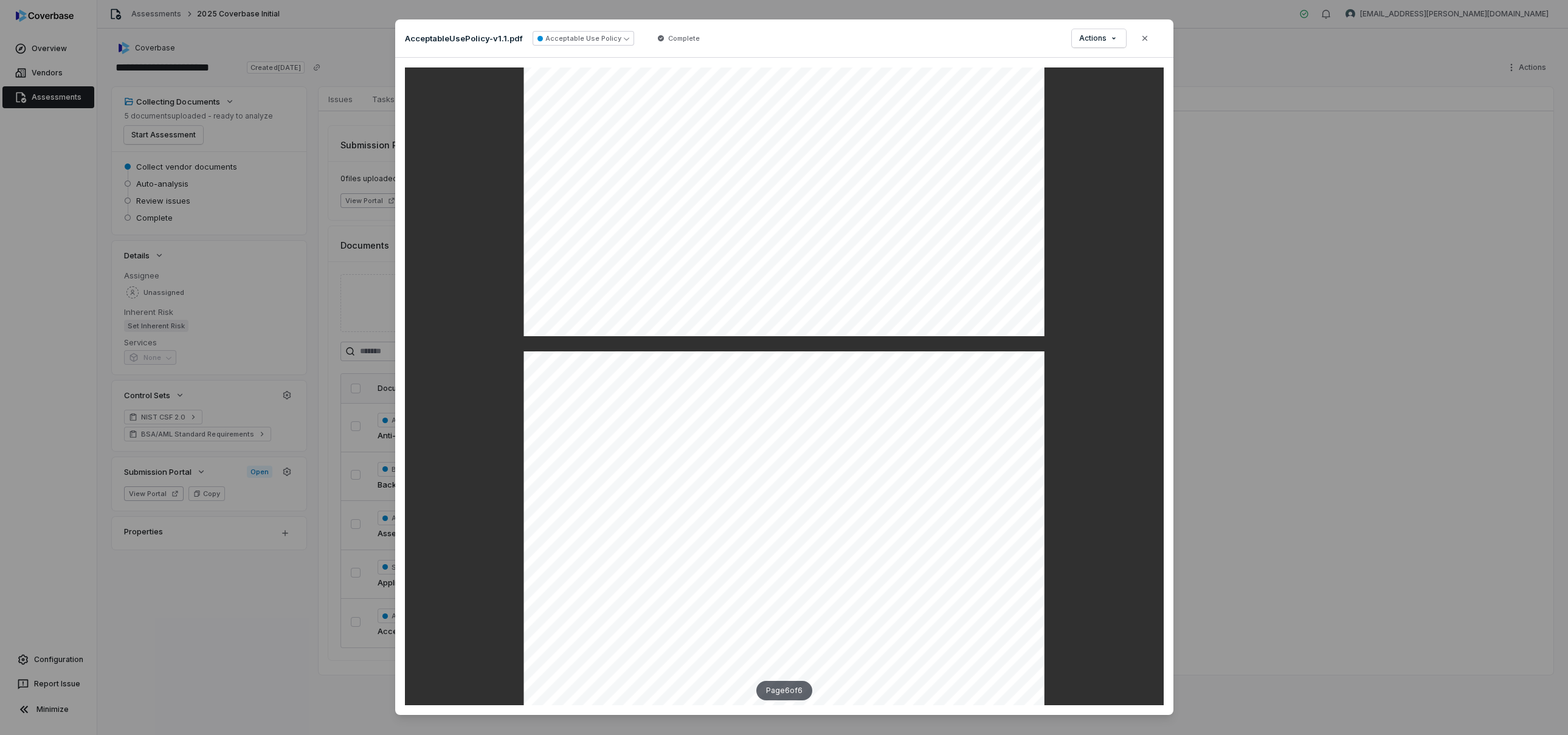
scroll to position [3174, 0]
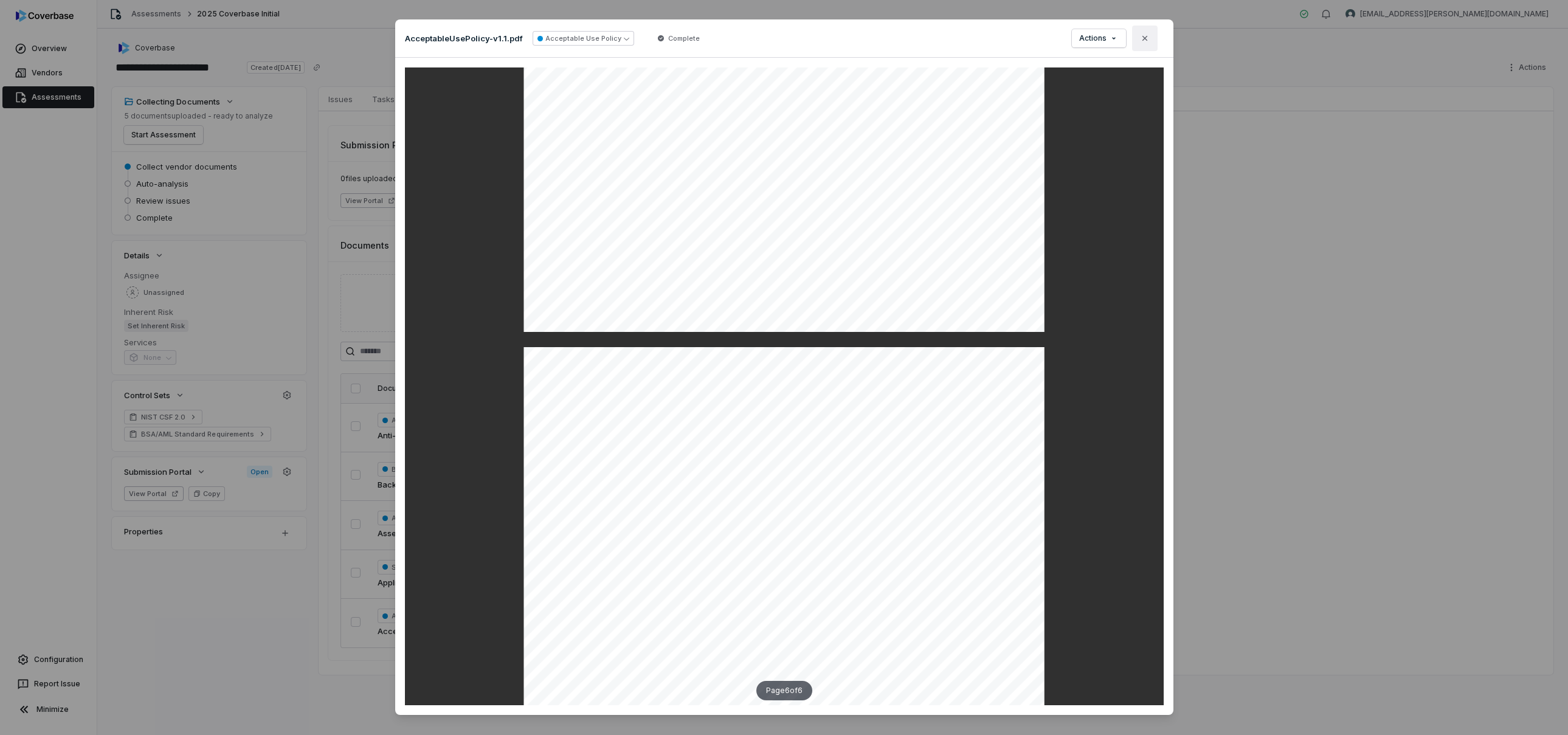
click at [1145, 45] on button "Close" at bounding box center [1144, 38] width 26 height 26
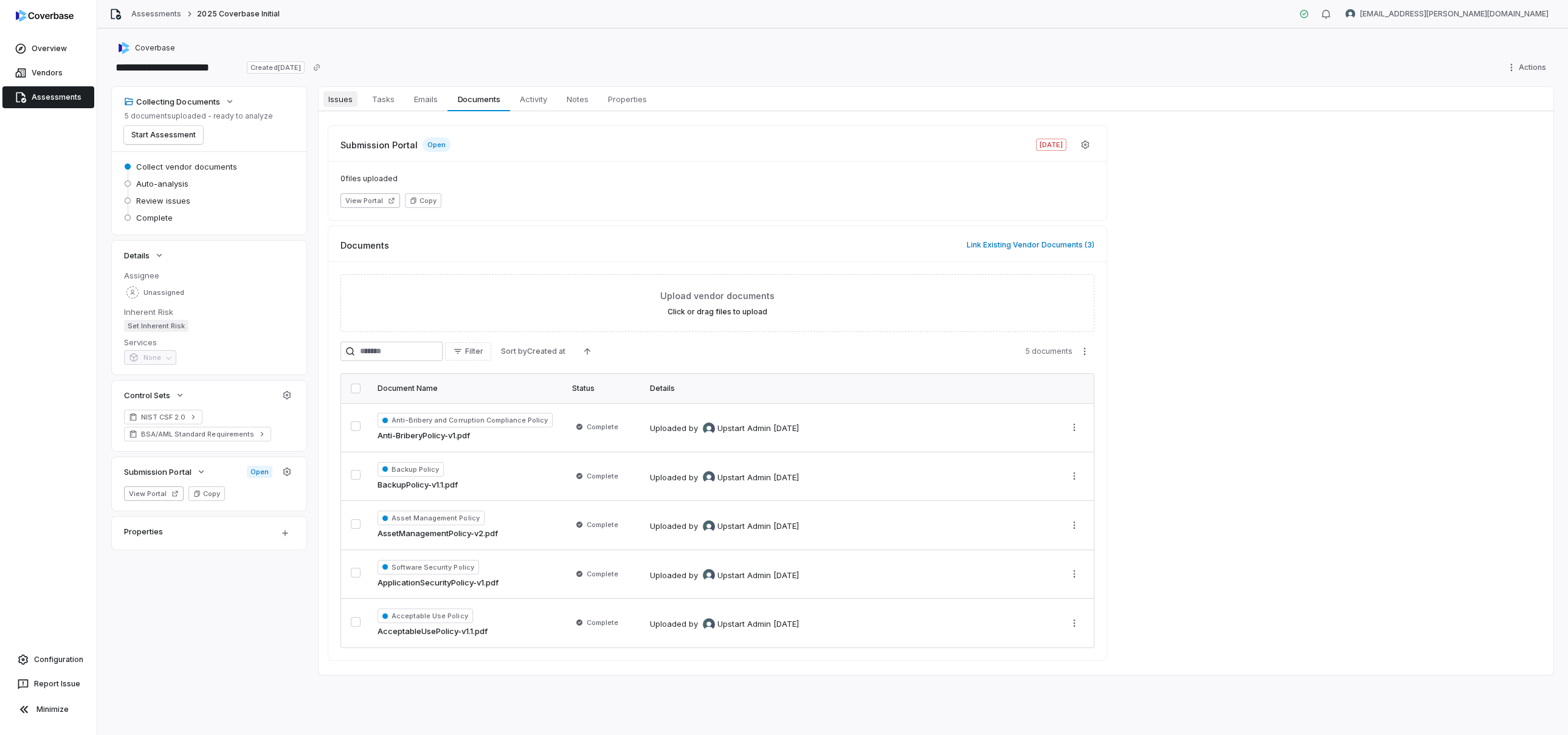
click at [321, 99] on link "Issues Issues" at bounding box center [341, 99] width 43 height 24
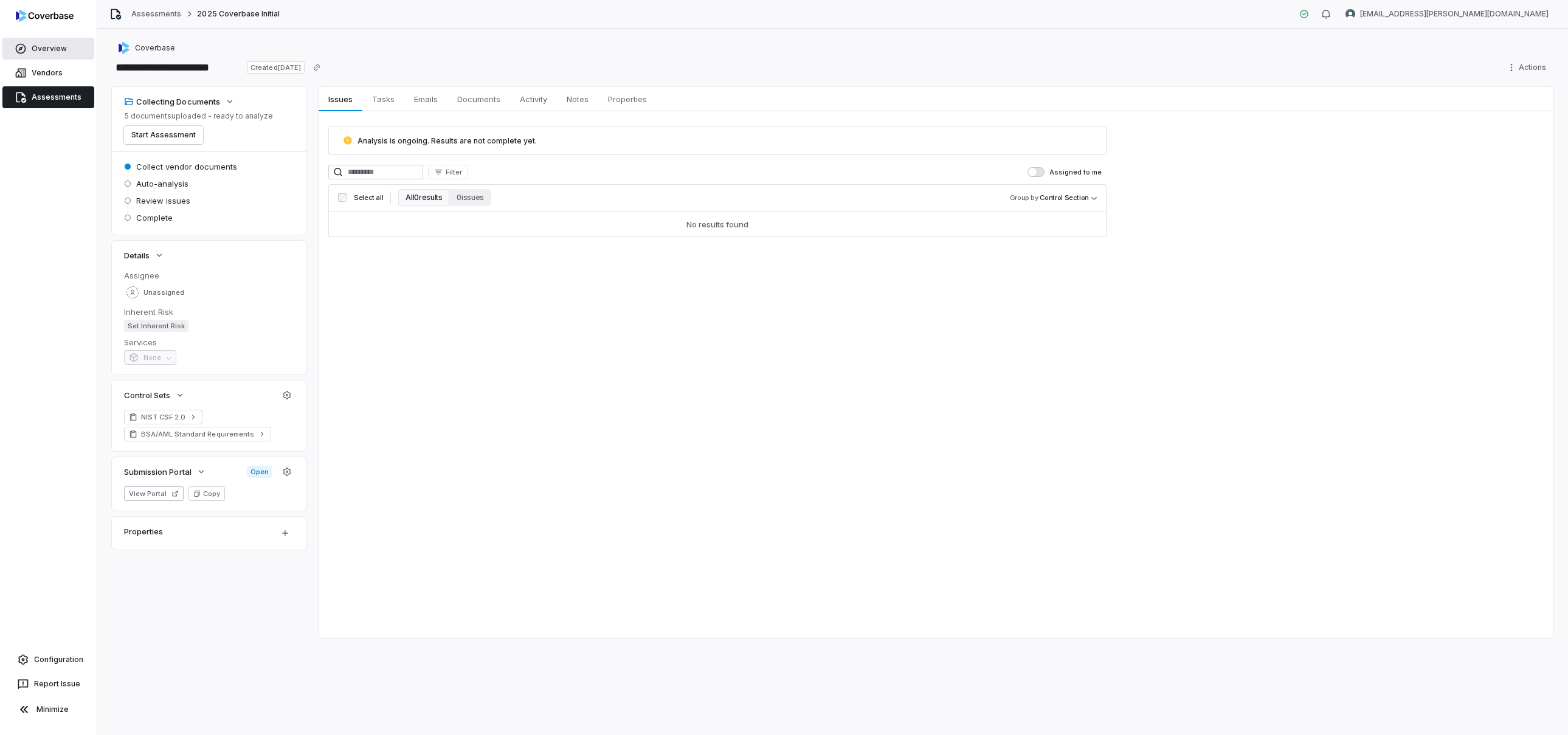
click at [40, 49] on span "Overview" at bounding box center [49, 48] width 35 height 10
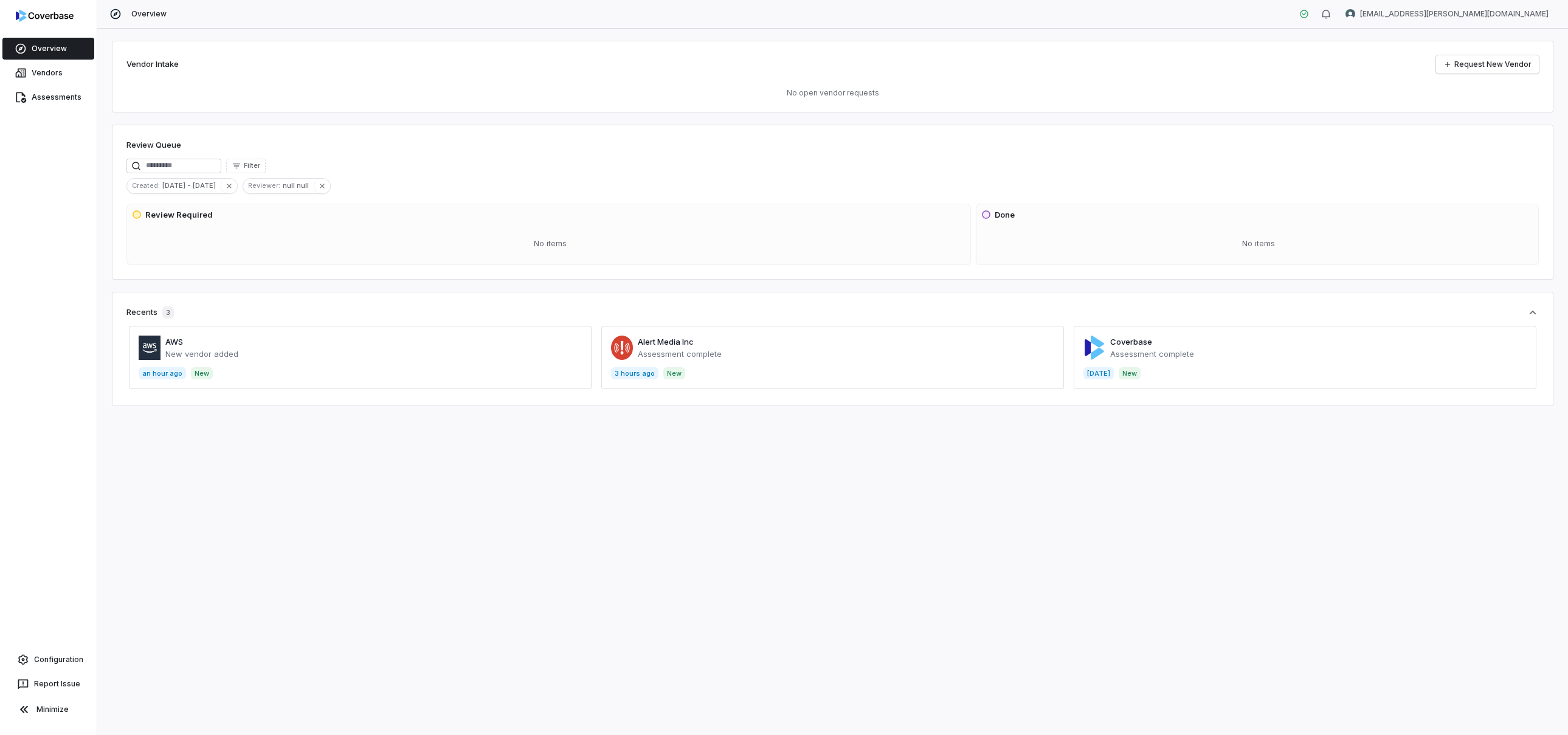
click at [729, 338] on span at bounding box center [832, 357] width 462 height 63
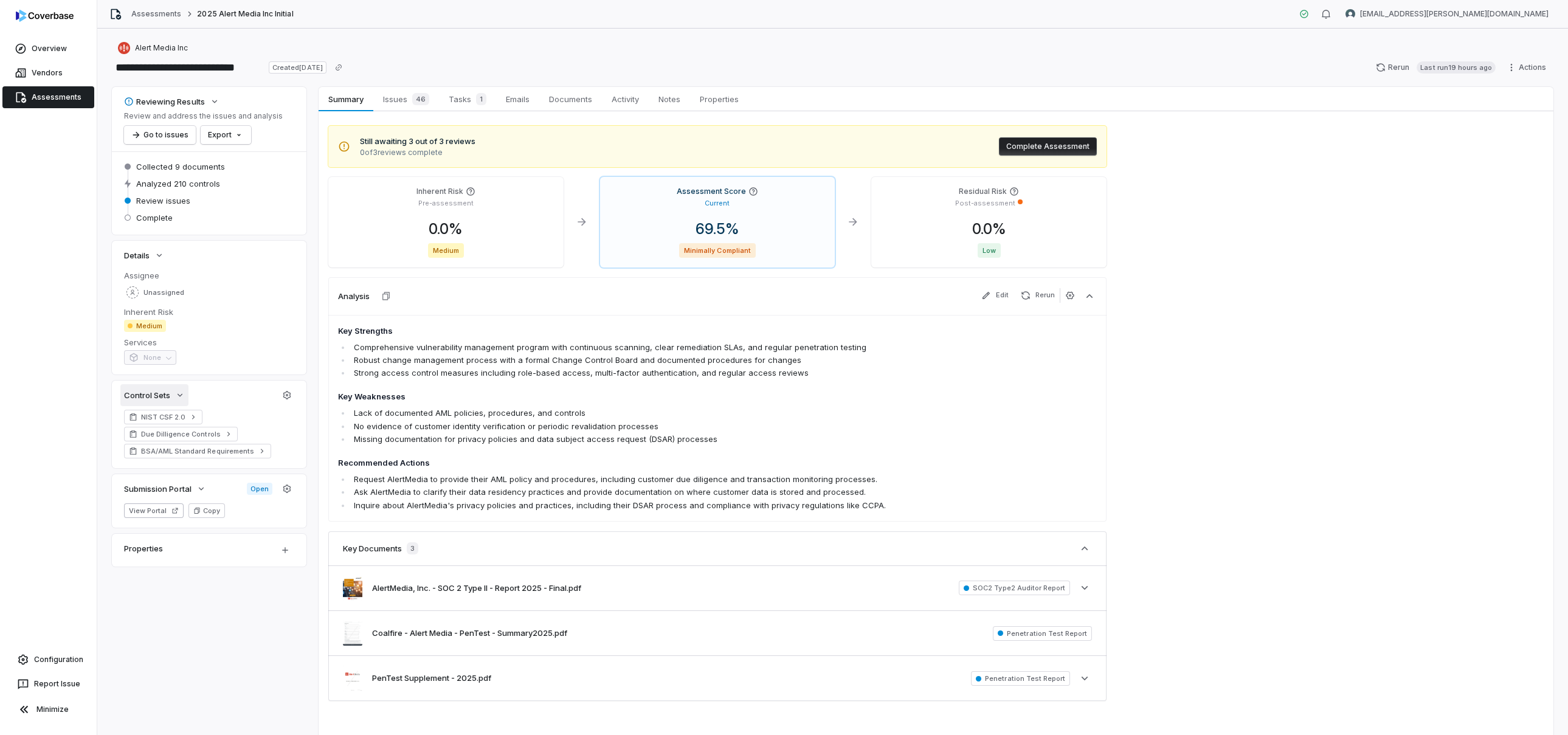
click at [168, 399] on span "Control Sets" at bounding box center [147, 395] width 47 height 11
click at [288, 394] on icon "button" at bounding box center [287, 395] width 10 height 10
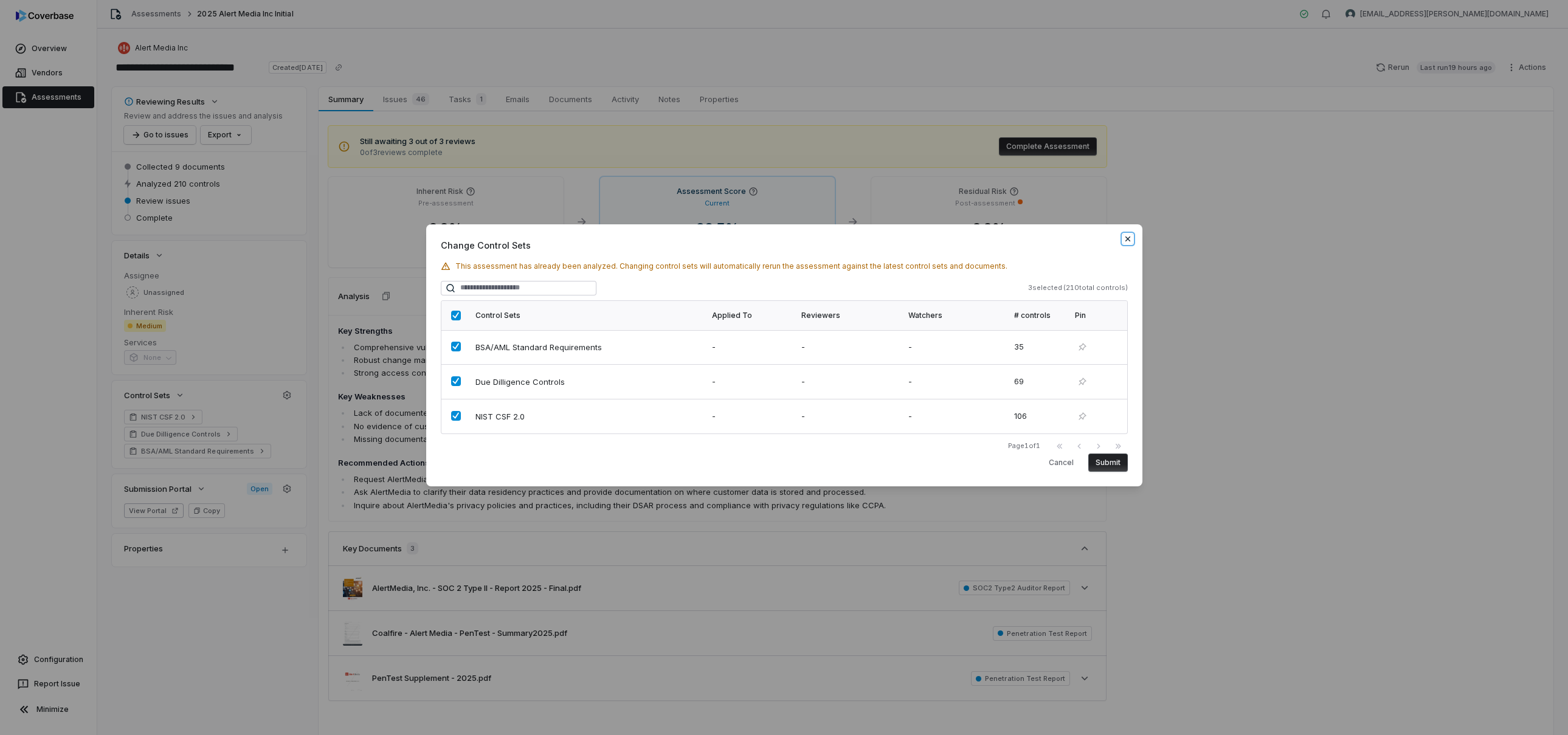
click at [1129, 241] on icon "button" at bounding box center [1127, 239] width 10 height 10
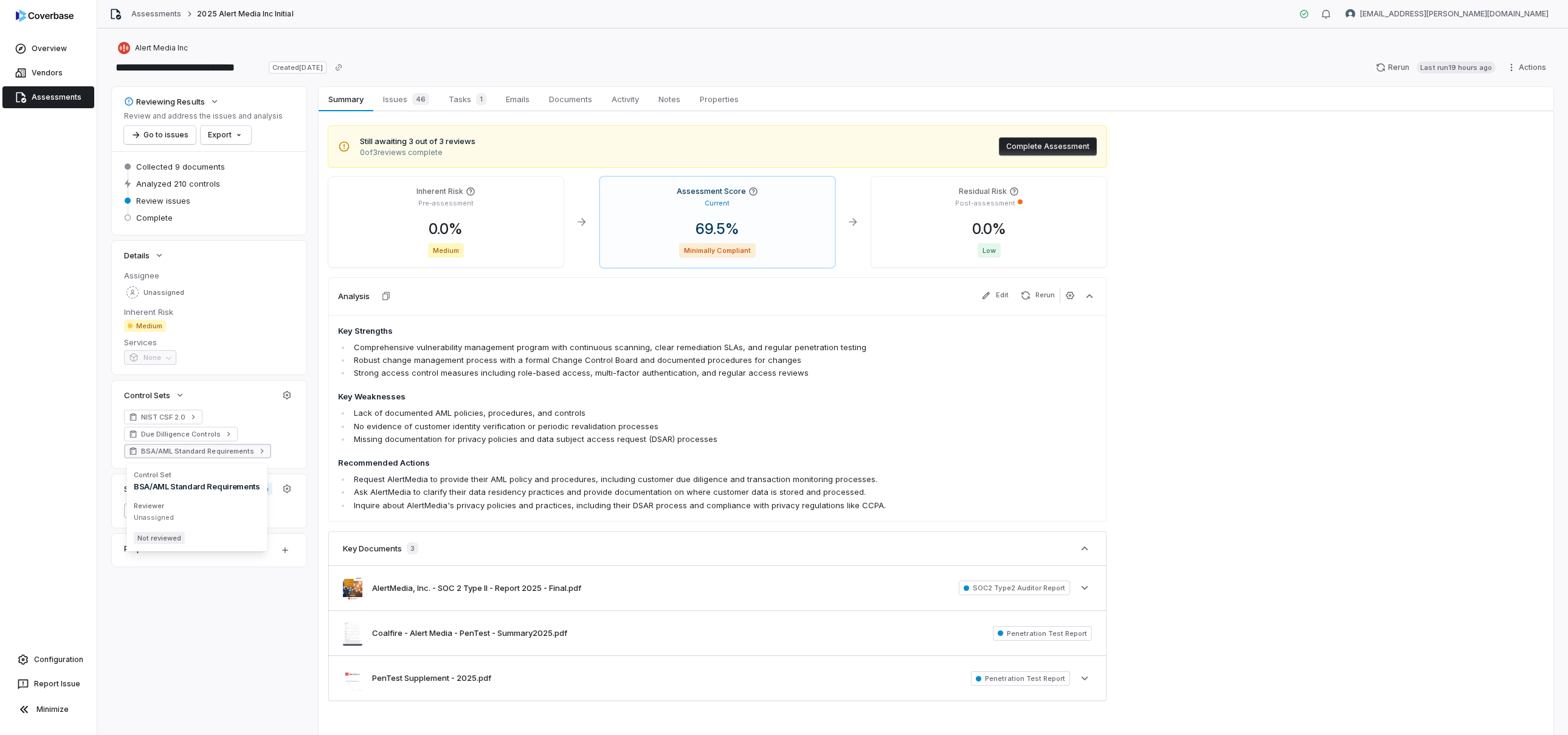
click at [241, 457] on link "BSA/AML Standard Requirements" at bounding box center [198, 451] width 147 height 15
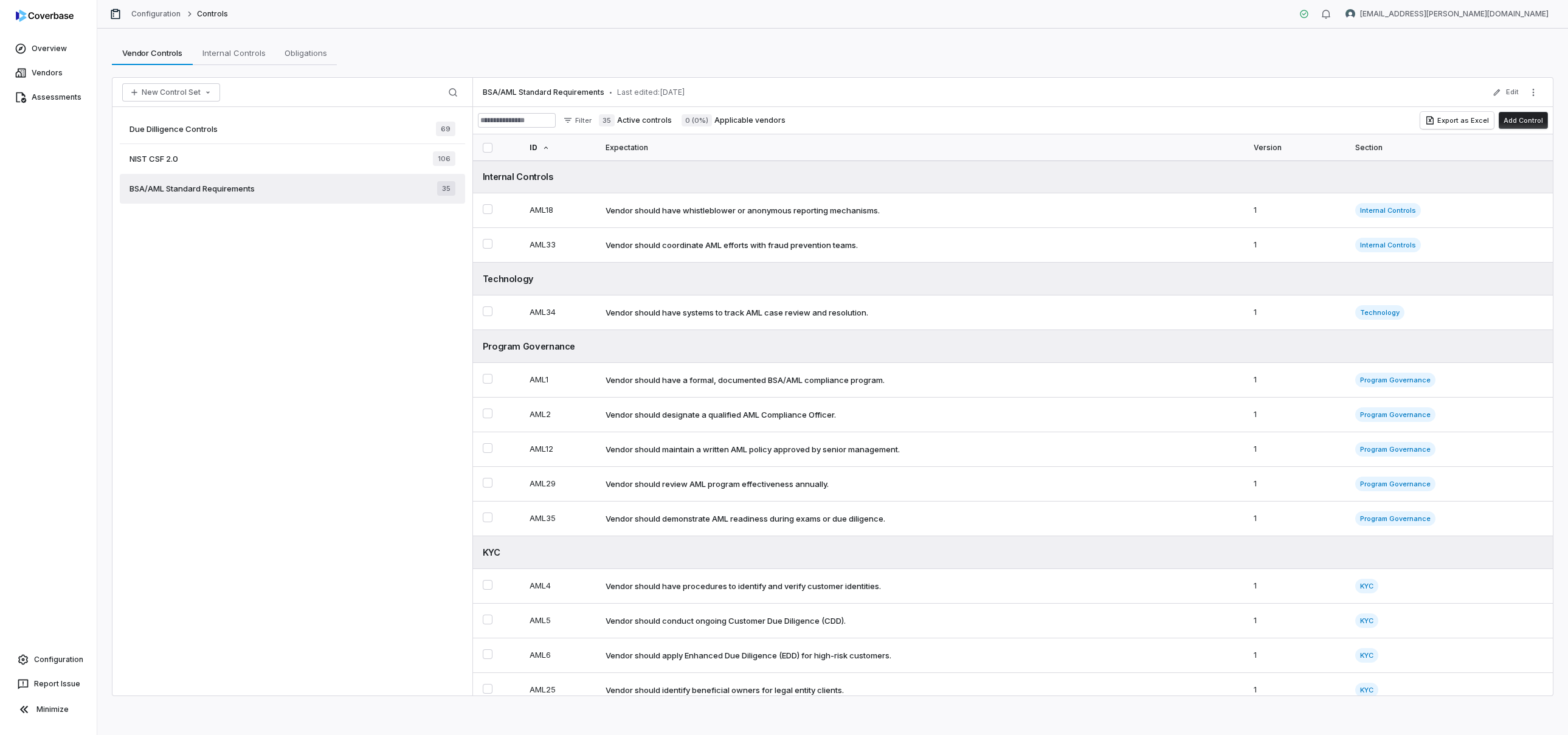
click at [299, 153] on div "NIST CSF 2.0 106" at bounding box center [292, 159] width 345 height 29
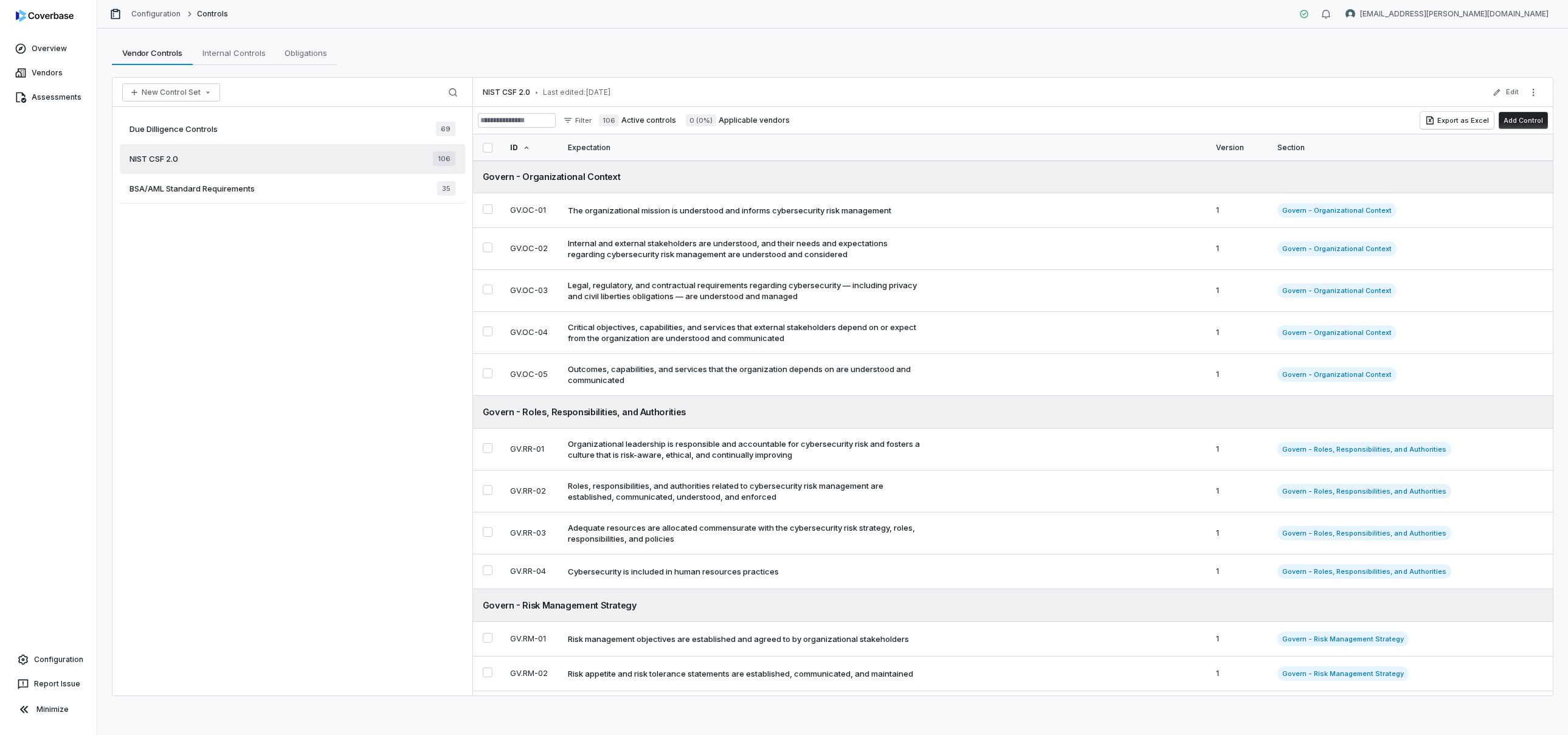
click at [310, 117] on div "Due Dilligence Controls 69" at bounding box center [292, 129] width 345 height 29
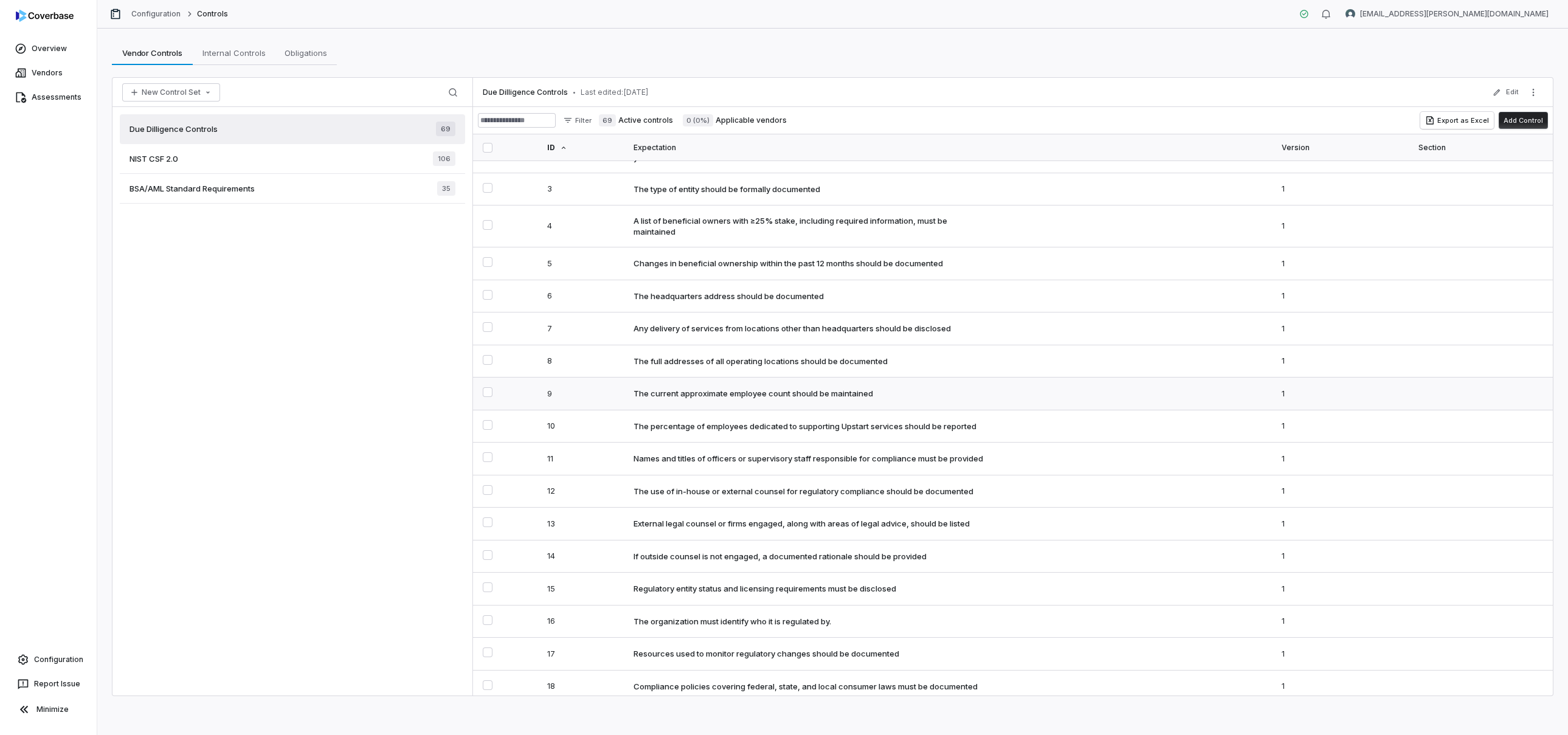
scroll to position [512, 0]
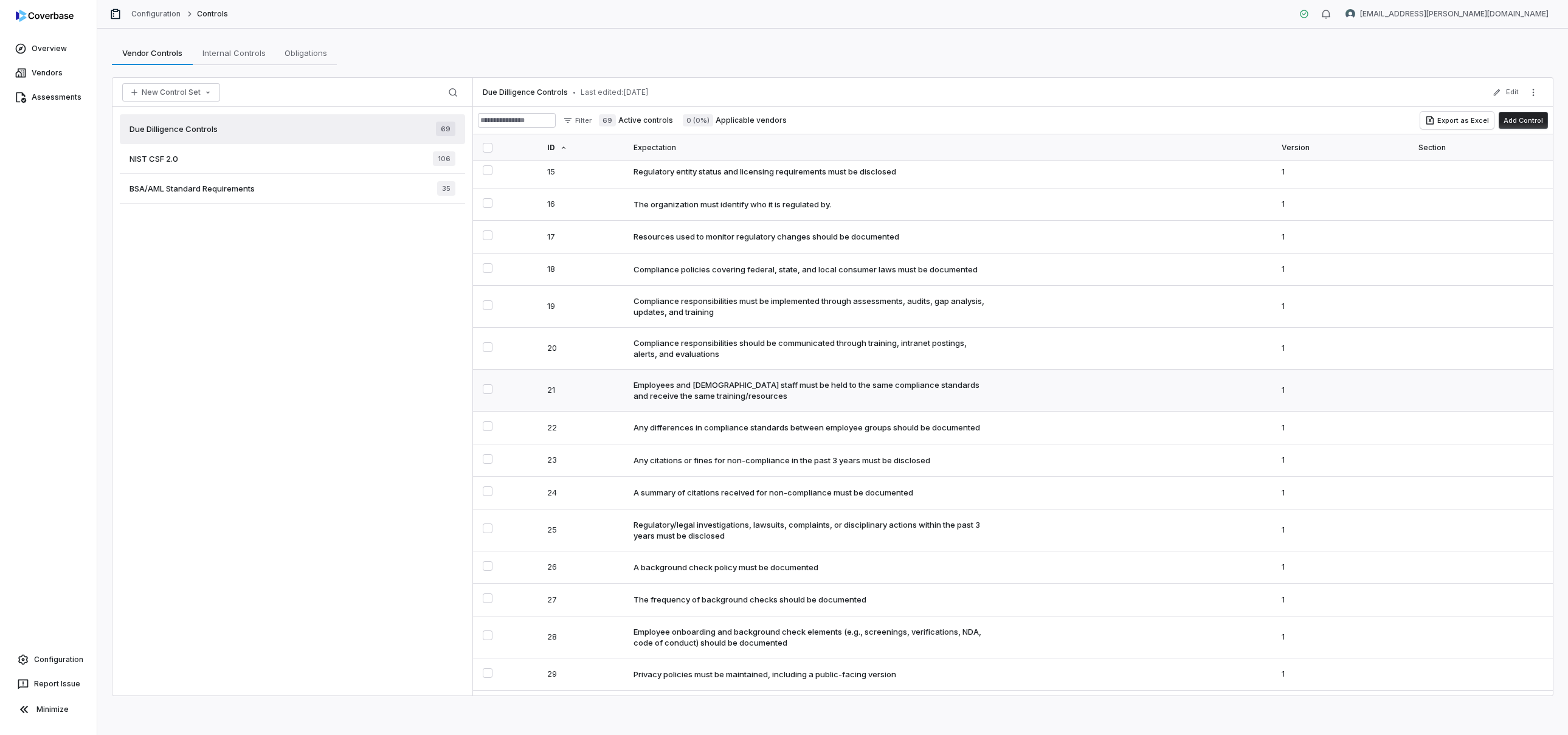
click at [942, 412] on td "Employees and contingent staff must be held to the same compliance standards an…" at bounding box center [950, 390] width 648 height 42
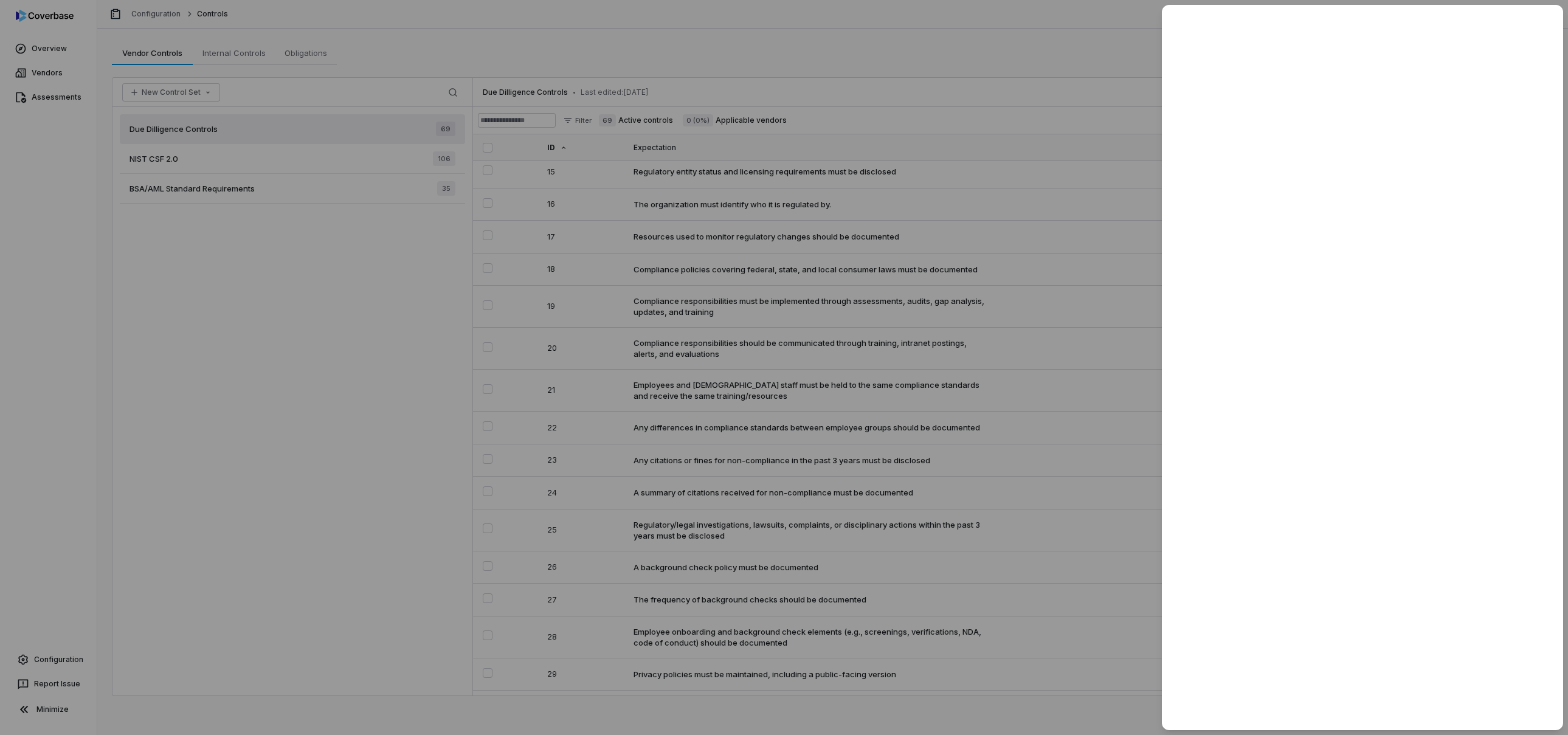
click at [974, 296] on div at bounding box center [784, 367] width 1568 height 735
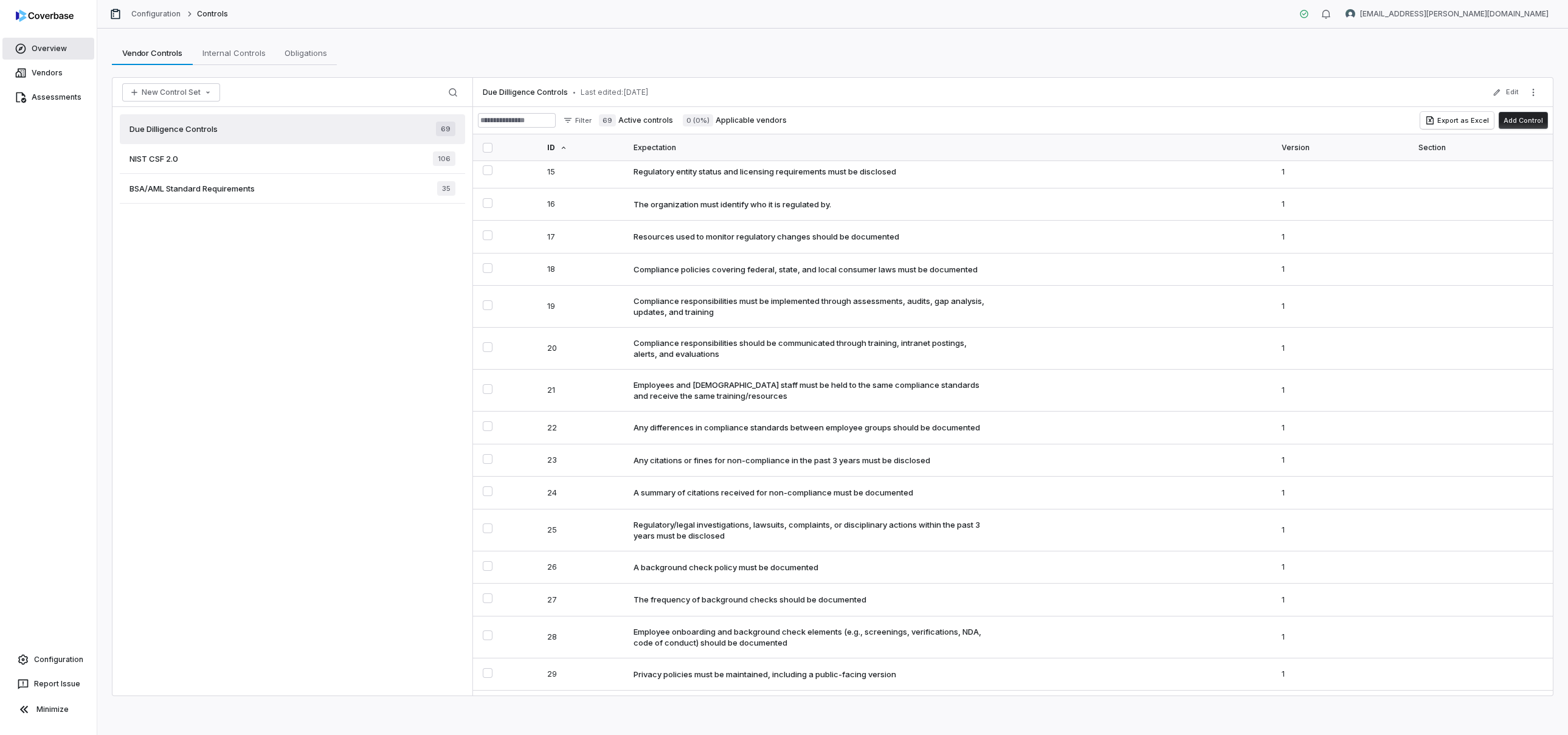
click at [54, 47] on span "Overview" at bounding box center [49, 48] width 35 height 10
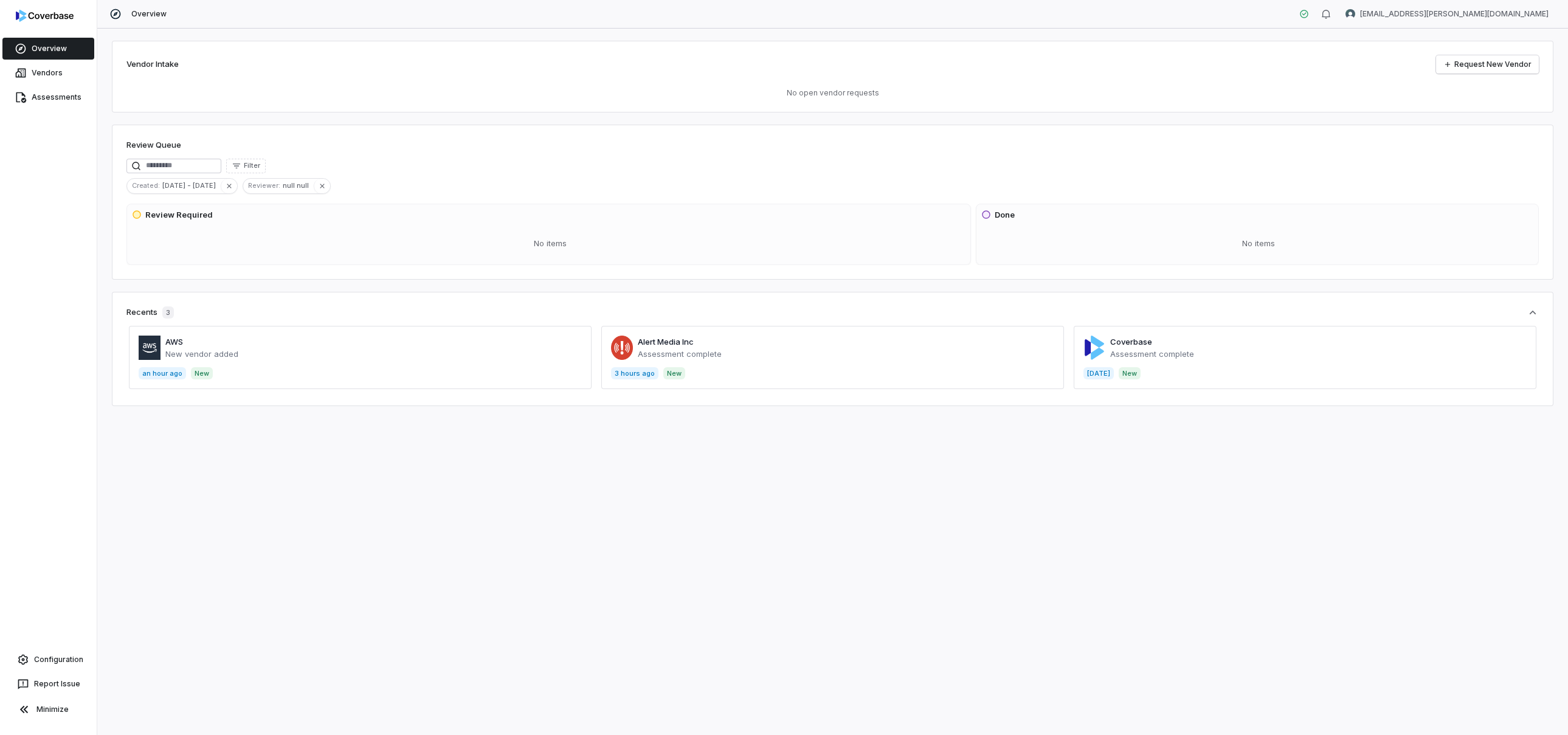
click at [1283, 345] on span at bounding box center [1305, 357] width 462 height 63
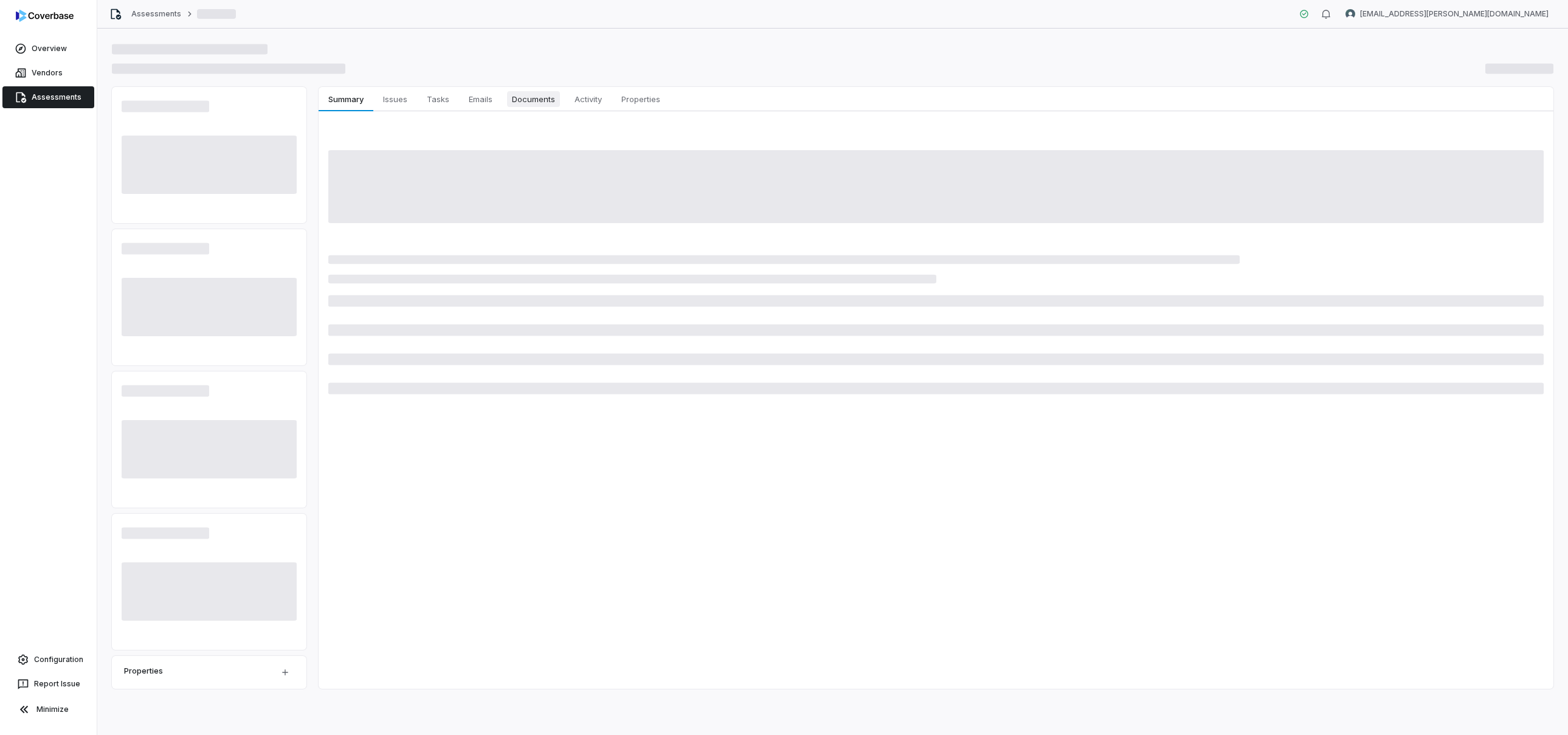
click at [522, 109] on button "Documents Documents" at bounding box center [533, 99] width 63 height 24
click at [446, 102] on span "Tasks" at bounding box center [438, 99] width 33 height 16
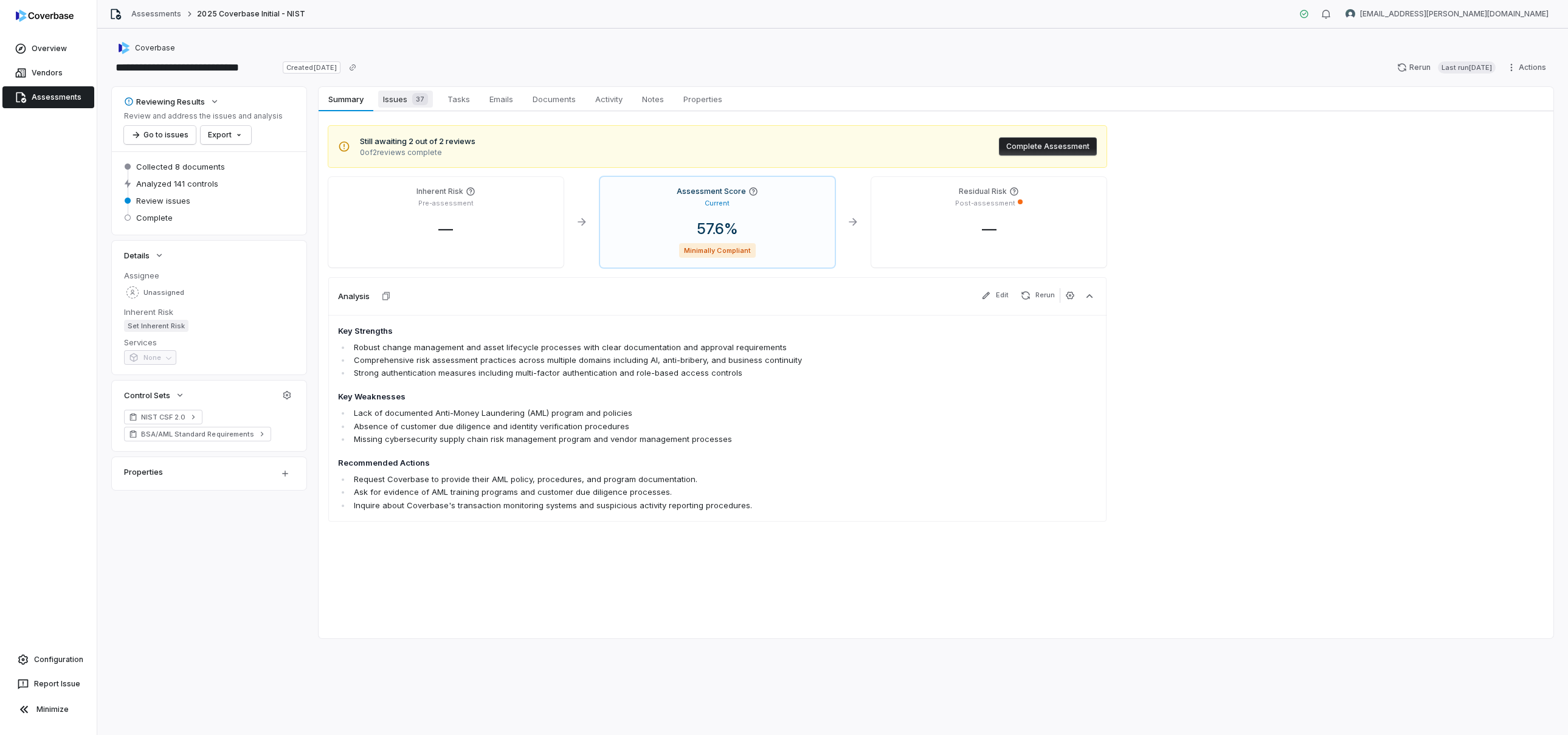
click at [410, 95] on div "37" at bounding box center [417, 99] width 21 height 12
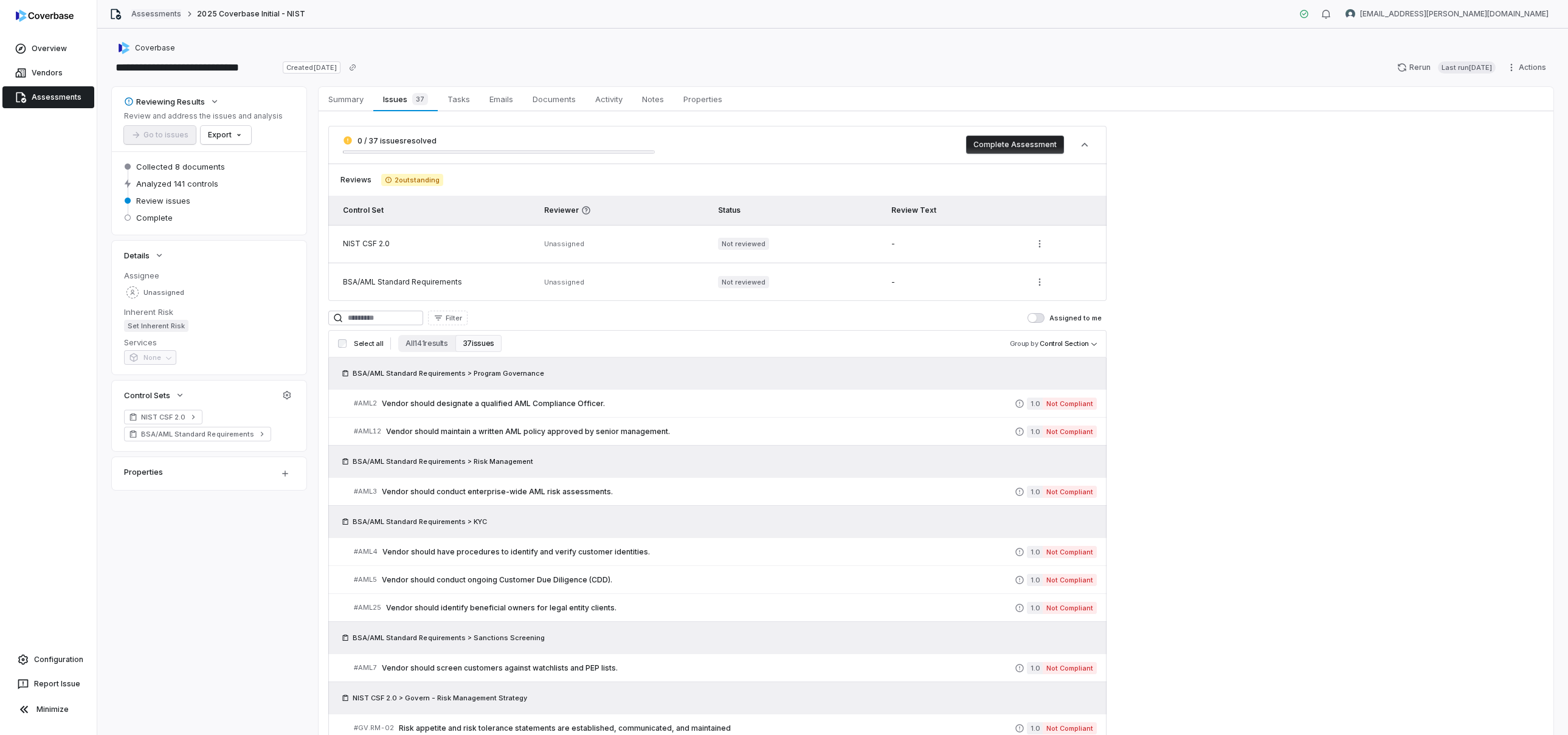
click at [168, 13] on link "Assessments" at bounding box center [156, 14] width 50 height 10
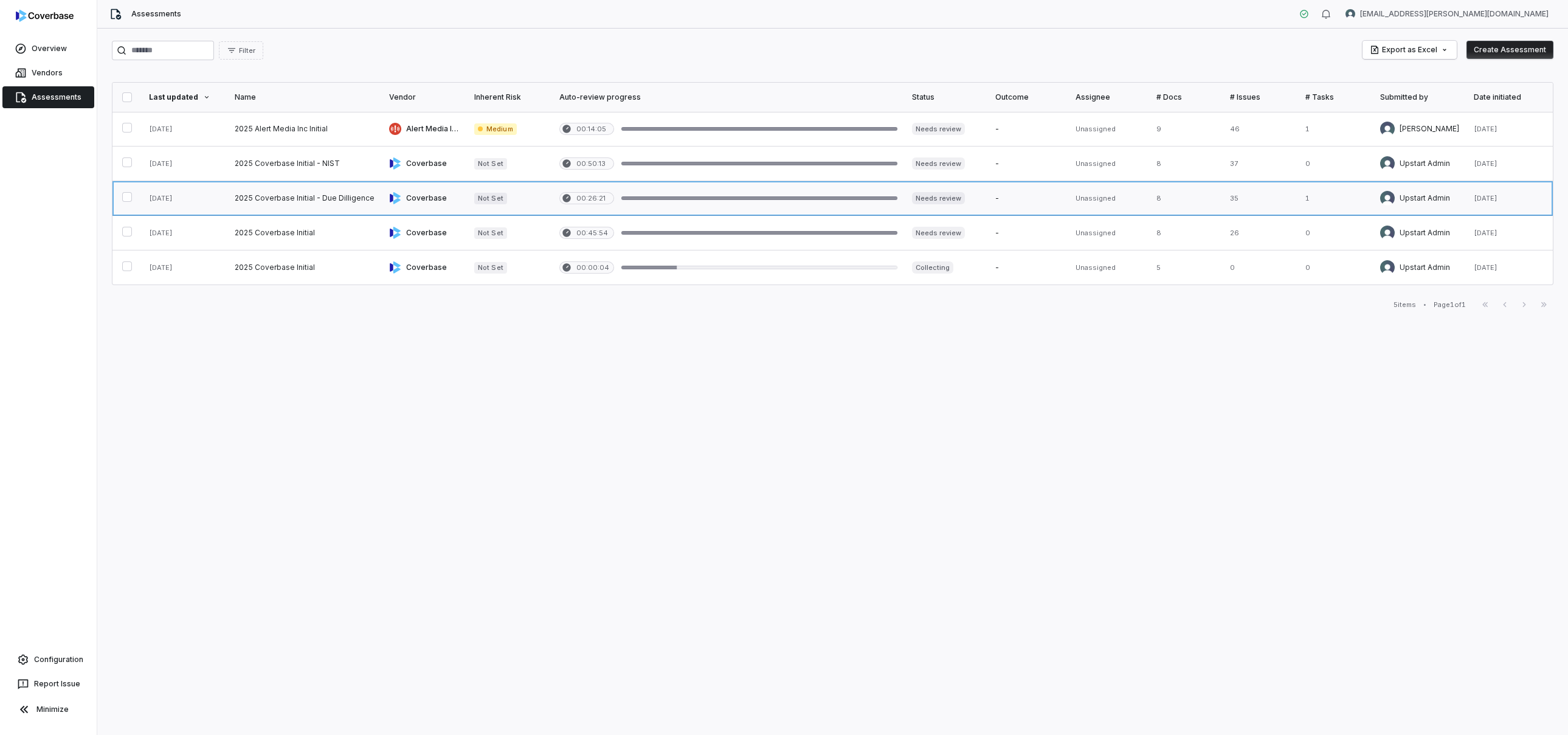
click at [467, 196] on link at bounding box center [510, 199] width 85 height 34
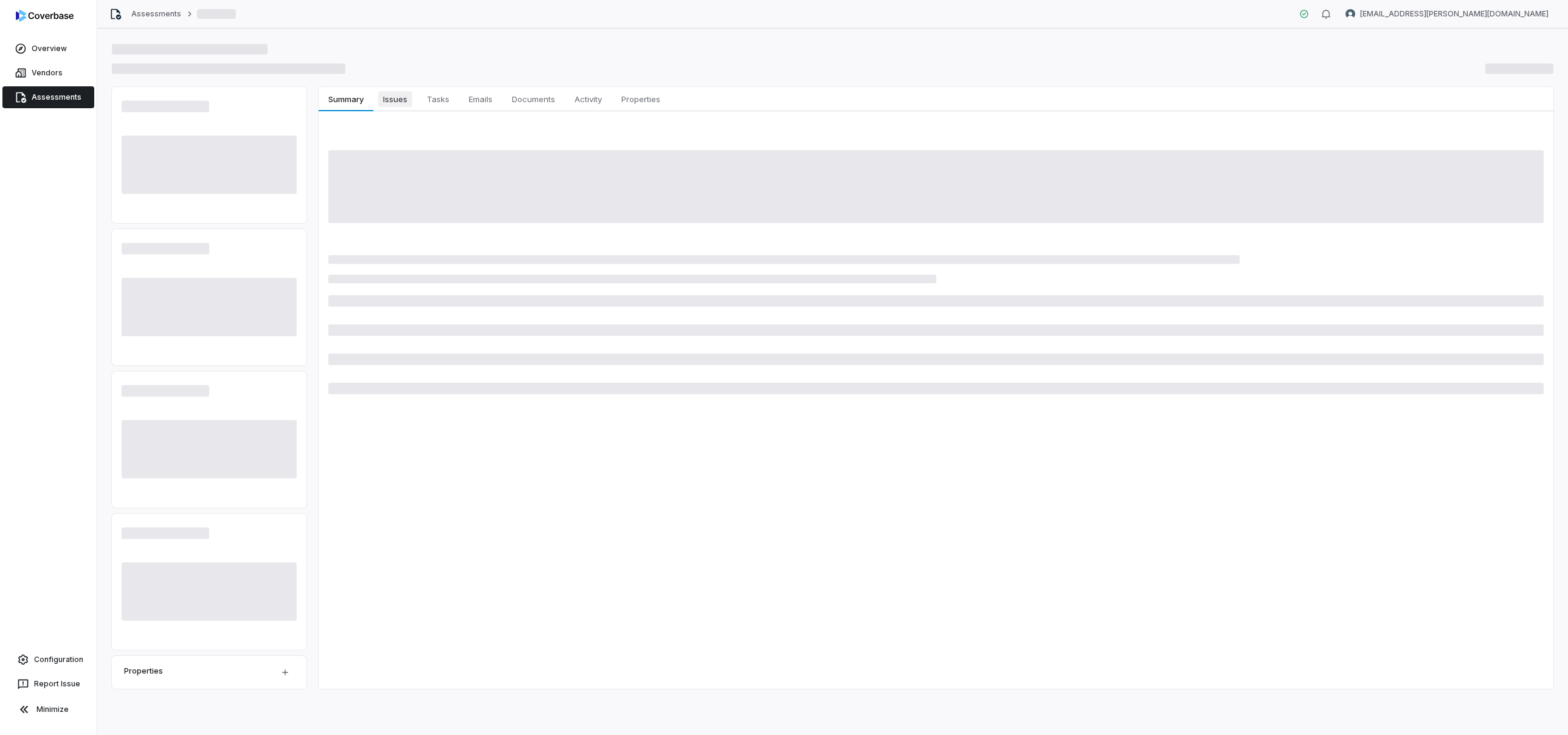
click at [407, 106] on span "Issues" at bounding box center [395, 99] width 34 height 16
click at [69, 659] on span "Configuration" at bounding box center [58, 660] width 49 height 10
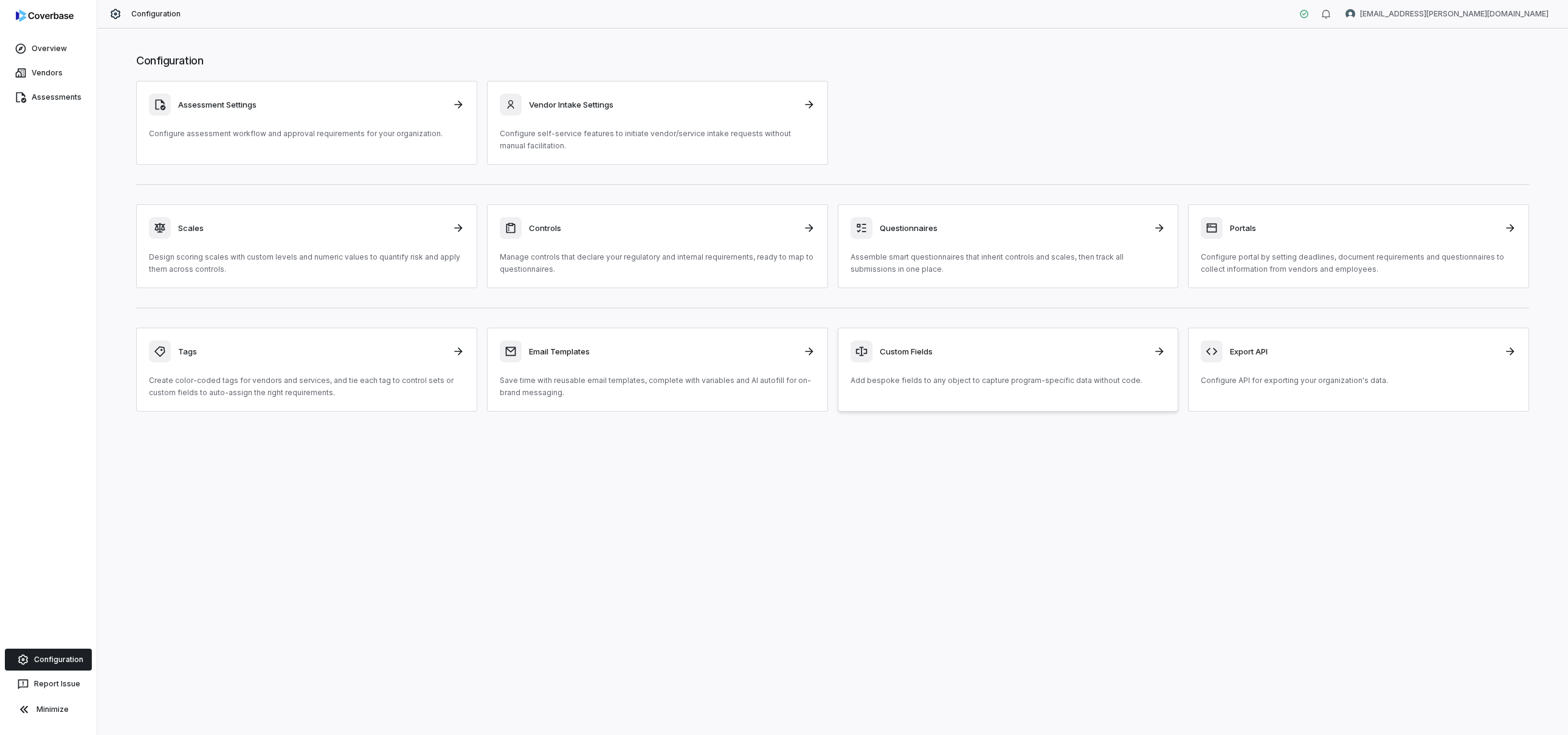
click at [1161, 352] on icon at bounding box center [1160, 352] width 8 height 8
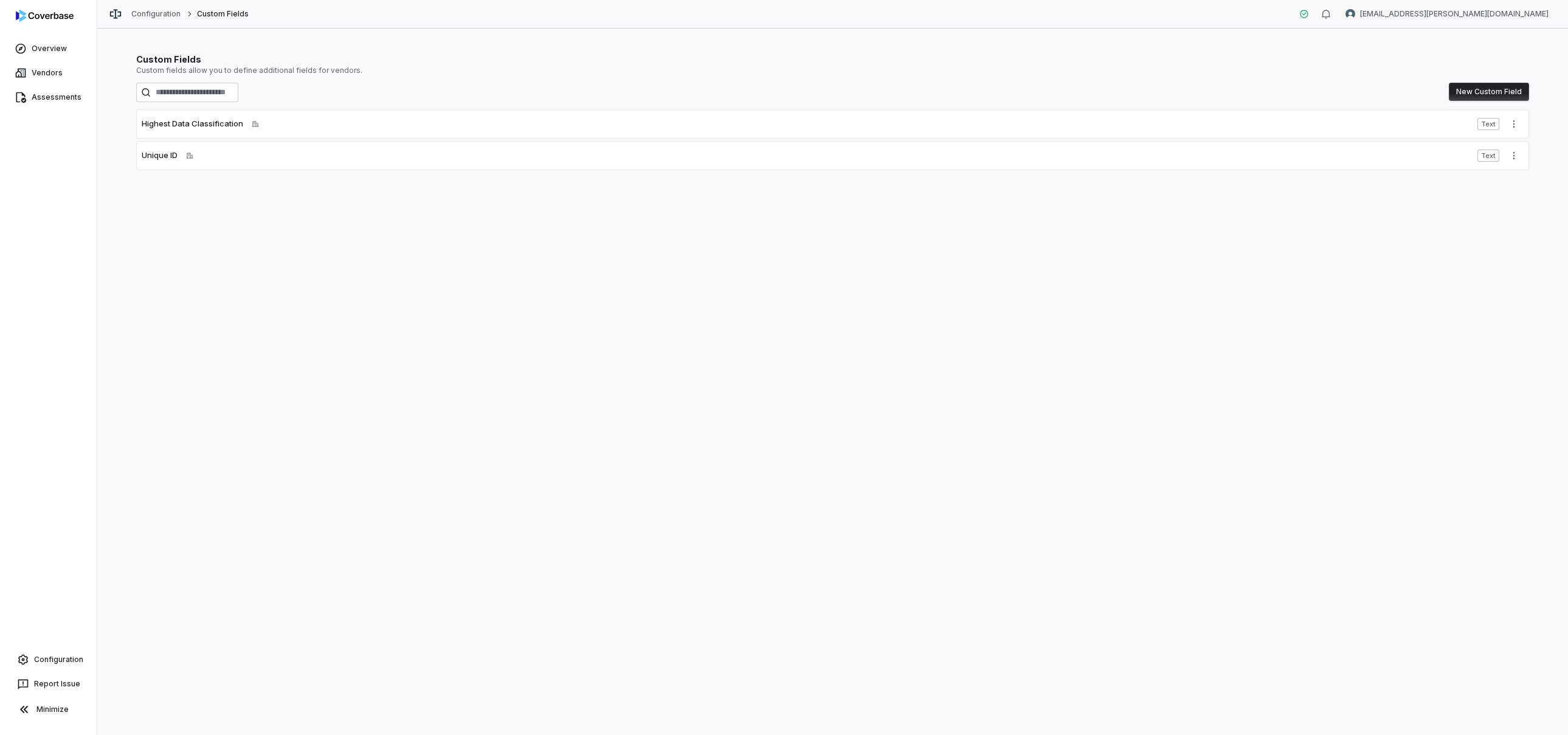
click at [1481, 100] on button "New Custom Field" at bounding box center [1488, 92] width 80 height 19
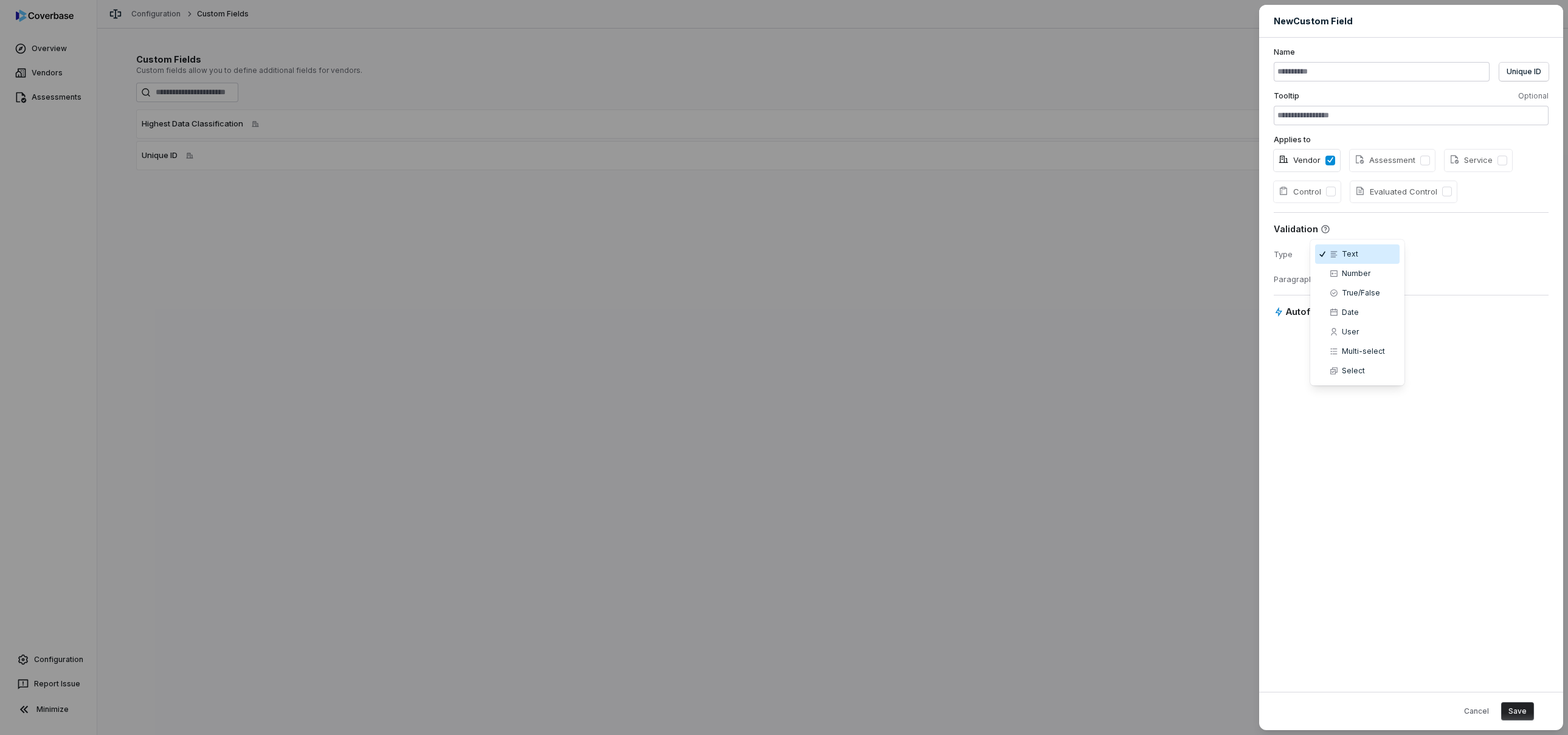
click at [1343, 255] on body "**********" at bounding box center [784, 367] width 1568 height 735
click at [1440, 374] on div "**********" at bounding box center [784, 367] width 1568 height 735
click at [1320, 311] on icon at bounding box center [1324, 312] width 10 height 10
click at [1349, 311] on button "Autofill" at bounding box center [1359, 312] width 21 height 12
click at [1321, 310] on icon at bounding box center [1324, 312] width 10 height 10
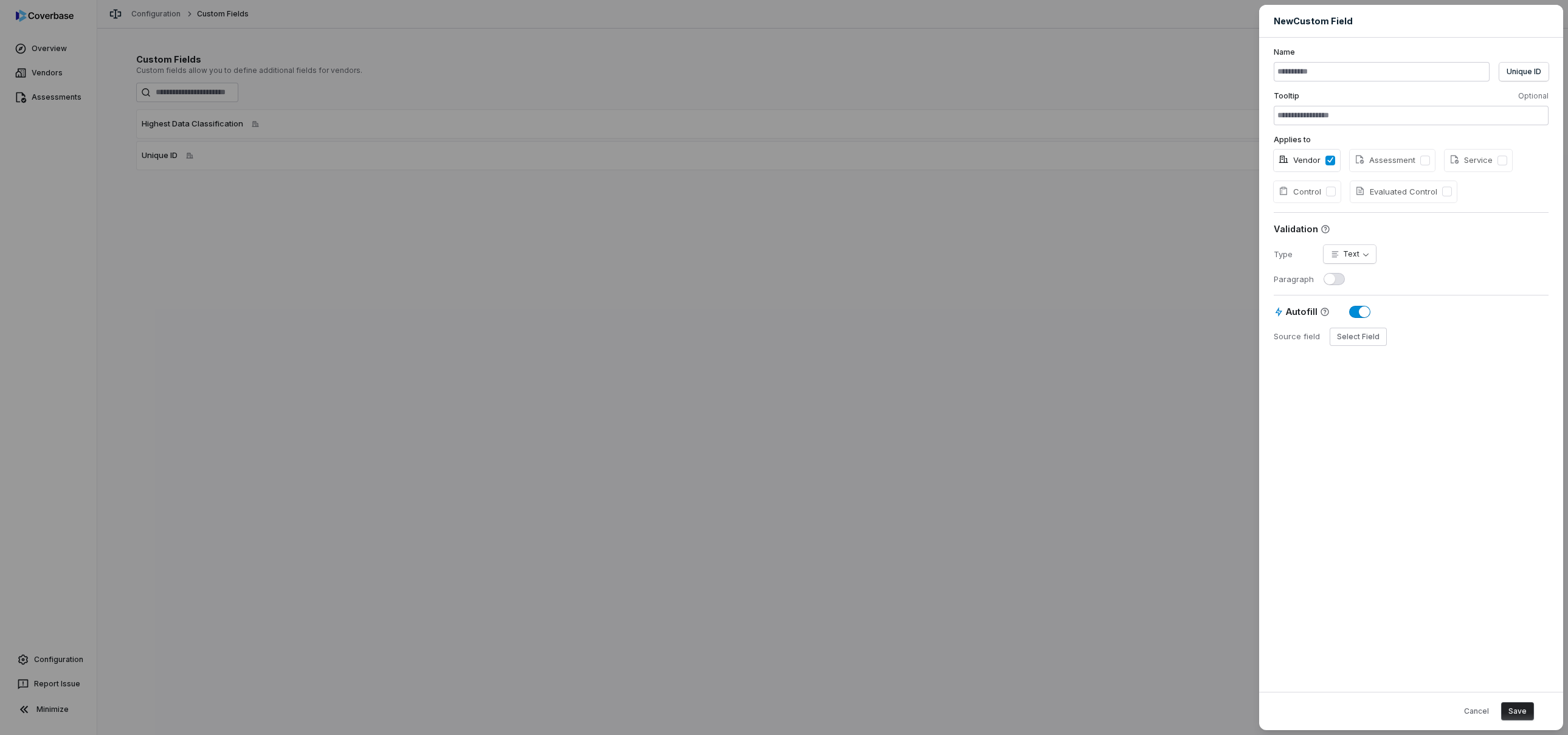
click at [1349, 310] on button "Autofill" at bounding box center [1359, 312] width 21 height 12
click at [1076, 420] on div "**********" at bounding box center [784, 367] width 1568 height 735
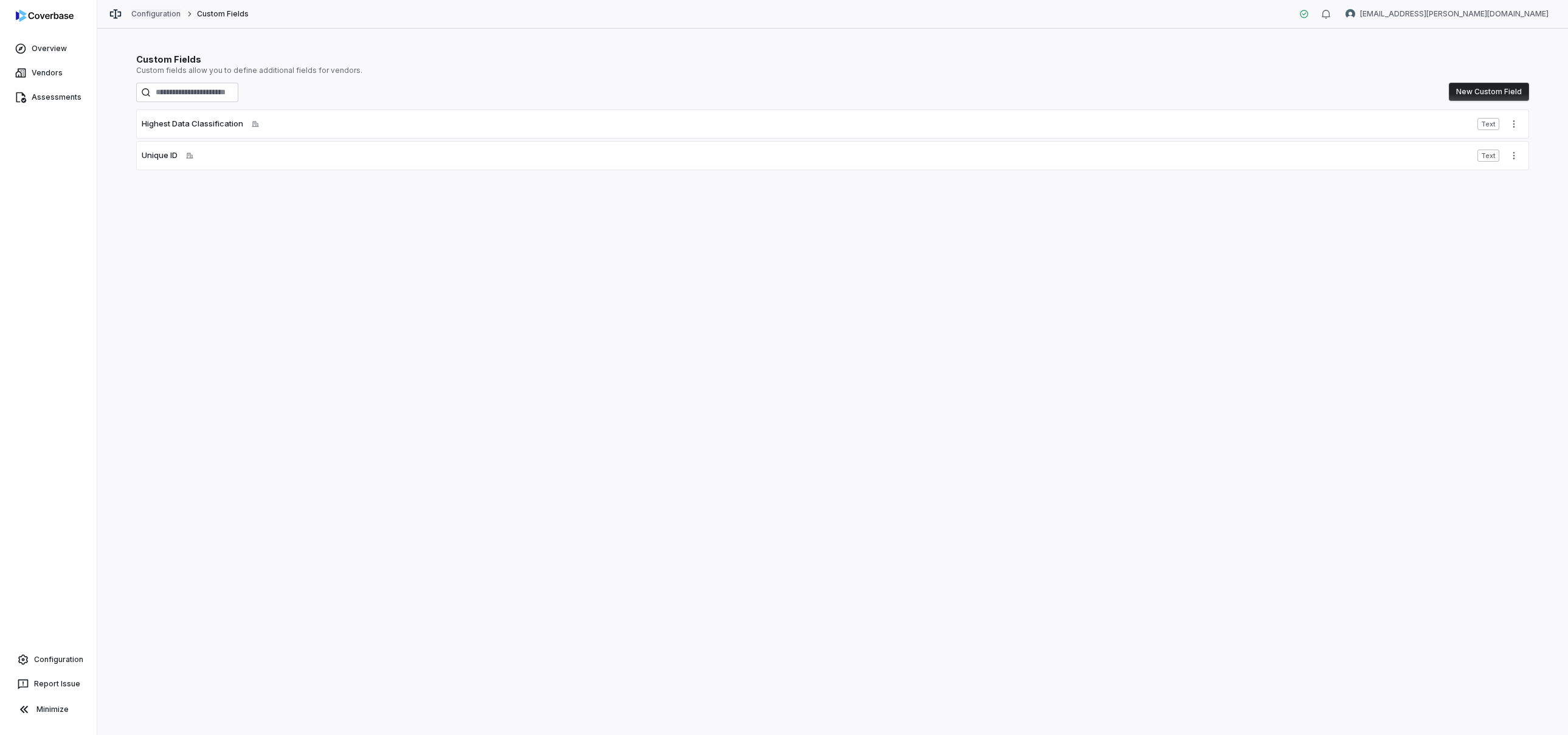
click at [156, 13] on link "Configuration" at bounding box center [156, 14] width 50 height 10
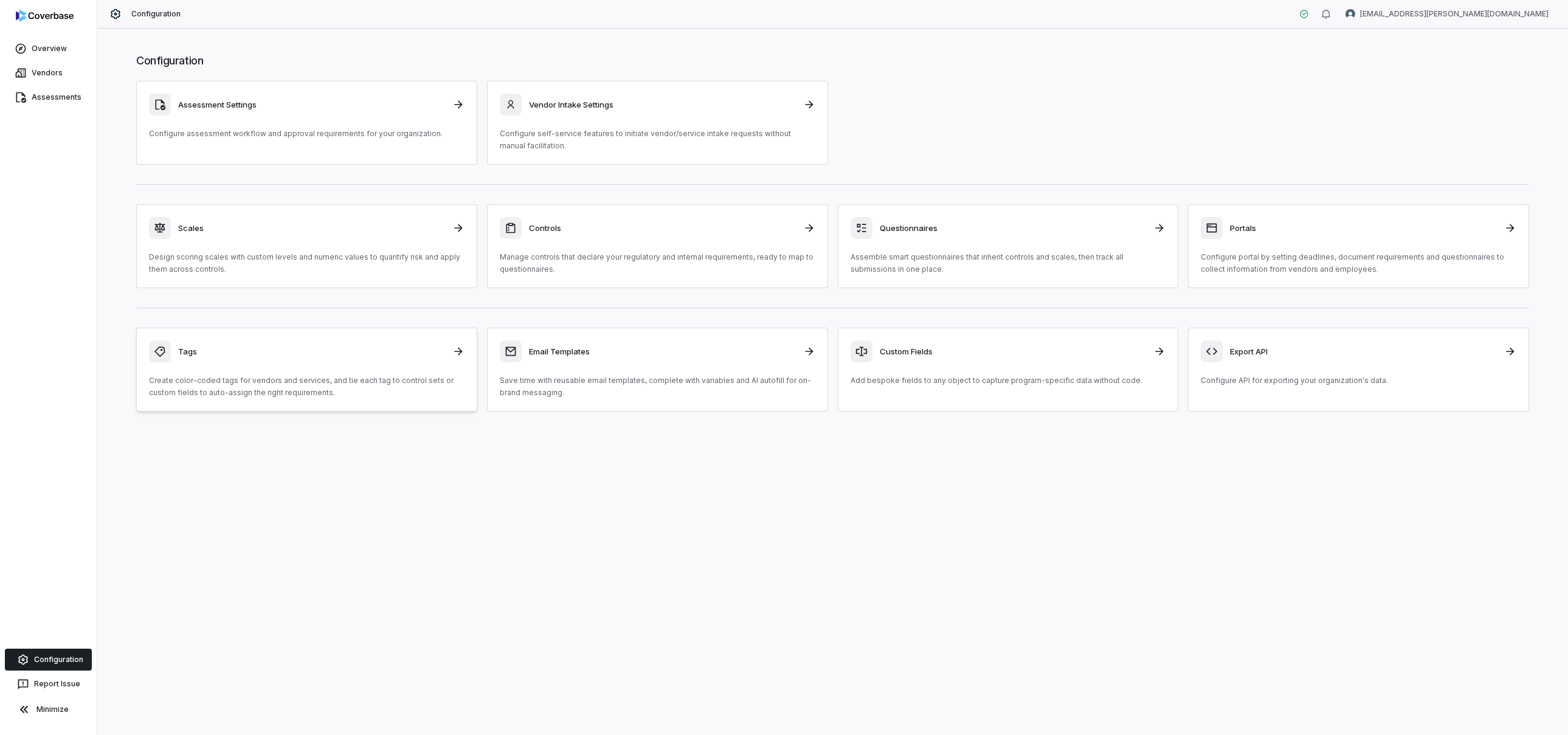
click at [459, 349] on icon at bounding box center [459, 352] width 12 height 12
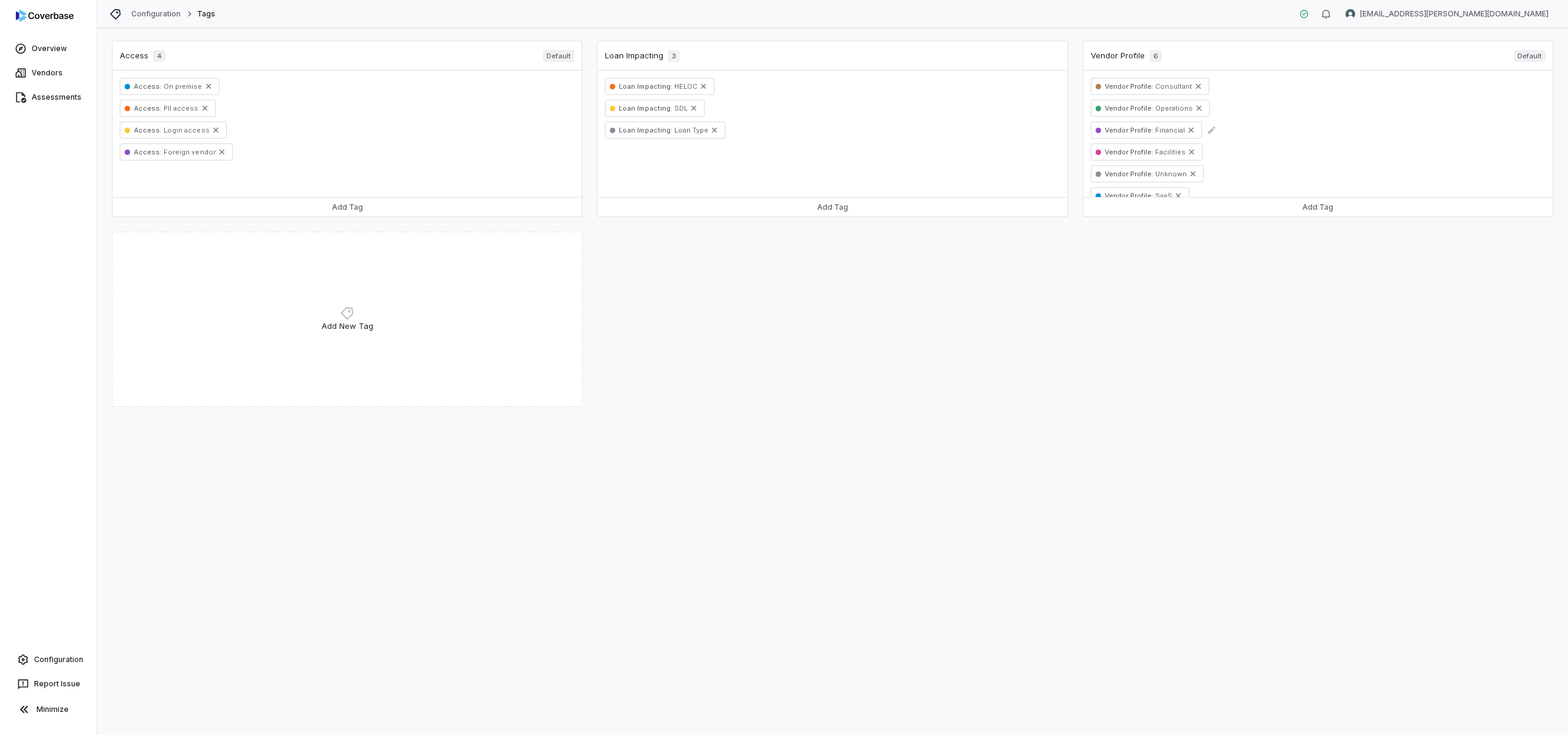
scroll to position [15, 0]
click at [663, 57] on div "Loan Impacting 3" at bounding box center [642, 56] width 74 height 12
click at [719, 85] on icon at bounding box center [724, 86] width 15 height 10
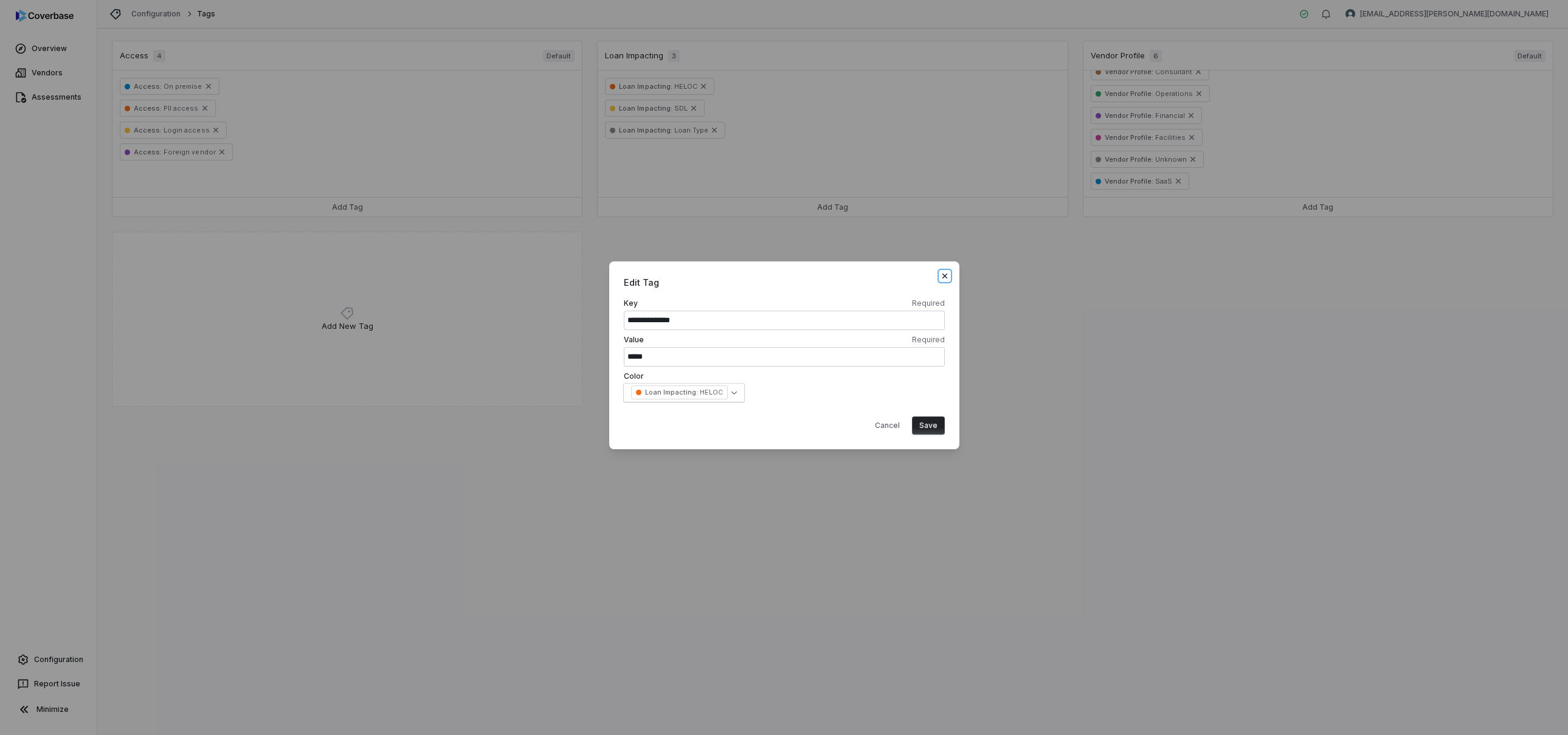
click at [941, 279] on icon "button" at bounding box center [944, 276] width 10 height 10
select select
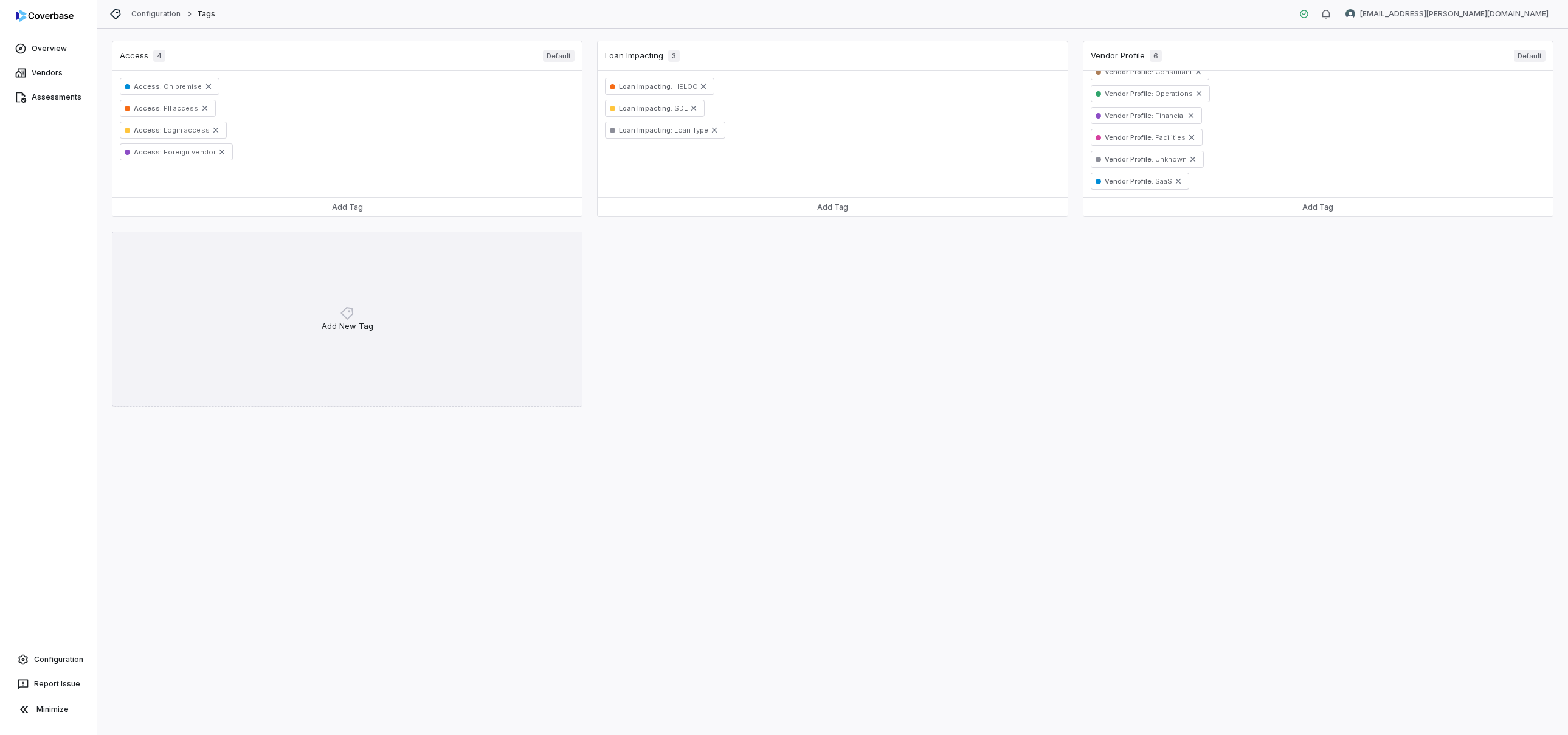
click at [389, 383] on div "Add New Tag" at bounding box center [347, 320] width 471 height 175
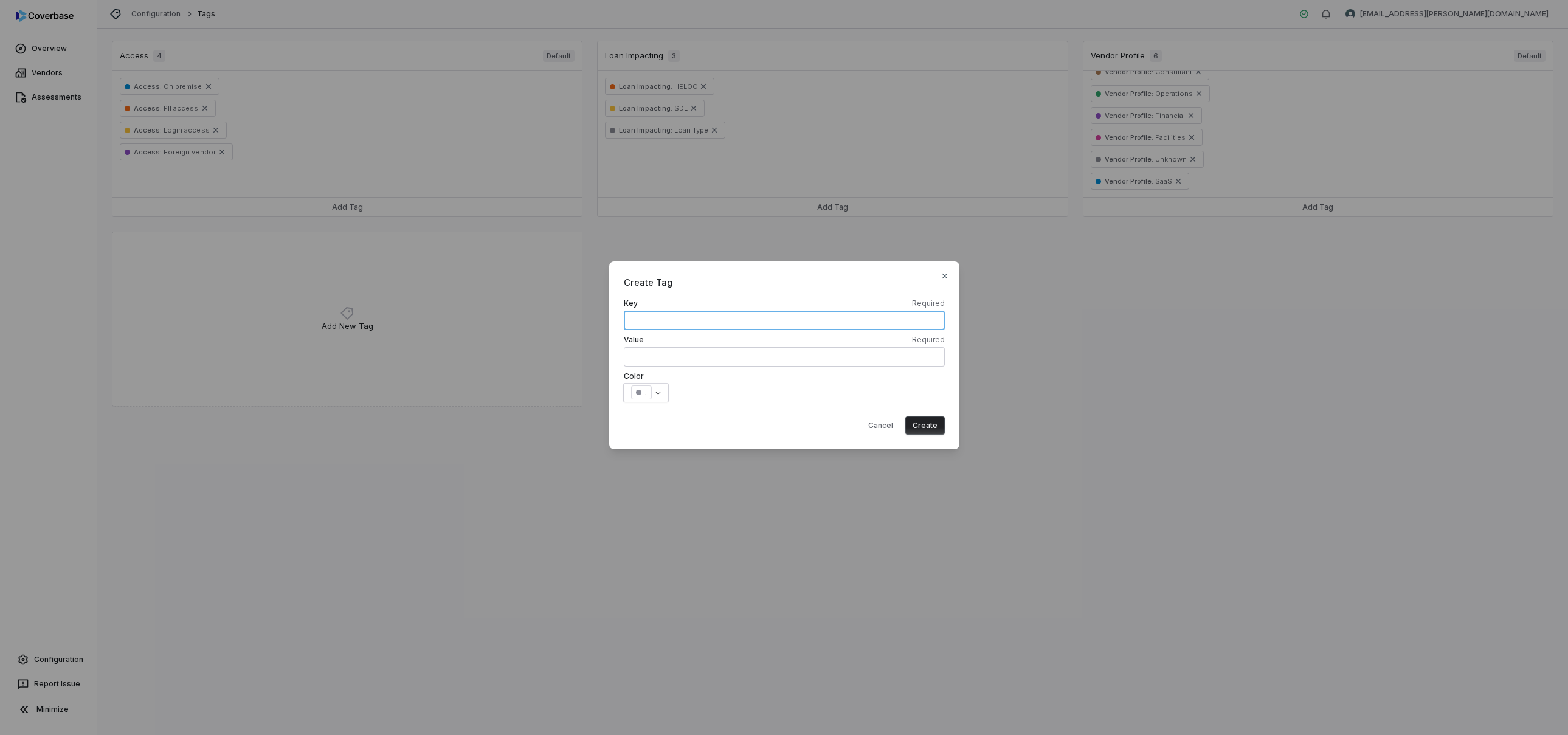
click at [704, 314] on input "text" at bounding box center [784, 320] width 321 height 19
type input "**********"
click at [818, 361] on input "text" at bounding box center [784, 356] width 321 height 19
type input "*"
drag, startPoint x: 656, startPoint y: 322, endPoint x: 589, endPoint y: 305, distance: 69.1
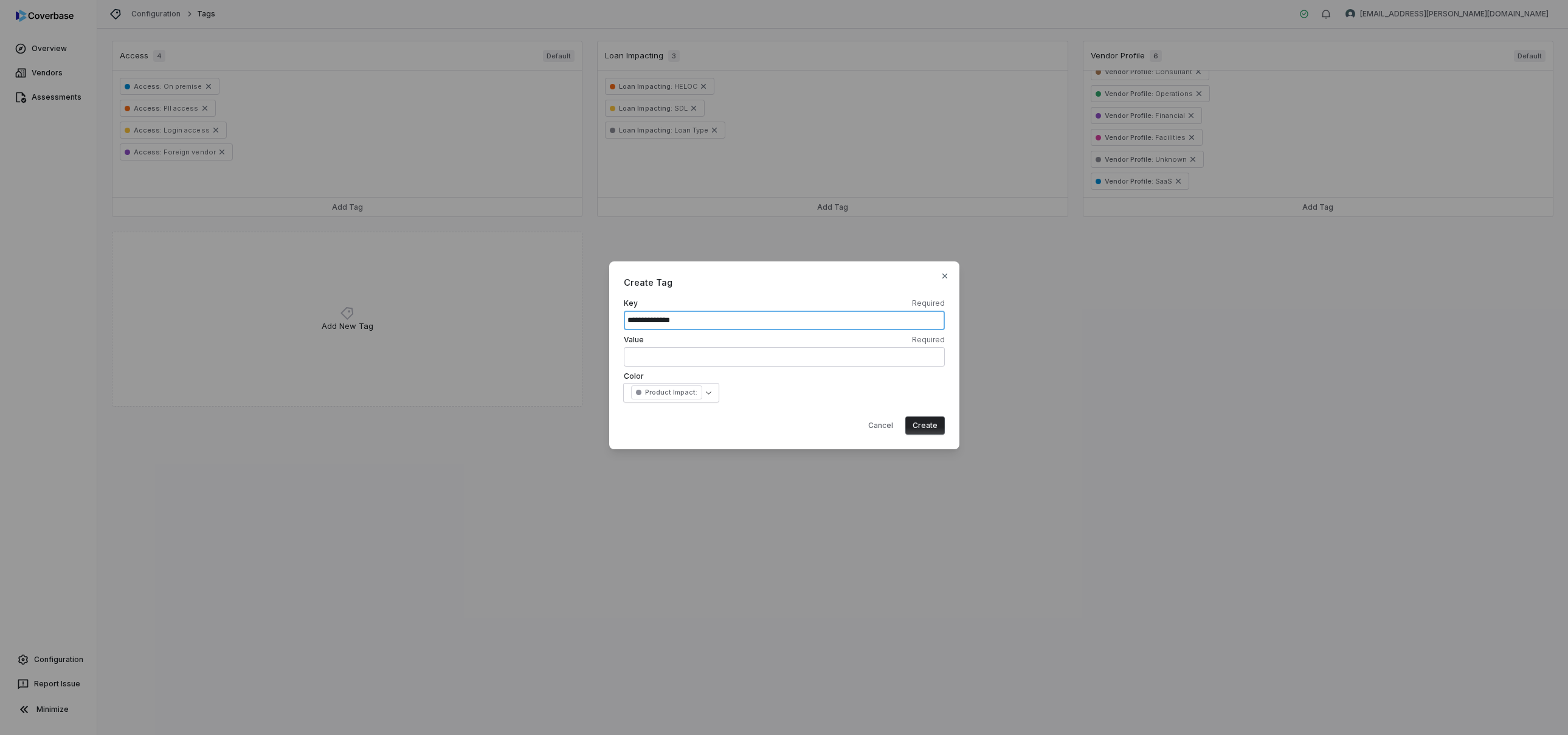
click at [589, 305] on div "**********" at bounding box center [784, 368] width 1568 height 251
type input "*"
type input "**********"
click at [705, 390] on body "**********" at bounding box center [784, 367] width 1568 height 735
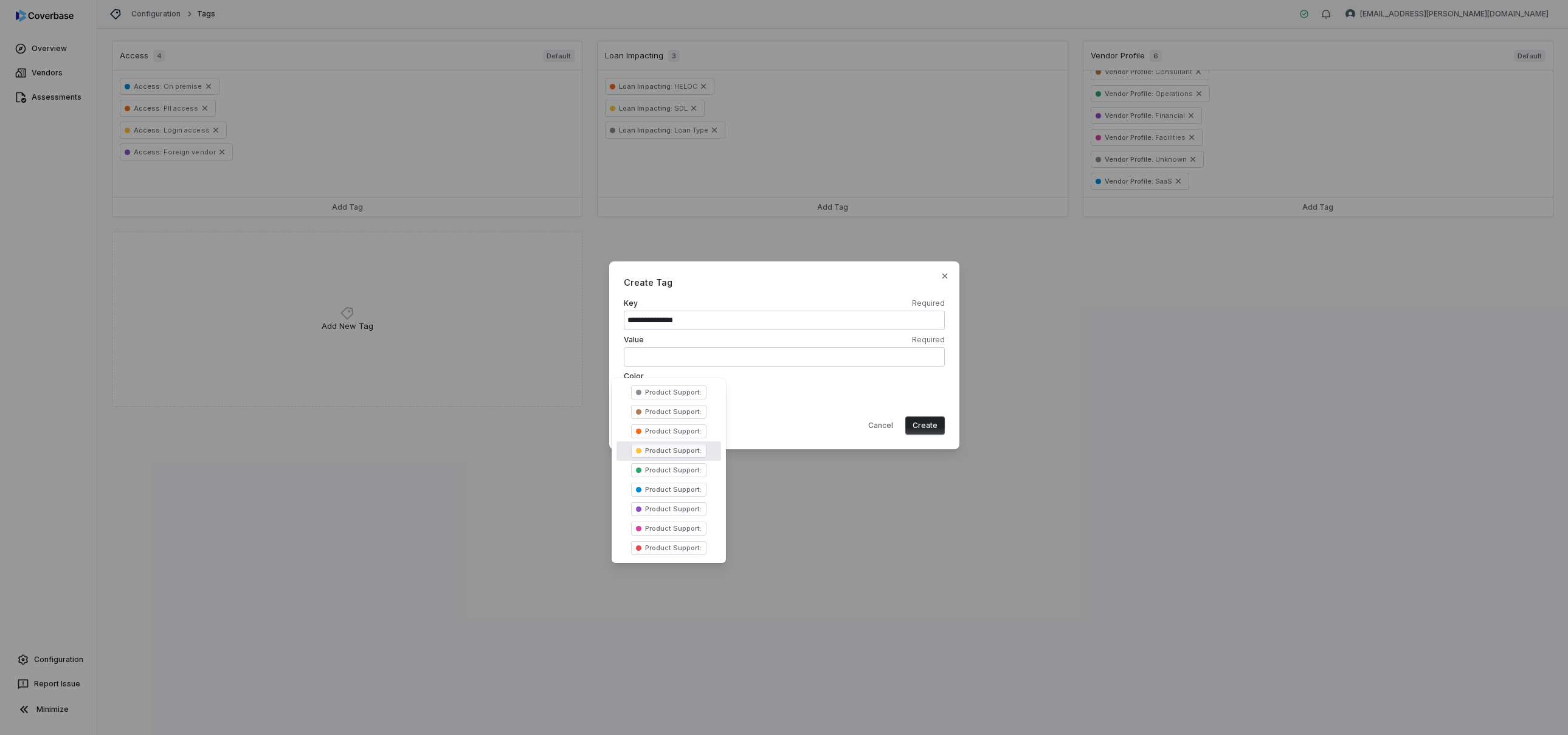
select select "******"
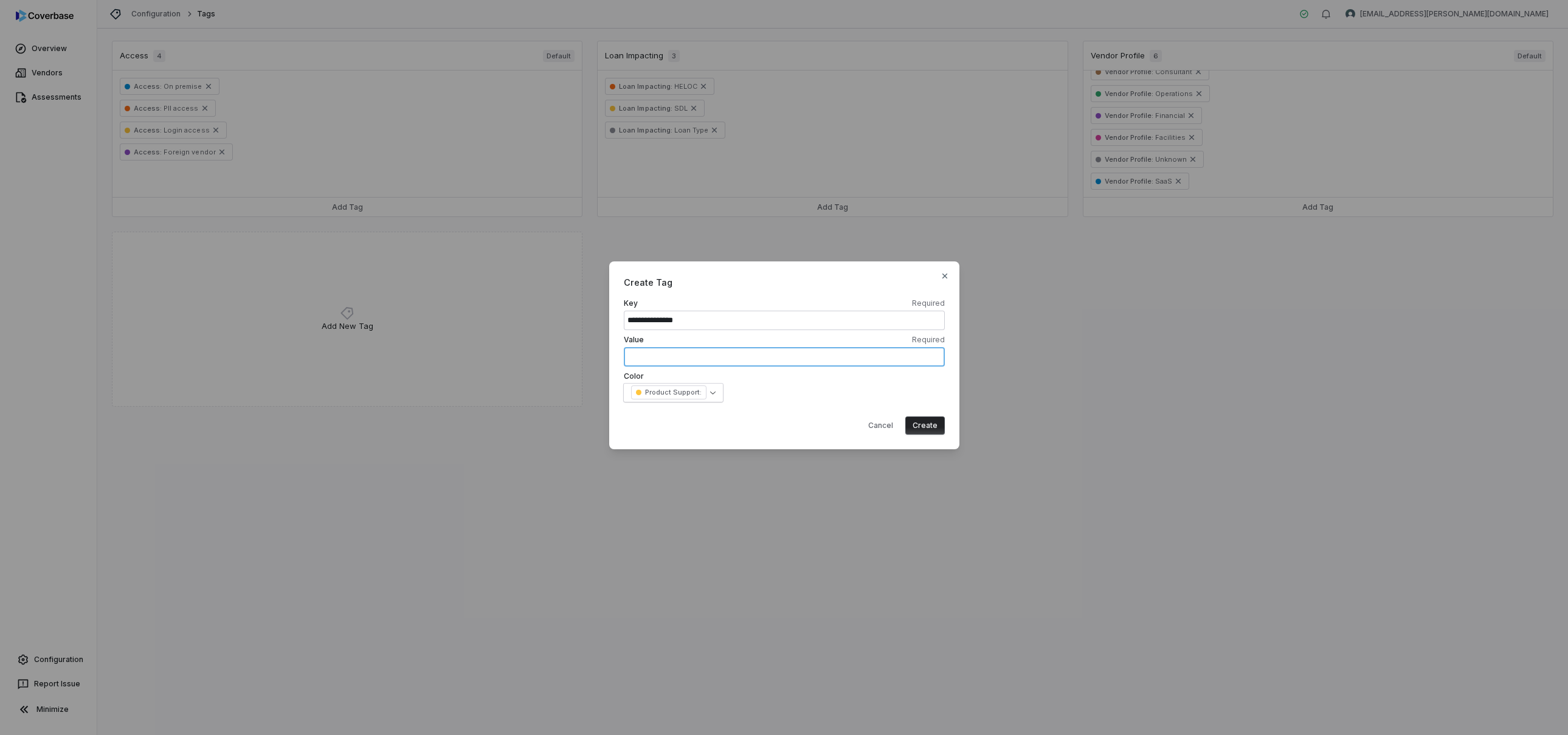
click at [700, 349] on input "text" at bounding box center [784, 356] width 321 height 19
type input "**********"
click at [937, 425] on button "Create" at bounding box center [925, 426] width 40 height 19
select select
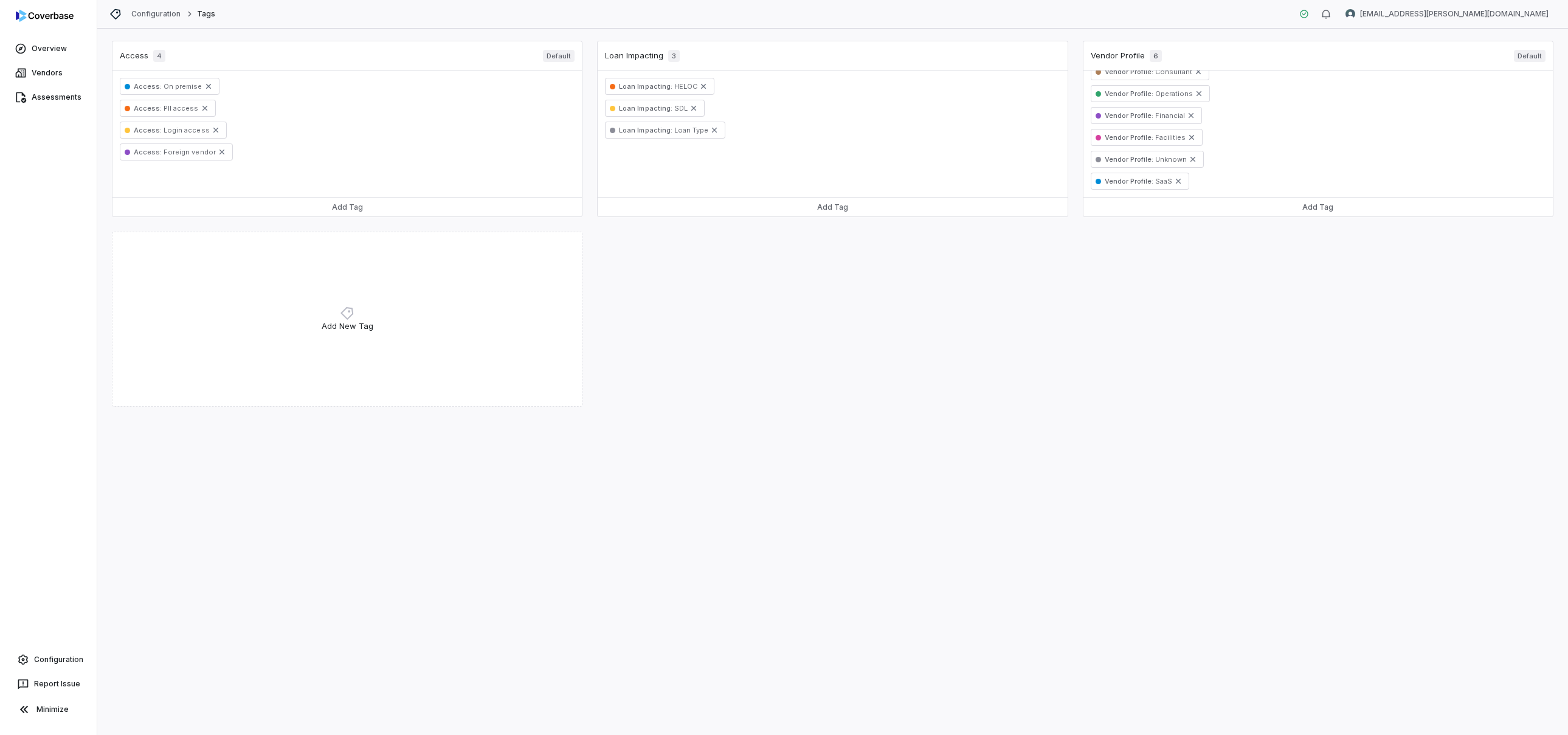
scroll to position [0, 0]
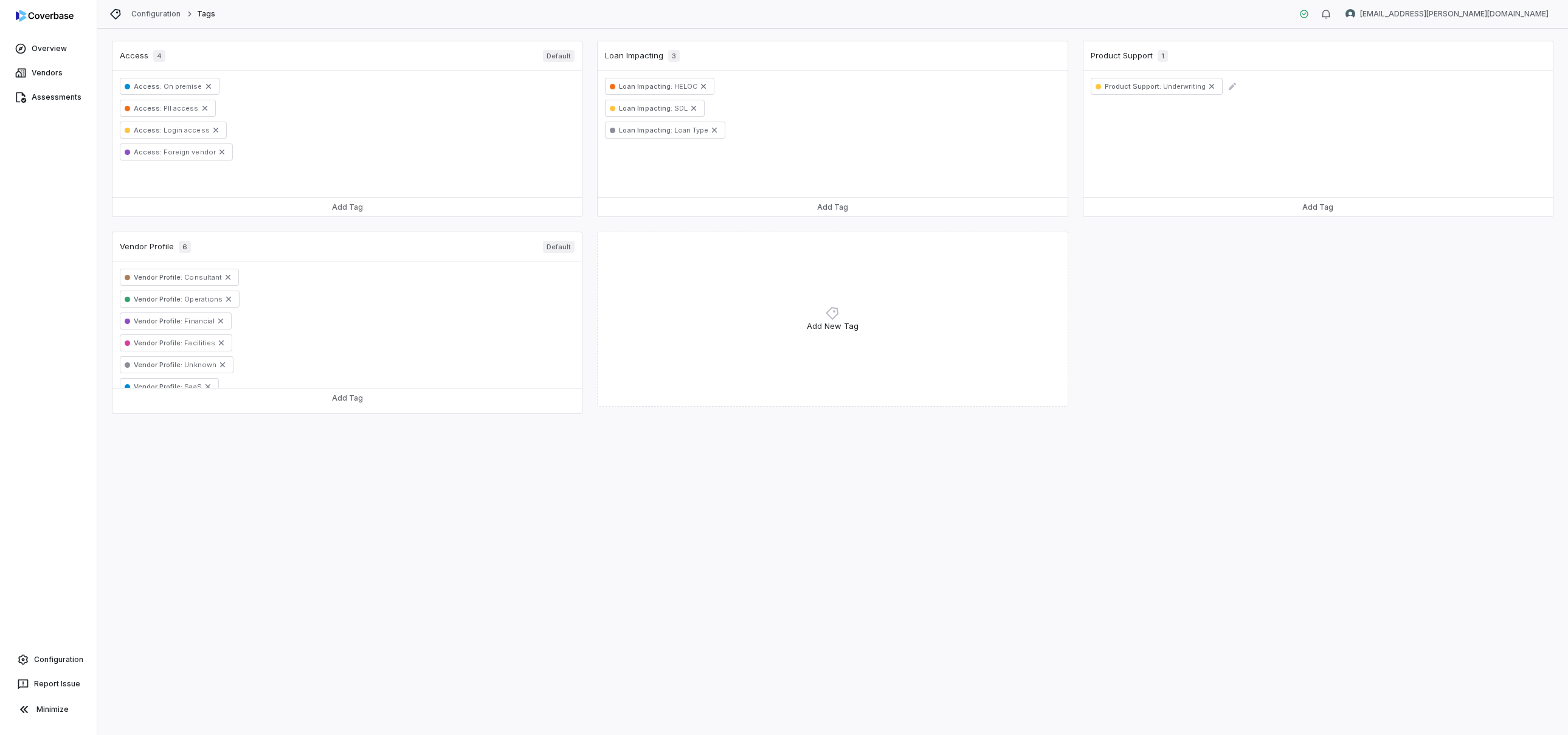
click at [1231, 88] on icon at bounding box center [1232, 86] width 15 height 10
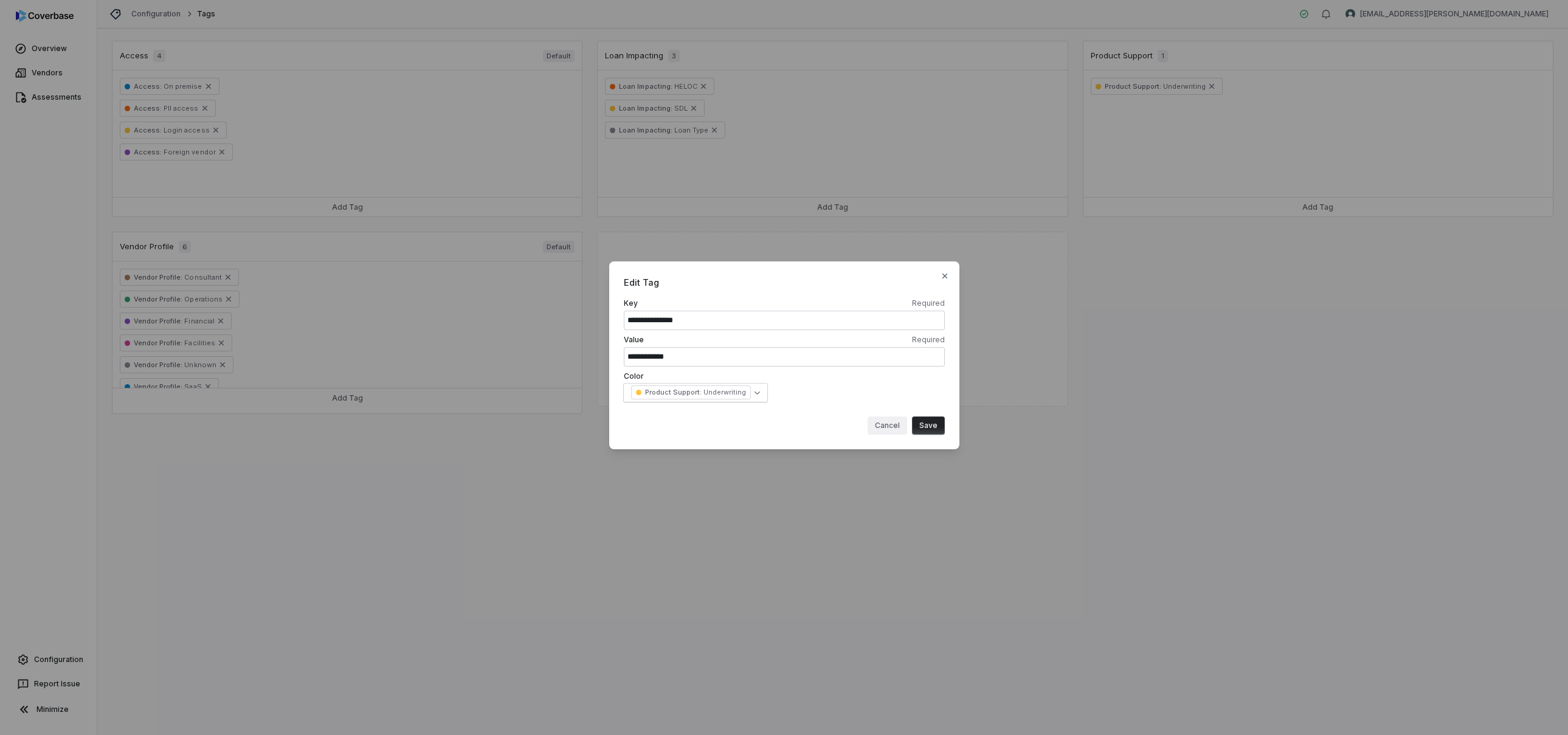
click at [874, 426] on button "Cancel" at bounding box center [887, 426] width 40 height 19
select select
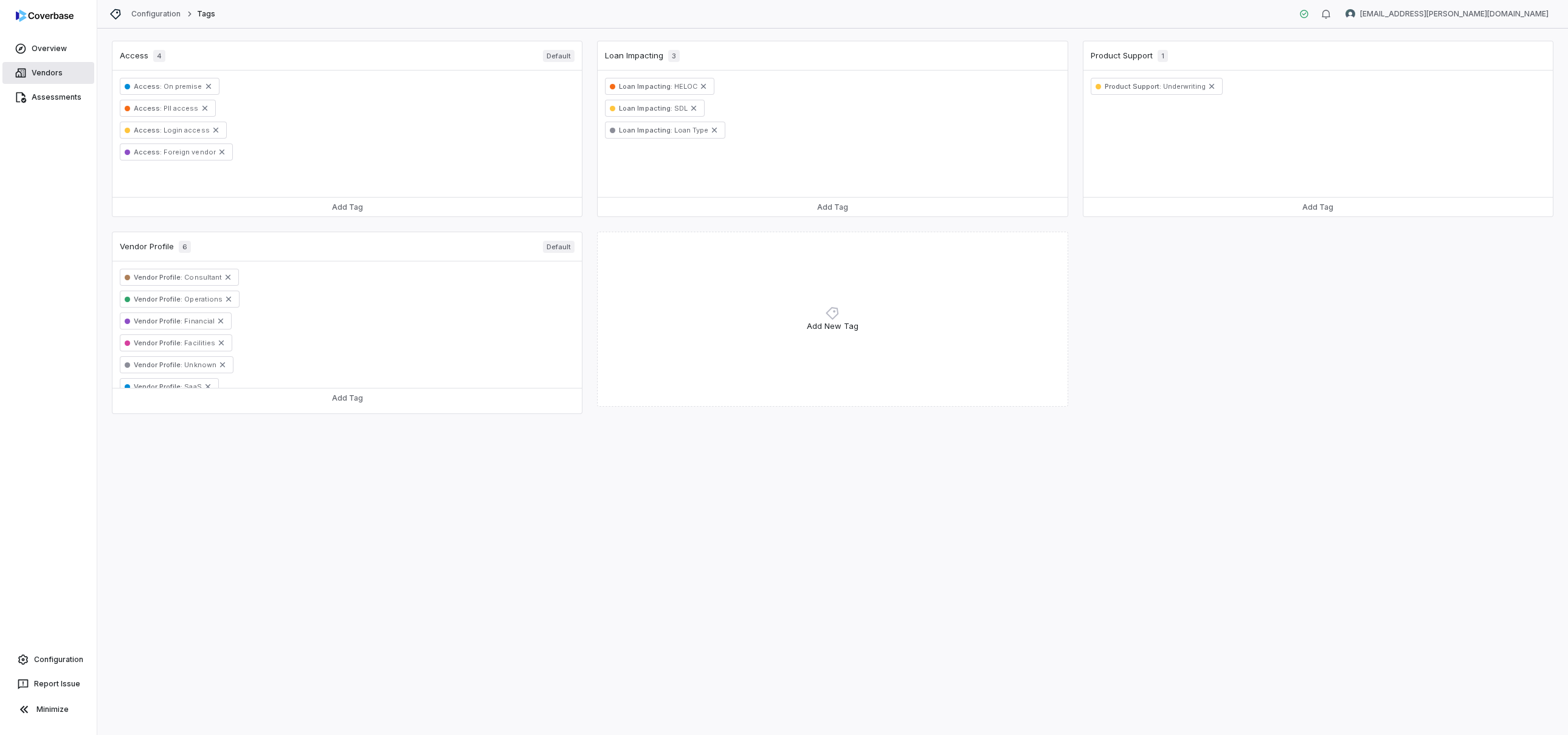
click at [47, 64] on link "Vendors" at bounding box center [48, 73] width 92 height 22
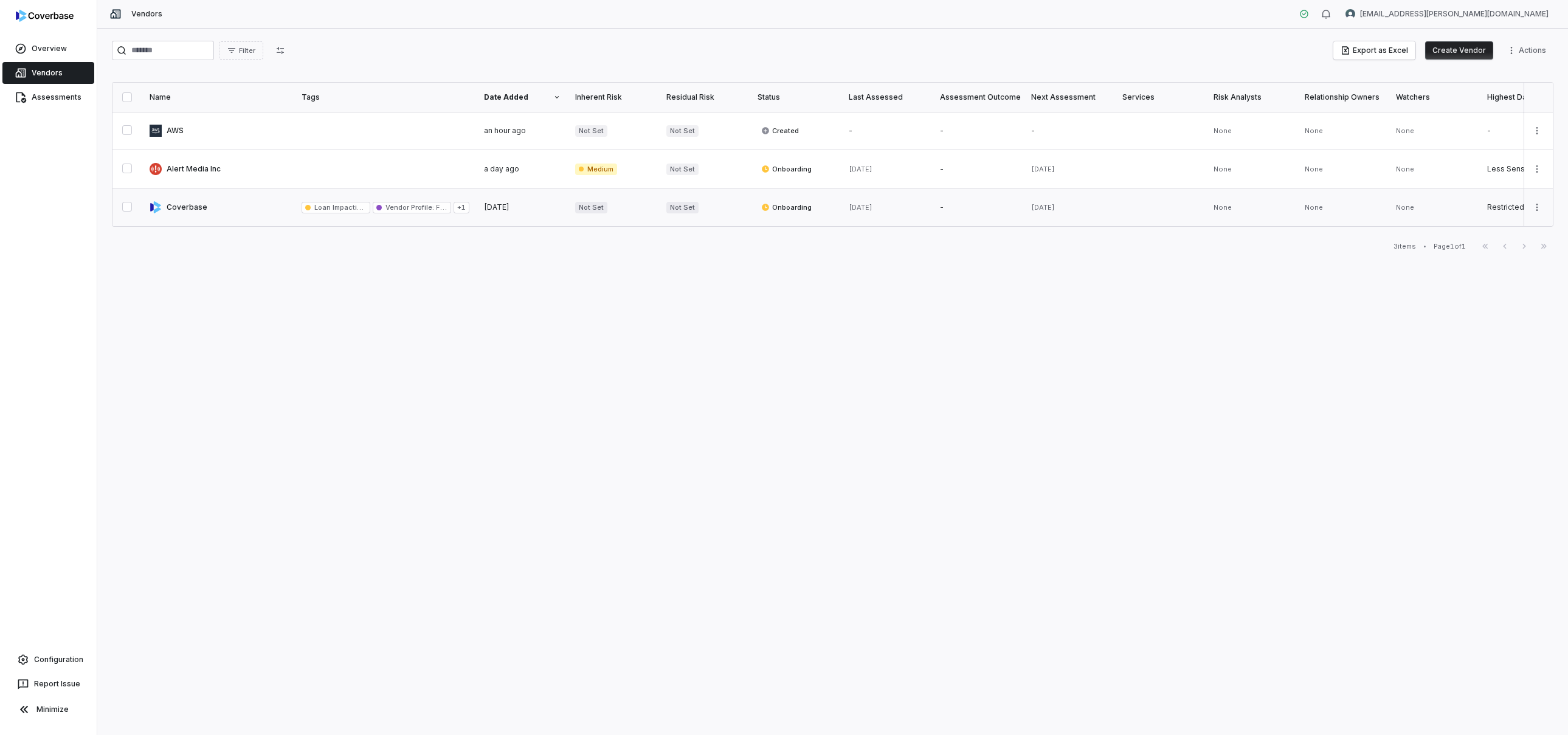
click at [539, 209] on div "[DATE]" at bounding box center [522, 207] width 77 height 10
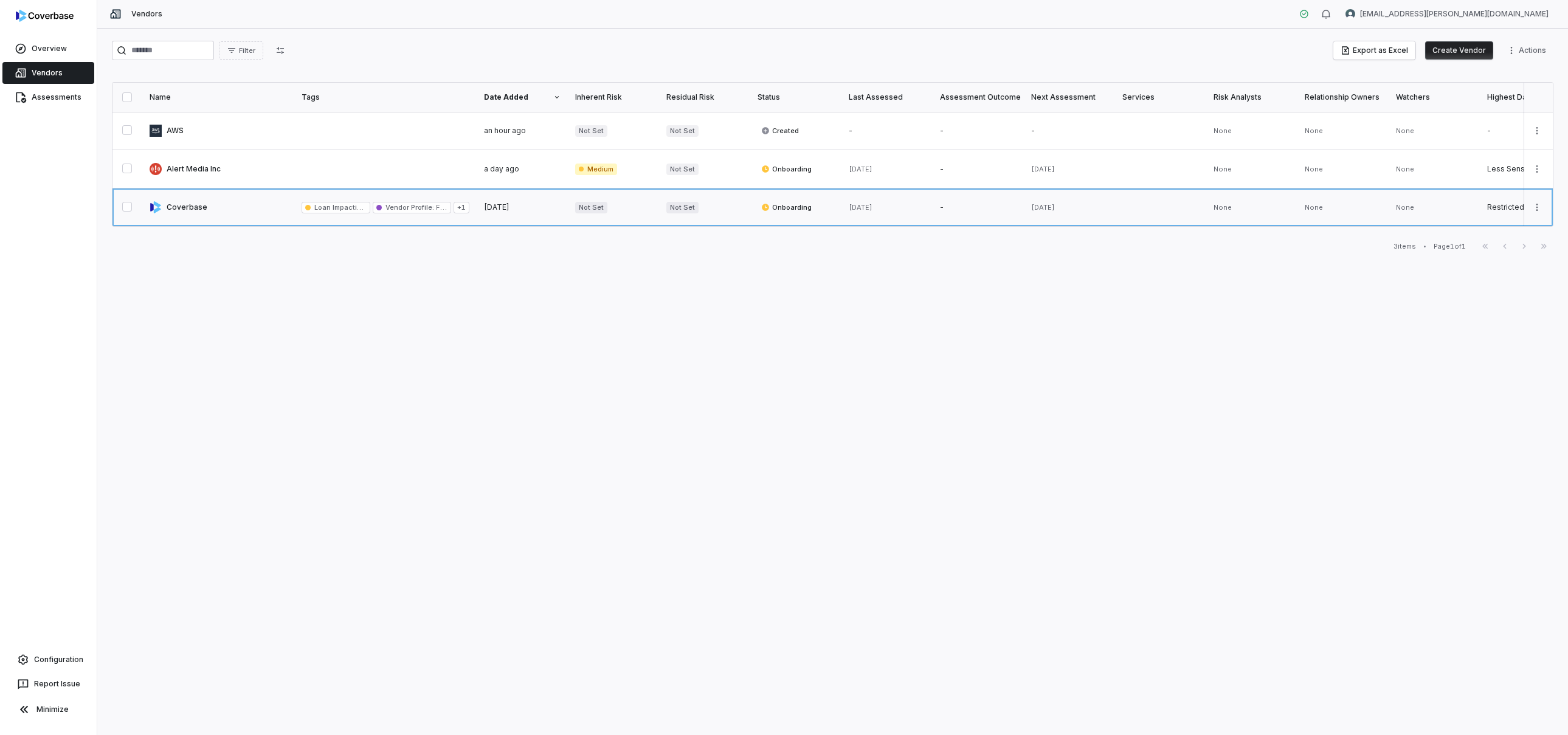
click at [306, 214] on link at bounding box center [385, 207] width 182 height 38
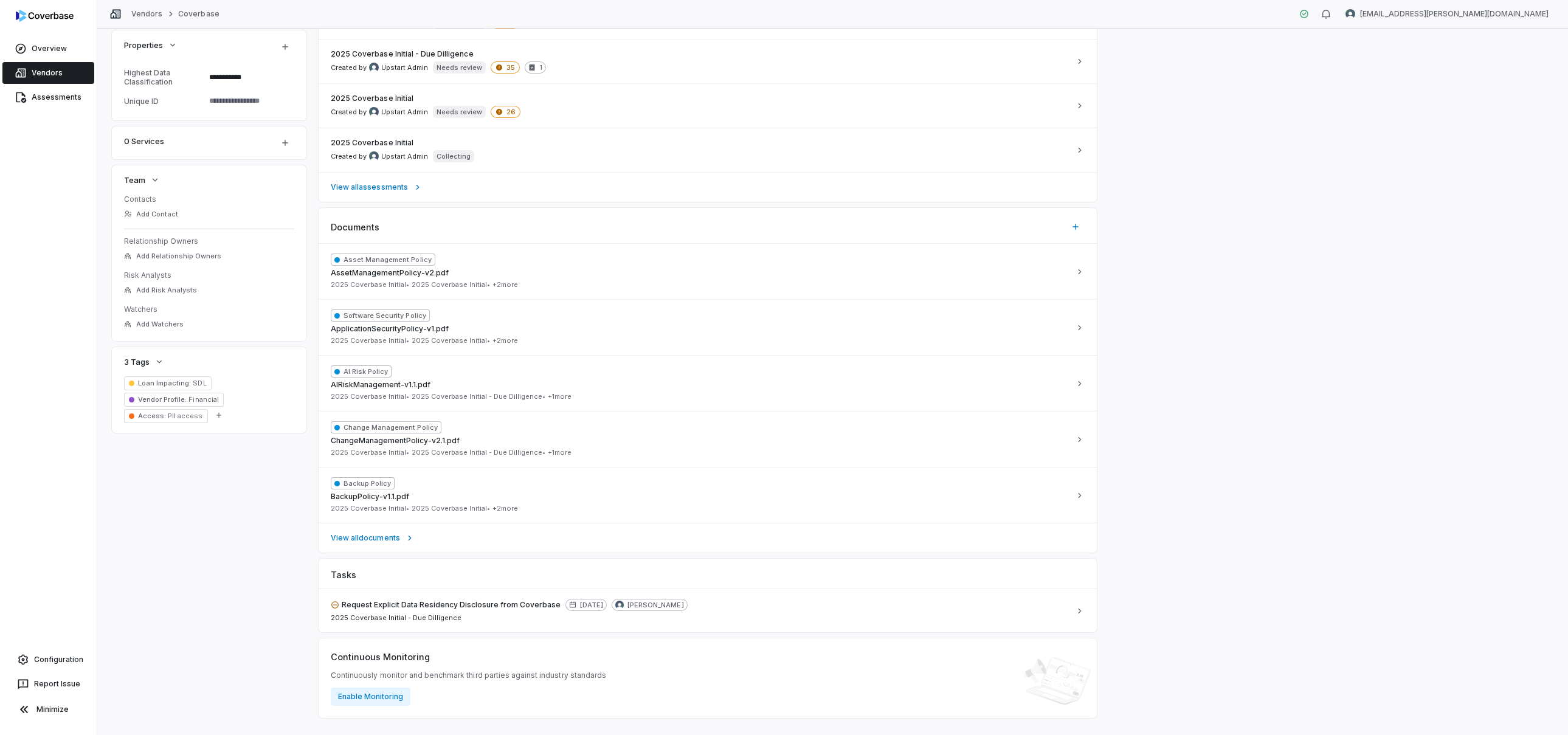
scroll to position [350, 0]
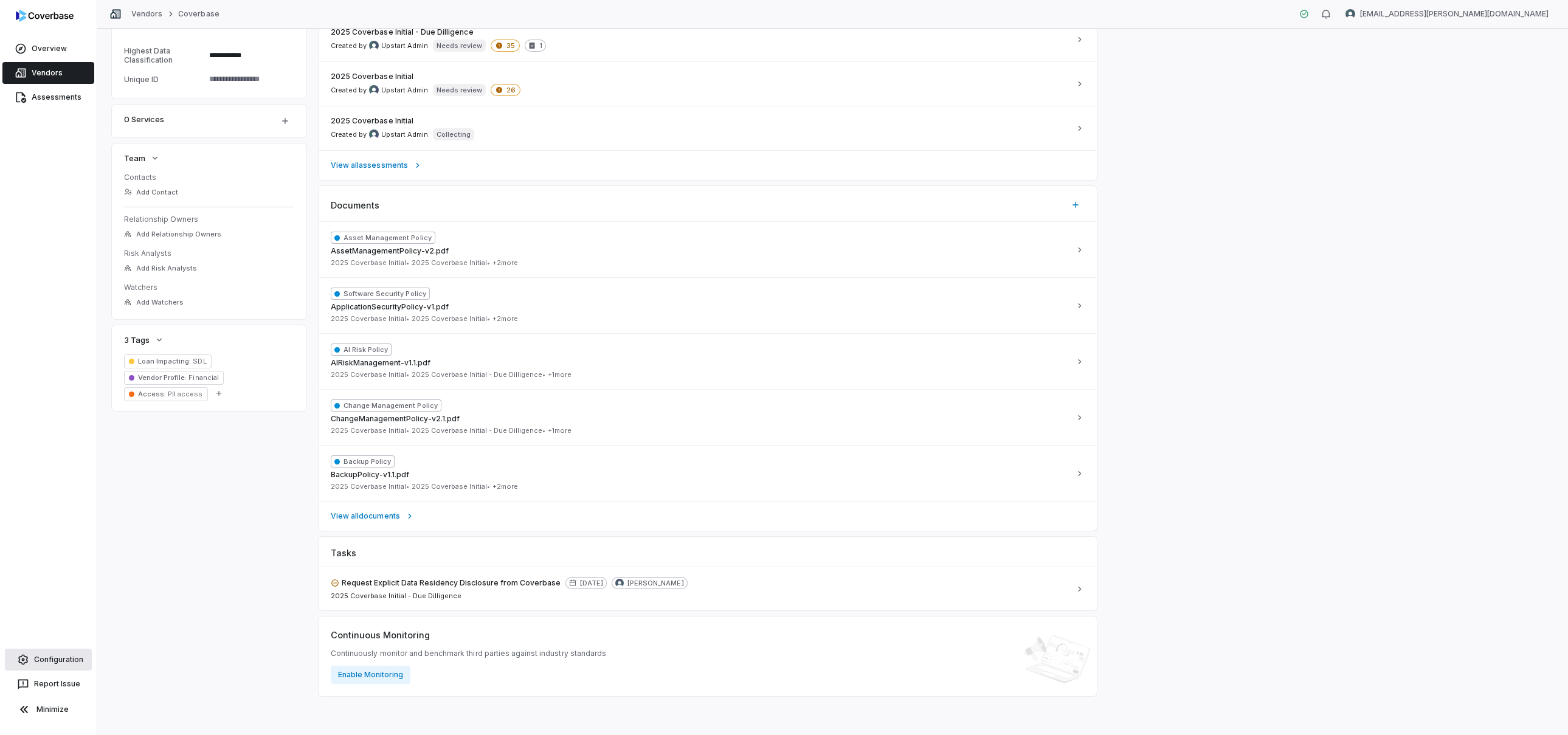
click at [43, 670] on link "Configuration" at bounding box center [48, 660] width 87 height 22
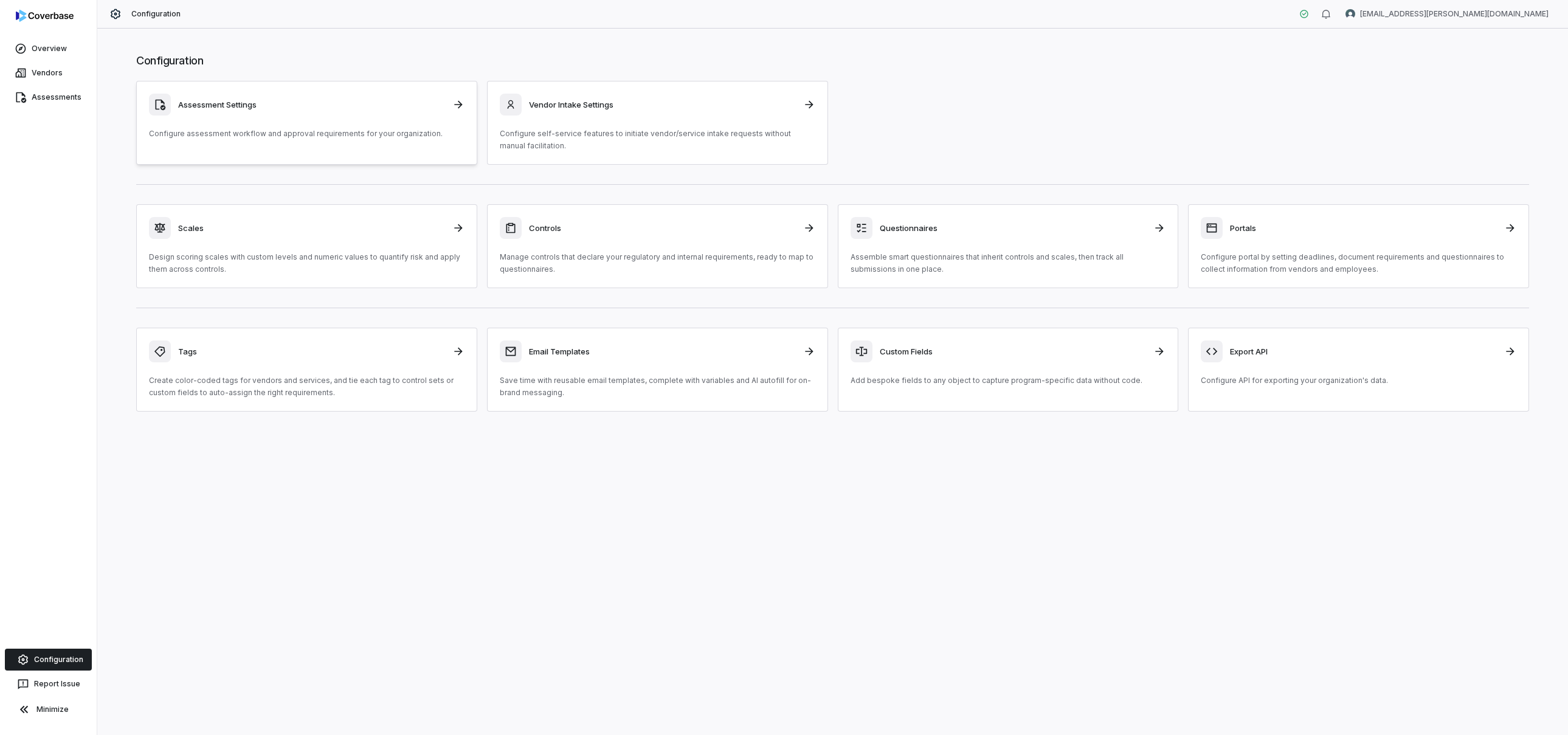
click at [456, 105] on icon at bounding box center [458, 105] width 8 height 8
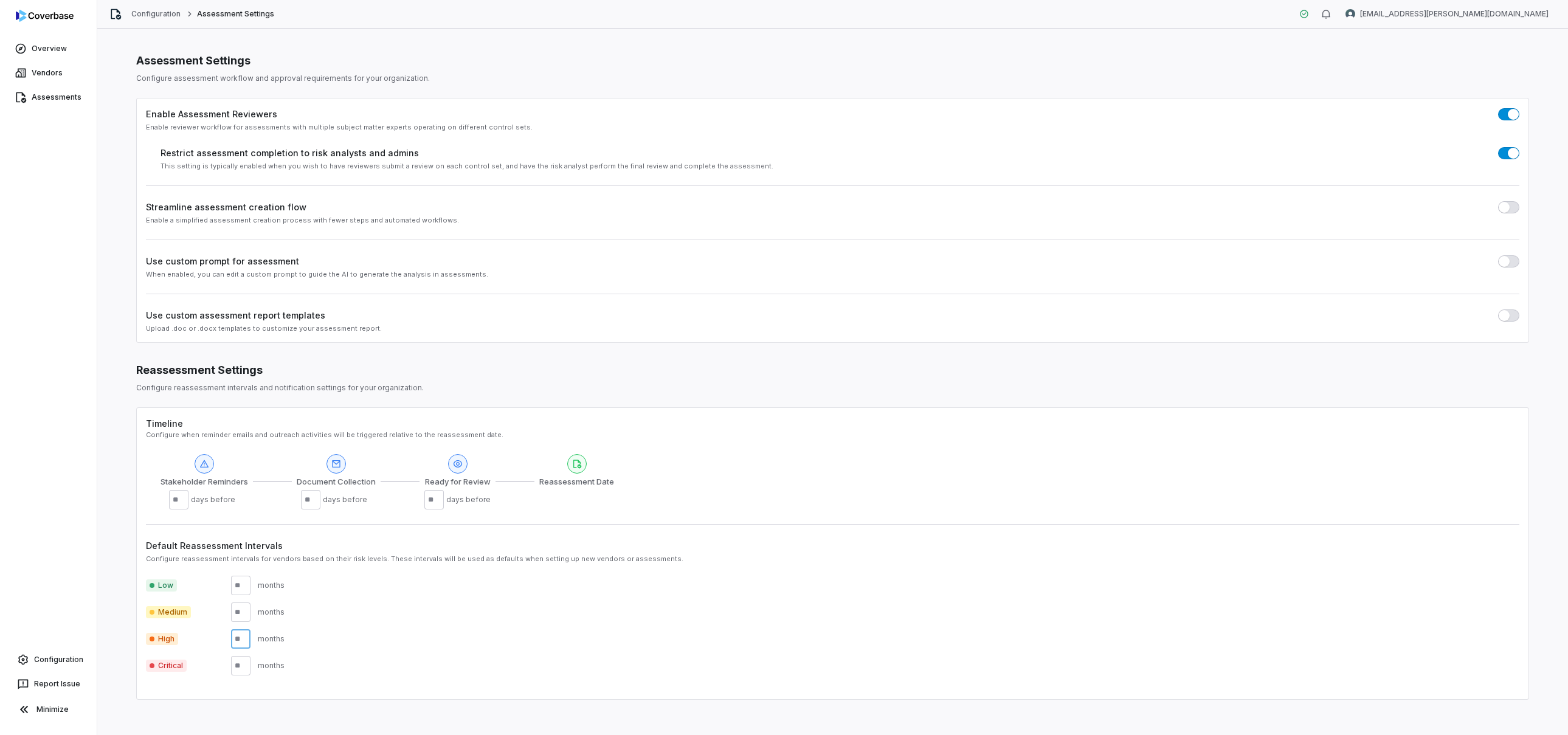
click at [247, 637] on input "**" at bounding box center [241, 639] width 19 height 19
type input "*"
type input "**"
click at [244, 614] on input "**" at bounding box center [241, 612] width 19 height 19
type input "*"
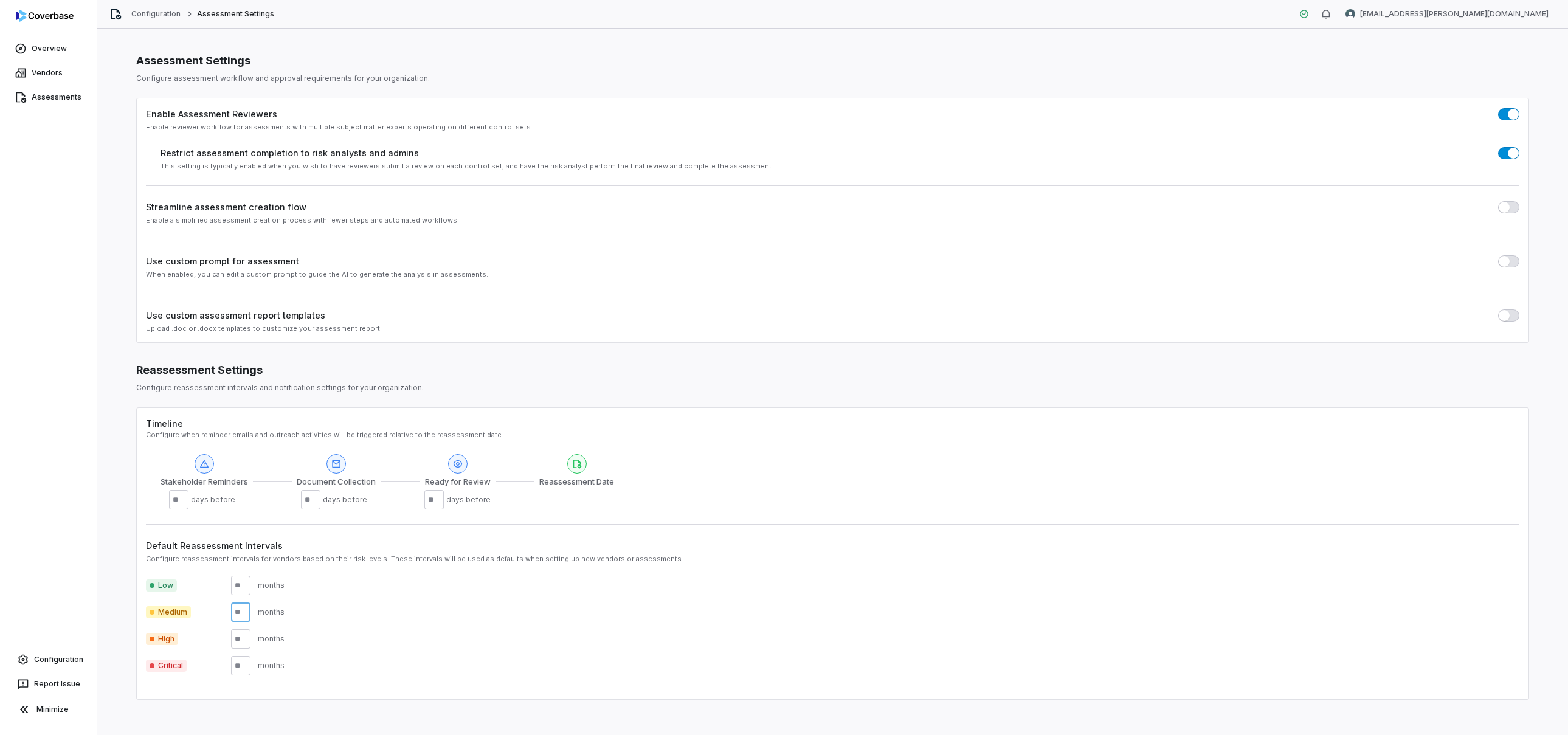
type input "**"
click at [243, 583] on input "*" at bounding box center [241, 585] width 19 height 19
click at [402, 610] on div "Medium ** months" at bounding box center [832, 612] width 1373 height 19
click at [275, 263] on label "Use custom prompt for assessment" at bounding box center [222, 261] width 153 height 12
click at [265, 274] on div "When enabled, you can edit a custom prompt to guide the AI to generate the anal…" at bounding box center [832, 275] width 1373 height 9
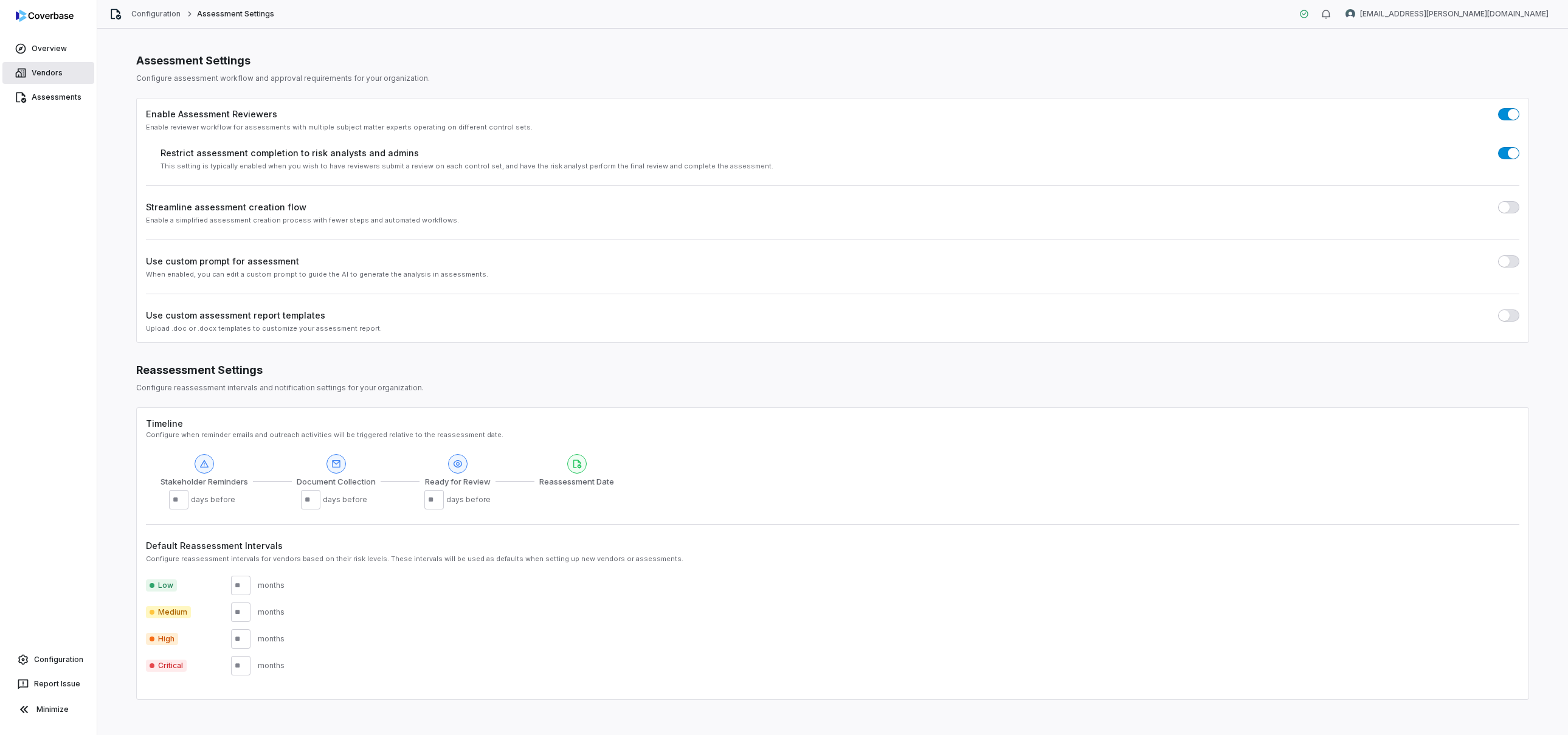
click at [25, 63] on link "Vendors" at bounding box center [48, 73] width 92 height 22
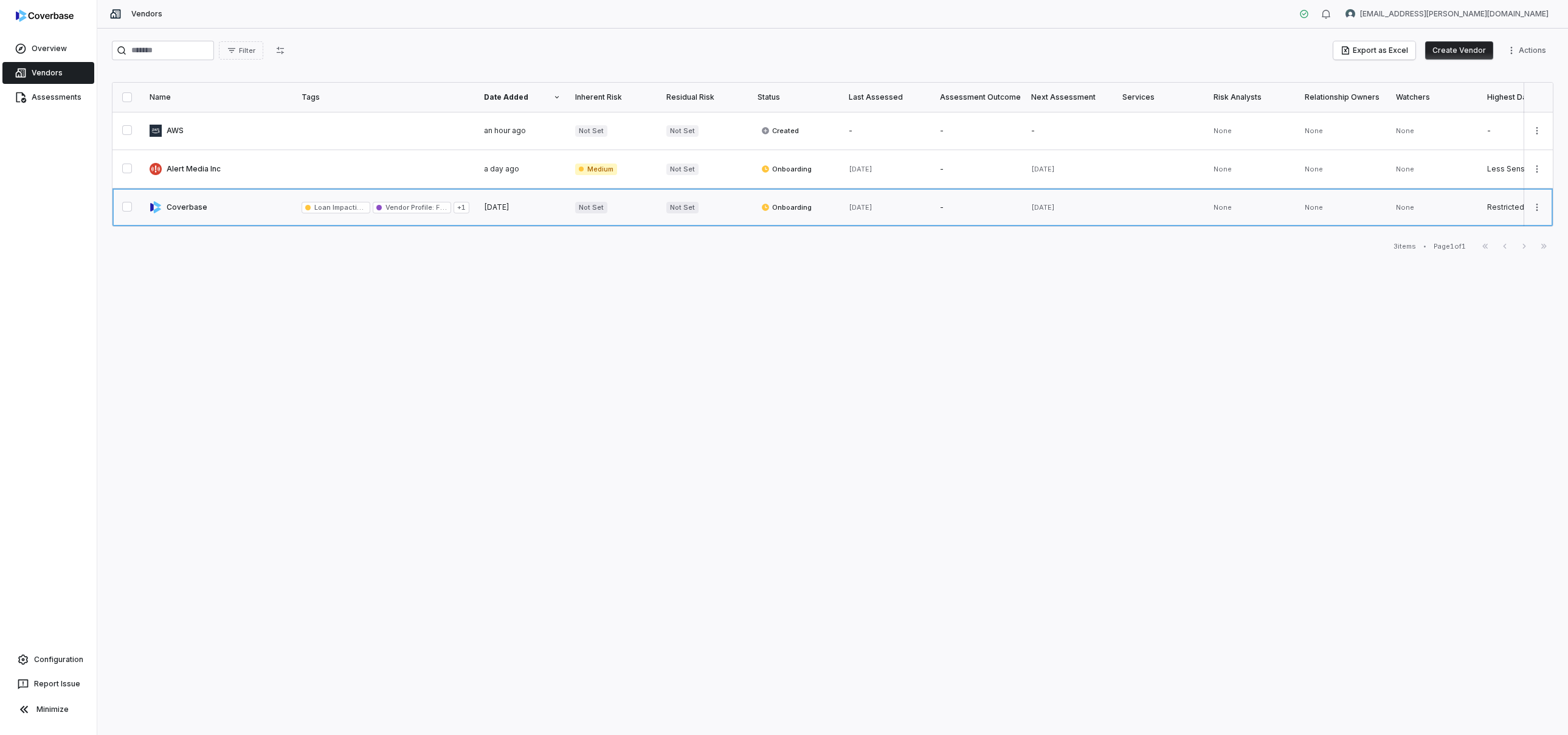
click at [161, 202] on link at bounding box center [218, 207] width 152 height 38
type textarea "*"
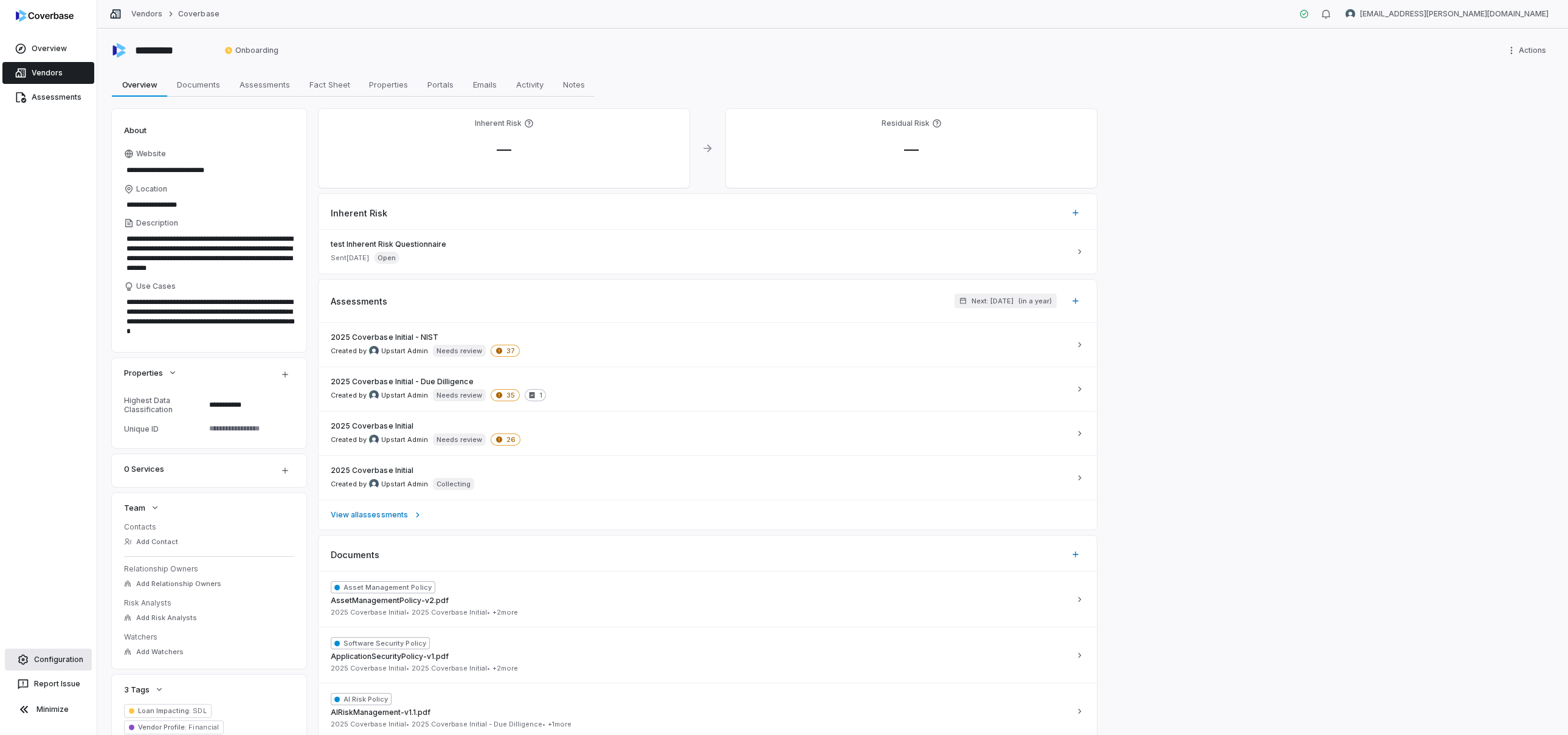
click at [58, 657] on span "Configuration" at bounding box center [58, 660] width 49 height 10
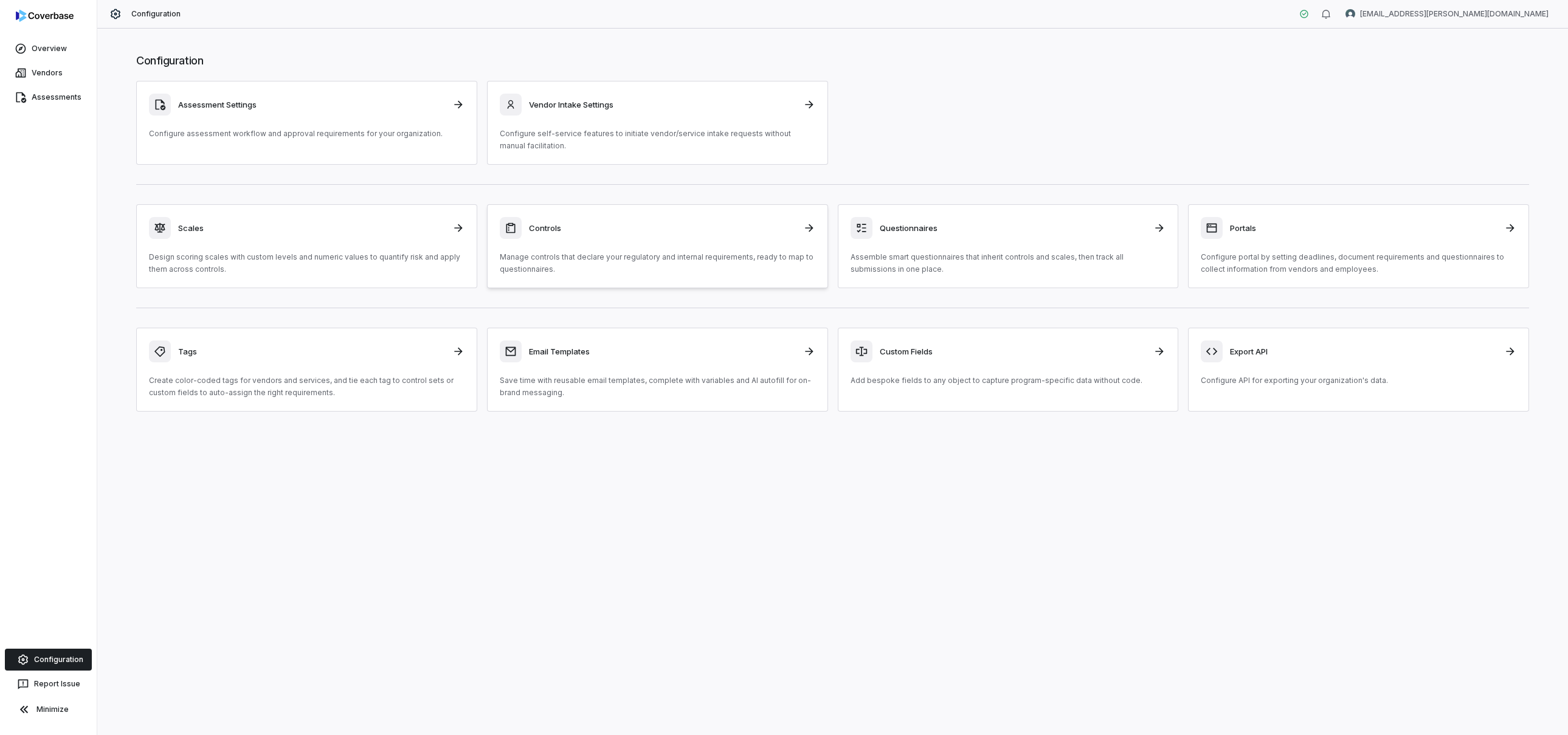
click at [806, 225] on icon at bounding box center [809, 228] width 12 height 12
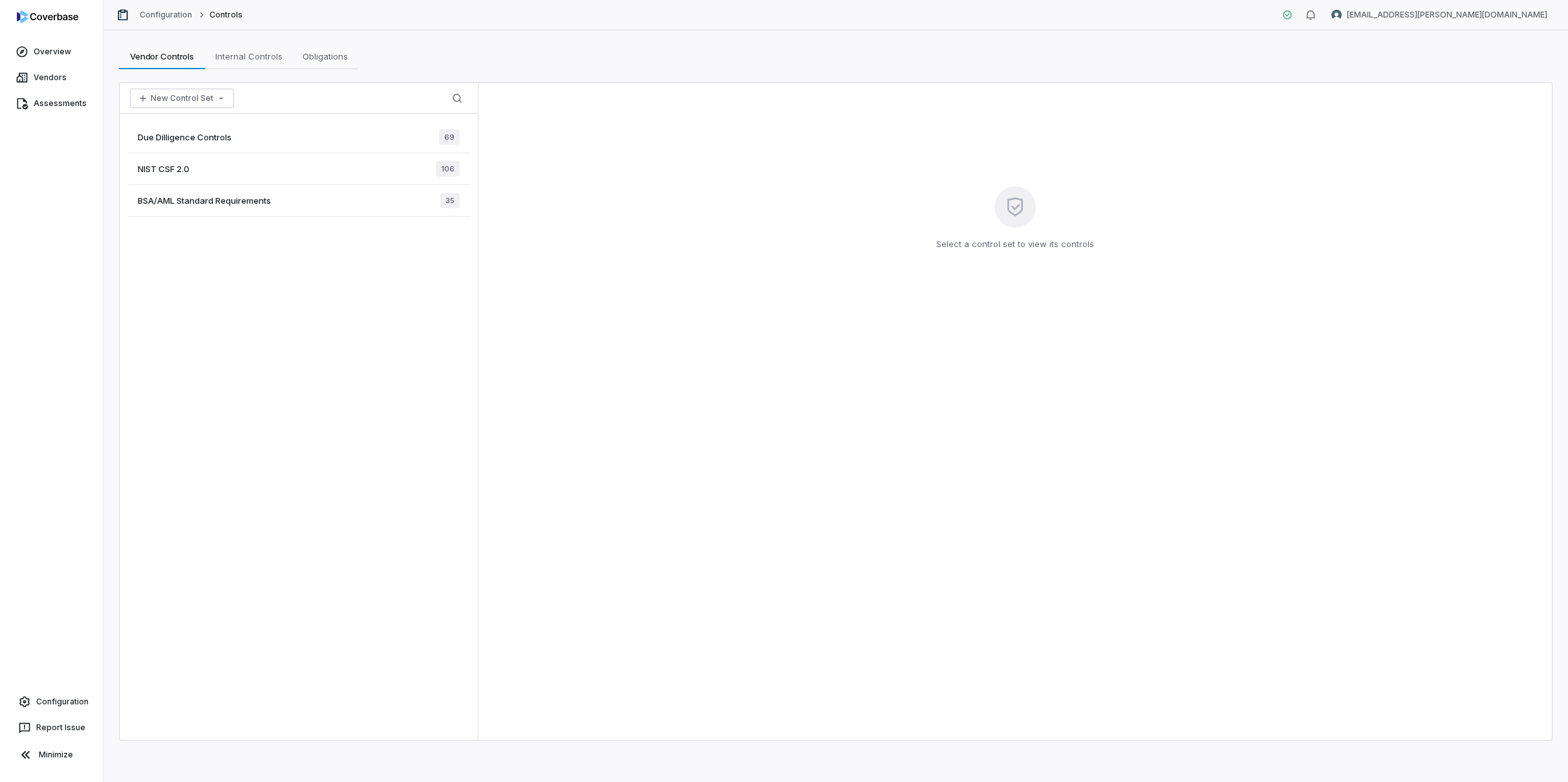
click at [295, 142] on div "Due Dilligence Controls 69" at bounding box center [298, 137] width 342 height 31
